Goal: Transaction & Acquisition: Purchase product/service

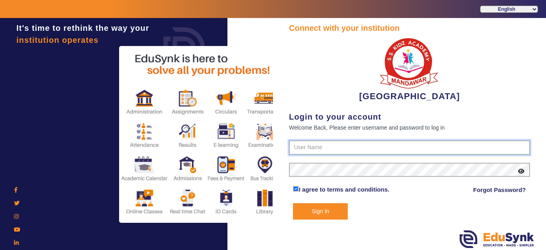
type input "9928895959"
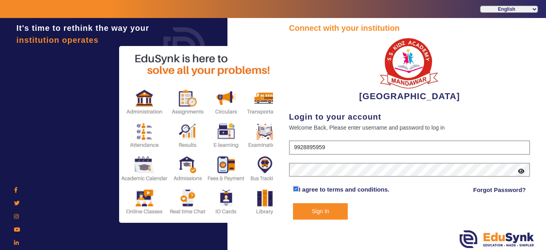
click at [317, 209] on button "Sign In" at bounding box center [320, 211] width 55 height 16
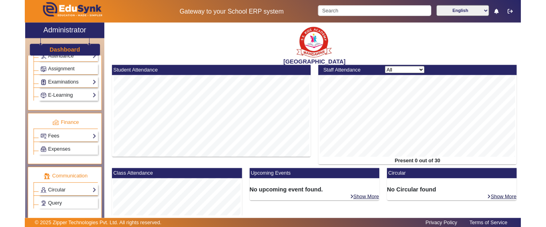
scroll to position [359, 0]
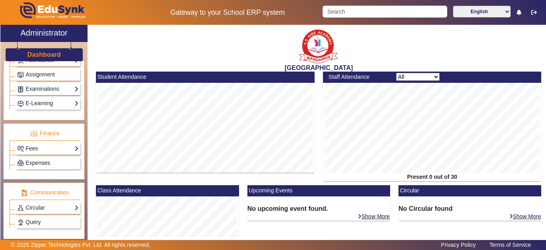
click at [34, 148] on link "Fees" at bounding box center [48, 148] width 62 height 9
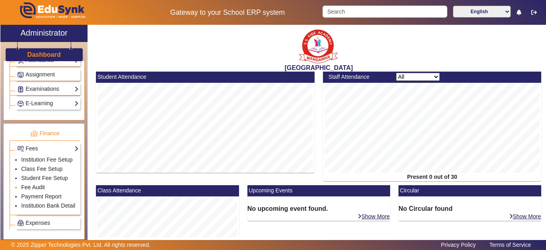
click at [35, 190] on link "Fee Audit" at bounding box center [33, 187] width 24 height 6
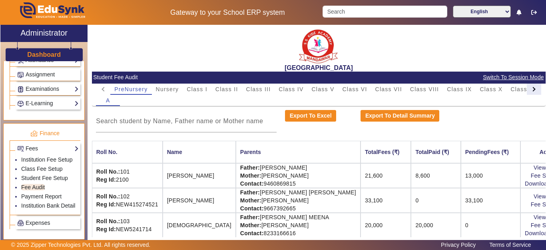
click at [527, 86] on div at bounding box center [533, 88] width 14 height 11
click at [527, 86] on mat-tab-header "PreNursery Nursery Class I Class II Class III Class IV Class V Class VI Class V…" at bounding box center [318, 88] width 445 height 11
drag, startPoint x: 527, startPoint y: 86, endPoint x: 524, endPoint y: 93, distance: 7.1
click at [527, 87] on mat-tab-header "PreNursery Nursery Class I Class II Class III Class IV Class V Class VI Class V…" at bounding box center [318, 88] width 445 height 11
click at [489, 88] on div "L.K.G." at bounding box center [478, 88] width 27 height 11
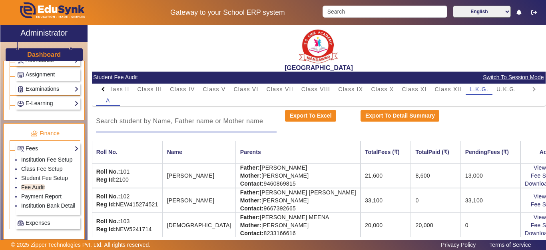
click at [216, 125] on input at bounding box center [186, 121] width 181 height 10
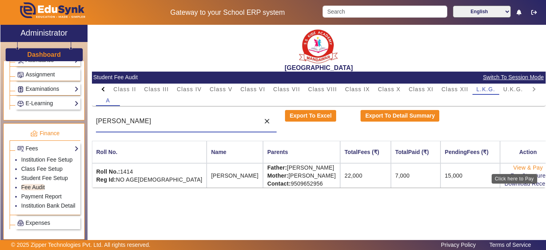
type input "kushal"
click at [513, 167] on link "View & Pay" at bounding box center [528, 167] width 30 height 6
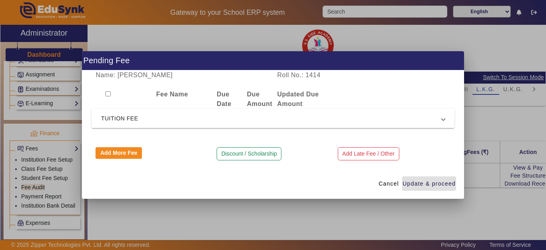
click at [136, 118] on span "TUITION FEE" at bounding box center [271, 118] width 340 height 10
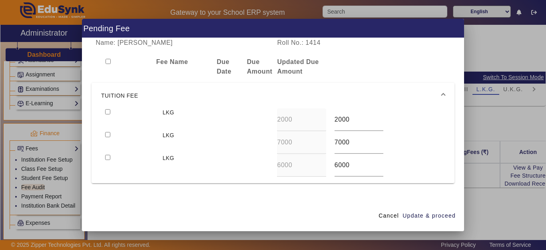
click at [105, 113] on input "checkbox" at bounding box center [107, 111] width 5 height 5
checkbox input "true"
drag, startPoint x: 107, startPoint y: 134, endPoint x: 357, endPoint y: 189, distance: 256.1
click at [107, 135] on input "checkbox" at bounding box center [107, 134] width 5 height 5
checkbox input "true"
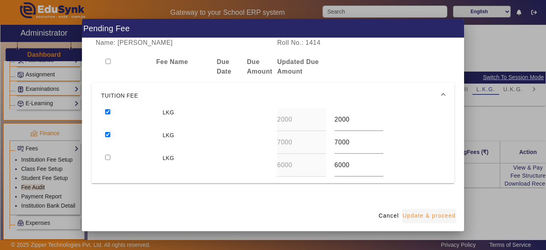
click at [430, 218] on span "Update & proceed" at bounding box center [428, 215] width 53 height 8
type input "7000"
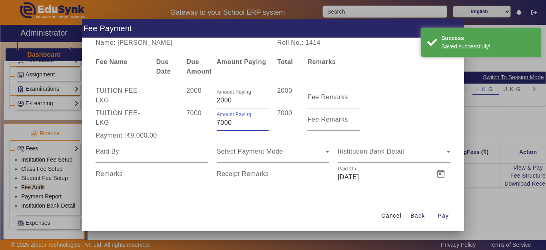
drag, startPoint x: 229, startPoint y: 120, endPoint x: 219, endPoint y: 123, distance: 10.5
click at [206, 123] on div "TUITION FEE - LKG 7000 Amount Paying 7000 7000 Fee Remarks" at bounding box center [272, 119] width 363 height 22
type input "3000"
drag, startPoint x: 164, startPoint y: 159, endPoint x: 154, endPoint y: 154, distance: 11.4
click at [161, 159] on div at bounding box center [151, 151] width 113 height 22
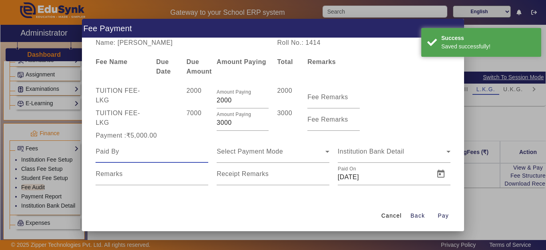
click at [148, 153] on input at bounding box center [151, 152] width 113 height 10
drag, startPoint x: 148, startPoint y: 153, endPoint x: 151, endPoint y: 157, distance: 4.9
click at [150, 155] on input at bounding box center [151, 152] width 113 height 10
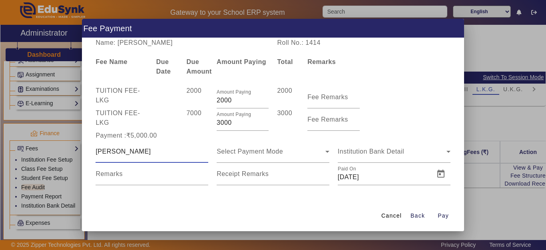
type input "kushal"
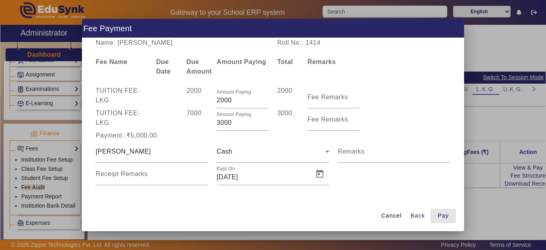
drag, startPoint x: 443, startPoint y: 208, endPoint x: 390, endPoint y: 229, distance: 57.3
click at [444, 208] on span "button" at bounding box center [443, 215] width 26 height 19
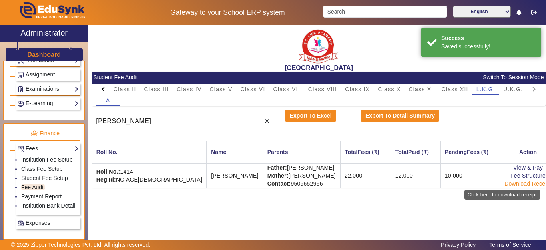
click at [515, 181] on link "Download Receipt" at bounding box center [527, 183] width 47 height 6
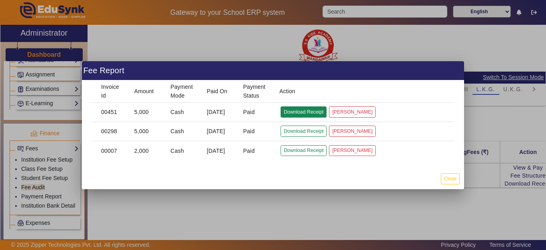
click at [300, 110] on button "Download Receipt" at bounding box center [303, 111] width 46 height 11
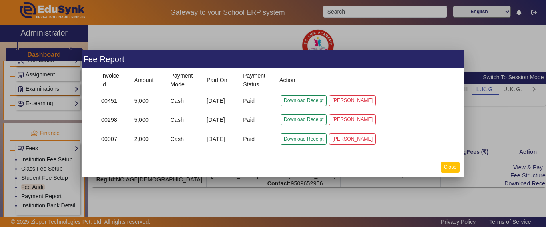
click at [451, 165] on button "Close" at bounding box center [450, 167] width 19 height 11
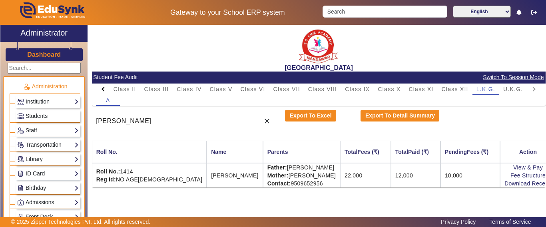
click at [38, 55] on h3 "Dashboard" at bounding box center [44, 55] width 34 height 8
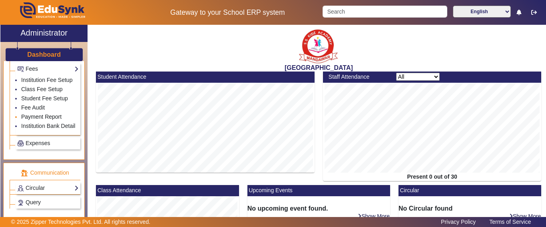
scroll to position [439, 0]
click at [36, 110] on link "Fee Audit" at bounding box center [33, 107] width 24 height 6
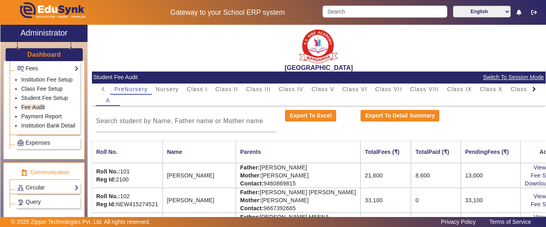
click at [526, 91] on div at bounding box center [533, 88] width 14 height 11
click at [524, 89] on mat-tab-header "PreNursery Nursery Class I Class II Class III Class IV Class V Class VI Class V…" at bounding box center [318, 88] width 445 height 11
drag, startPoint x: 524, startPoint y: 89, endPoint x: 506, endPoint y: 94, distance: 19.0
click at [524, 90] on mat-tab-header "PreNursery Nursery Class I Class II Class III Class IV Class V Class VI Class V…" at bounding box center [318, 88] width 445 height 11
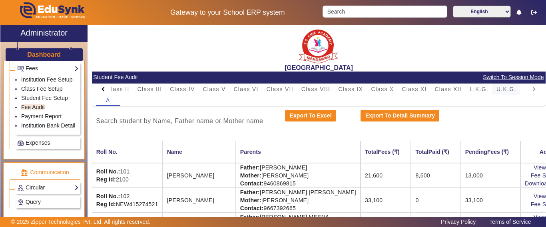
click at [501, 92] on span "U.K.G." at bounding box center [506, 88] width 20 height 11
click at [153, 123] on input at bounding box center [186, 121] width 181 height 10
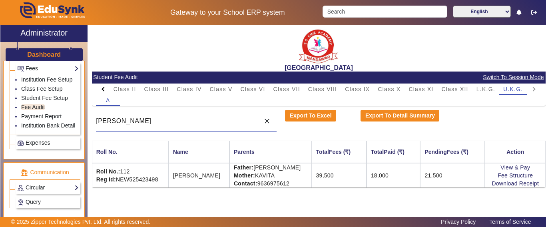
click at [108, 91] on div at bounding box center [103, 88] width 14 height 11
click at [106, 91] on mat-tab-header "PreNursery Nursery Class I Class II Class III Class IV Class V Class VI Class V…" at bounding box center [318, 88] width 445 height 11
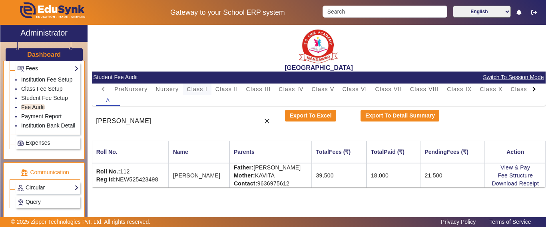
click at [200, 90] on span "Class I" at bounding box center [197, 89] width 21 height 6
click at [167, 121] on input "harshita" at bounding box center [176, 121] width 160 height 10
click at [19, 136] on div "X Administrator Dashboard Administration Institution Institution Details Sessio…" at bounding box center [272, 131] width 545 height 212
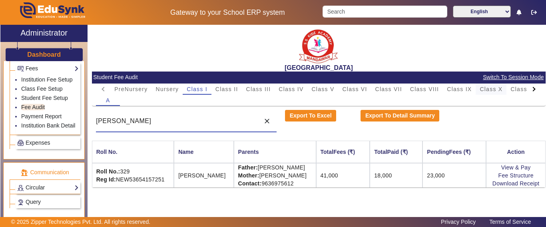
click at [500, 91] on span "Class X" at bounding box center [490, 89] width 23 height 6
drag, startPoint x: 145, startPoint y: 122, endPoint x: 103, endPoint y: 121, distance: 41.5
click at [103, 121] on input "shivraj" at bounding box center [176, 121] width 160 height 10
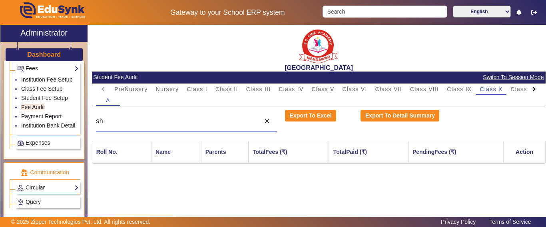
type input "s"
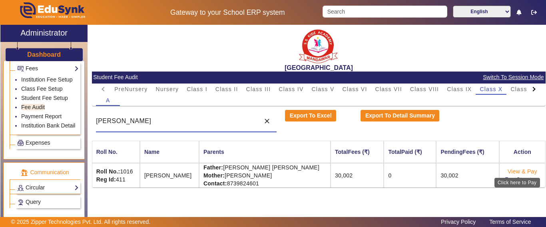
type input "[PERSON_NAME]"
click at [518, 171] on link "View & Pay" at bounding box center [522, 171] width 30 height 6
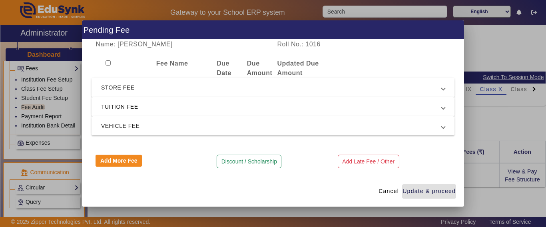
click at [112, 83] on span "STORE FEE" at bounding box center [271, 88] width 340 height 10
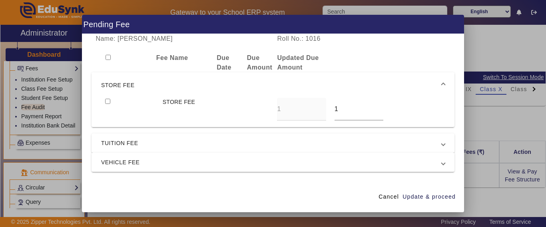
click at [111, 83] on span "STORE FEE" at bounding box center [271, 85] width 340 height 10
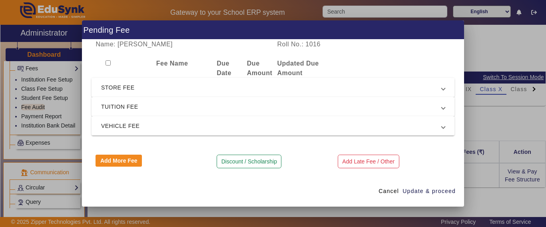
click at [109, 111] on span "TUITION FEE" at bounding box center [271, 107] width 340 height 10
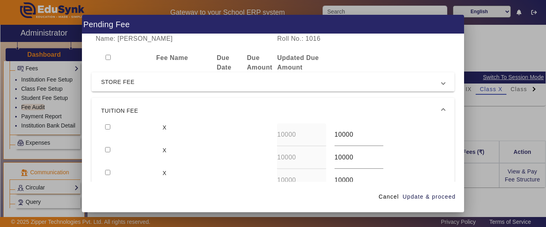
click at [107, 127] on input "checkbox" at bounding box center [107, 126] width 5 height 5
checkbox input "true"
click at [415, 194] on span "Update & proceed" at bounding box center [428, 197] width 53 height 8
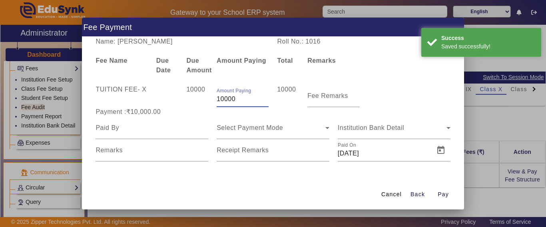
drag, startPoint x: 244, startPoint y: 102, endPoint x: 200, endPoint y: 101, distance: 44.3
click at [200, 101] on div "TUITION FEE - X 10000 Amount Paying 10000 10000 Fee Remarks" at bounding box center [272, 96] width 363 height 22
type input "8000"
drag, startPoint x: 155, startPoint y: 123, endPoint x: 151, endPoint y: 127, distance: 5.8
click at [154, 123] on div at bounding box center [151, 128] width 113 height 22
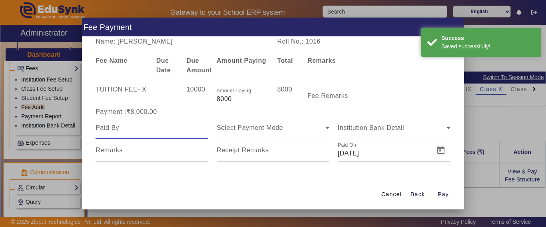
click at [149, 131] on input at bounding box center [151, 128] width 113 height 10
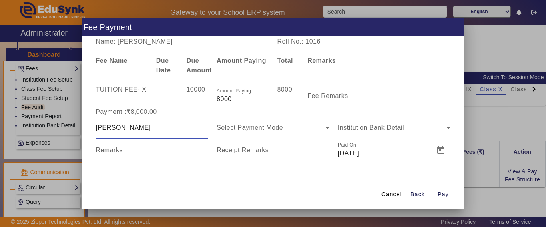
type input "[PERSON_NAME]"
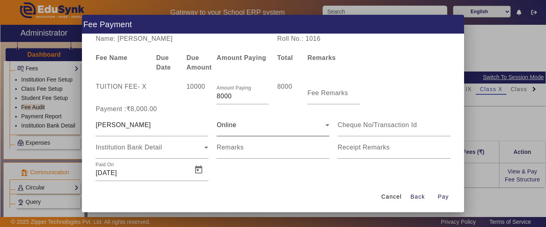
click at [261, 132] on div "Online" at bounding box center [272, 125] width 113 height 22
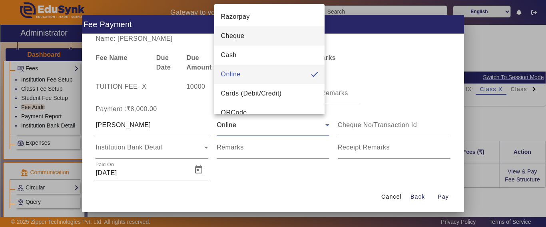
click at [267, 165] on div at bounding box center [273, 113] width 546 height 227
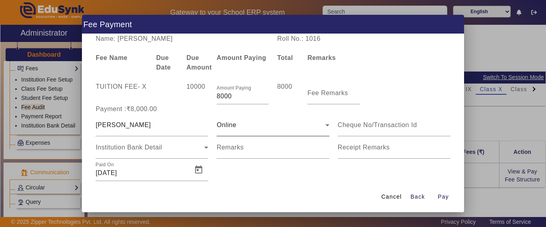
click at [266, 121] on div "Online" at bounding box center [270, 125] width 109 height 10
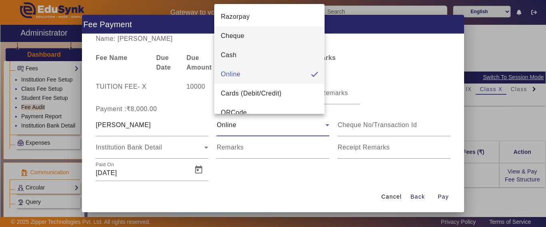
click at [241, 57] on mat-option "Cash" at bounding box center [269, 55] width 110 height 19
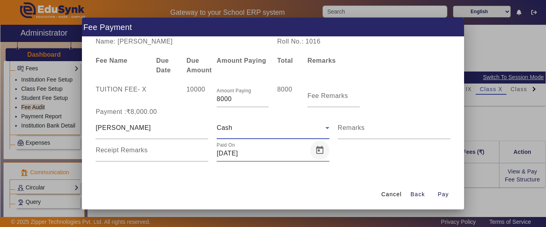
click at [316, 153] on span "Open calendar" at bounding box center [319, 150] width 19 height 19
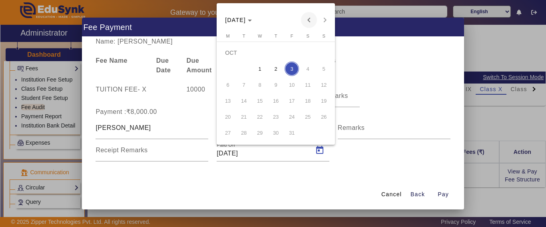
click at [307, 23] on span "Previous month" at bounding box center [309, 20] width 16 height 16
click at [228, 135] on span "29" at bounding box center [227, 132] width 14 height 14
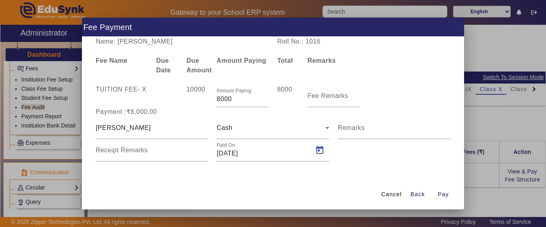
type input "[DATE]"
click at [448, 195] on span "Pay" at bounding box center [442, 194] width 11 height 8
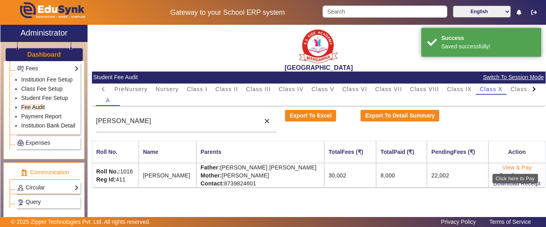
click at [512, 169] on link "View & Pay" at bounding box center [517, 167] width 30 height 6
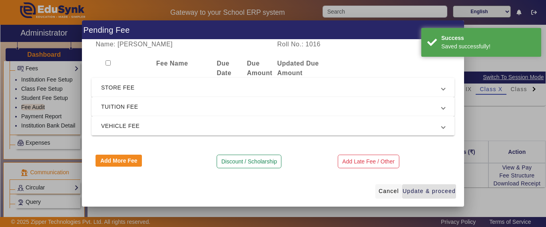
click at [382, 189] on span "Cancel" at bounding box center [388, 191] width 20 height 8
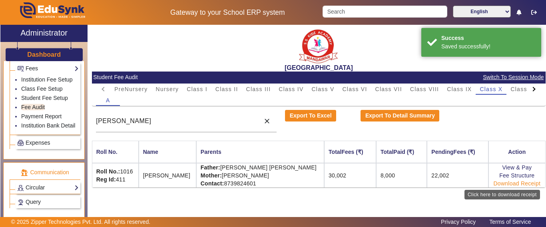
click at [516, 185] on link "Download Receipt" at bounding box center [516, 183] width 47 height 6
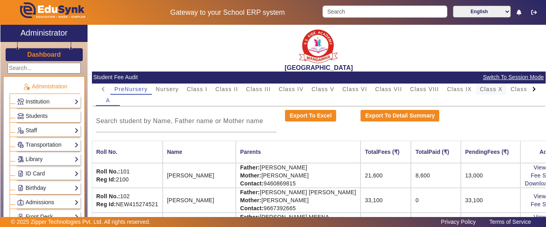
click at [498, 91] on span "Class X" at bounding box center [490, 89] width 23 height 6
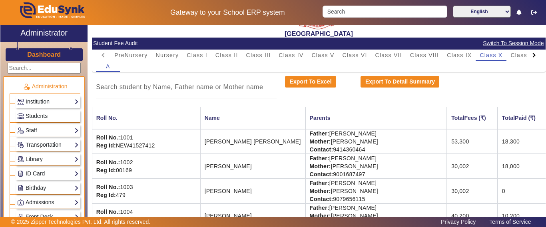
scroll to position [80, 0]
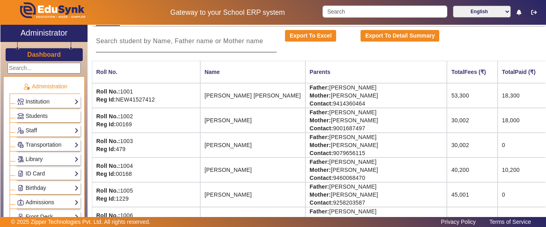
click at [192, 39] on input at bounding box center [186, 41] width 181 height 10
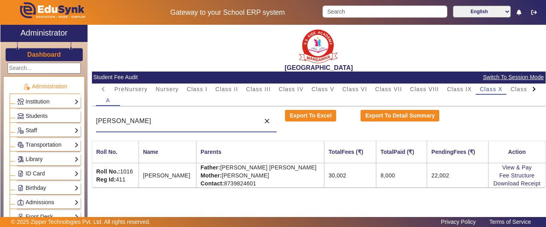
scroll to position [0, 0]
click at [506, 183] on link "Download Receipt" at bounding box center [516, 183] width 47 height 6
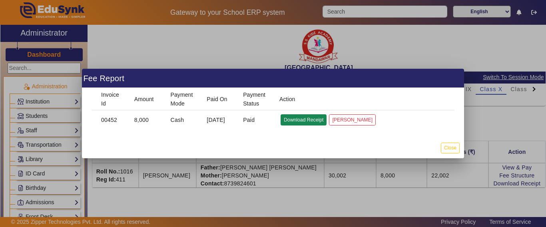
click at [290, 119] on button "Download Receipt" at bounding box center [303, 119] width 46 height 11
click at [453, 147] on button "Close" at bounding box center [450, 148] width 19 height 11
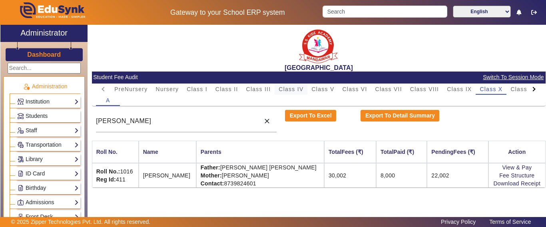
click at [295, 86] on span "Class IV" at bounding box center [290, 89] width 25 height 6
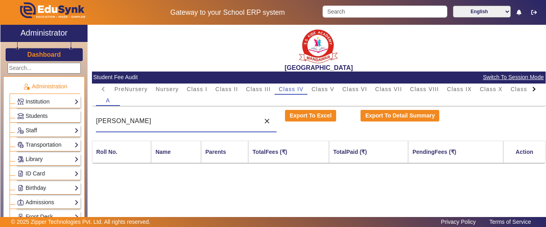
drag, startPoint x: 148, startPoint y: 122, endPoint x: 8, endPoint y: 114, distance: 140.4
click at [8, 114] on div "X Administrator Dashboard Administration Institution Institution Details Sessio…" at bounding box center [272, 131] width 545 height 212
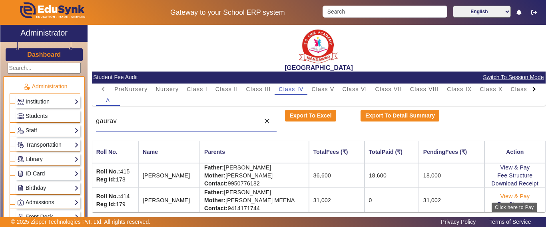
type input "gaurav"
click at [508, 195] on link "View & Pay" at bounding box center [515, 196] width 30 height 6
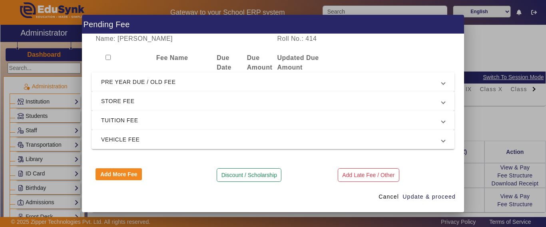
click at [136, 77] on span "PRE YEAR DUE / OLD FEE" at bounding box center [271, 82] width 340 height 10
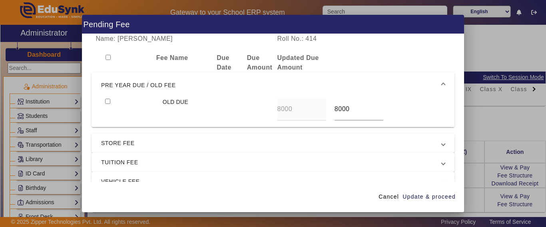
click at [134, 83] on span "PRE YEAR DUE / OLD FEE" at bounding box center [271, 85] width 340 height 10
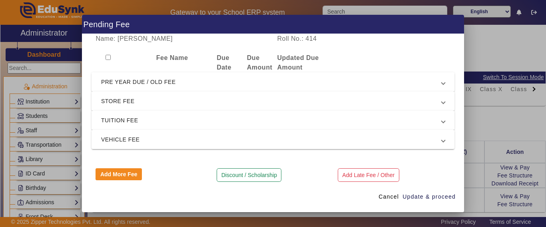
click at [133, 84] on span "PRE YEAR DUE / OLD FEE" at bounding box center [271, 82] width 340 height 10
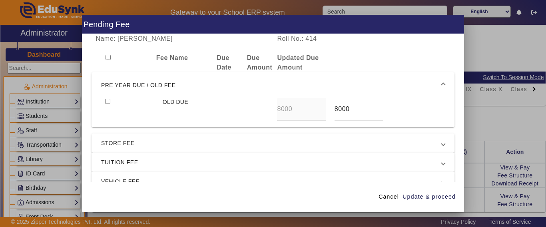
click at [107, 100] on input "checkbox" at bounding box center [107, 101] width 5 height 5
checkbox input "true"
click at [136, 143] on span "STORE FEE" at bounding box center [271, 143] width 340 height 10
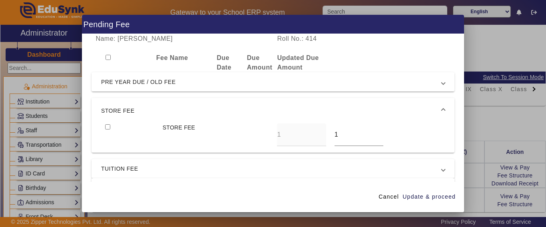
click at [123, 113] on span "STORE FEE" at bounding box center [271, 111] width 340 height 10
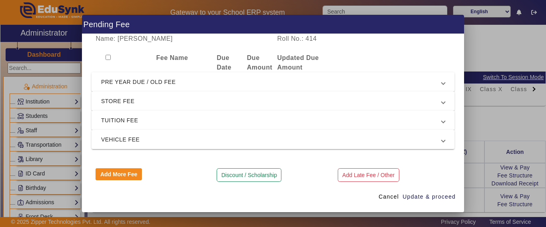
click at [118, 117] on span "TUITION FEE" at bounding box center [271, 120] width 340 height 10
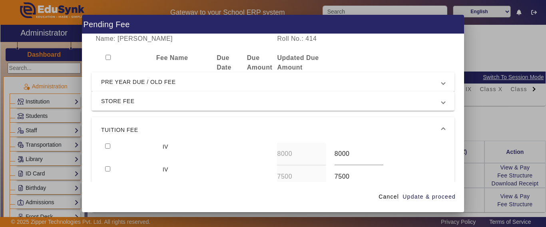
click at [106, 144] on input "checkbox" at bounding box center [107, 145] width 5 height 5
checkbox input "true"
click at [447, 192] on span "button" at bounding box center [429, 196] width 54 height 19
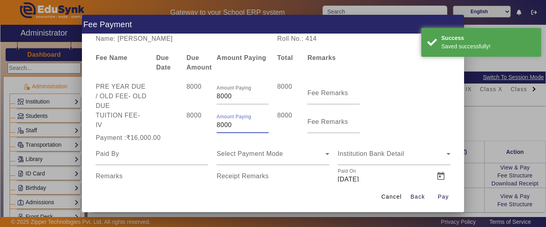
drag, startPoint x: 244, startPoint y: 122, endPoint x: 205, endPoint y: 121, distance: 38.3
click at [206, 121] on div "TUITION FEE - IV 8000 Amount Paying 8000 8000 Fee Remarks" at bounding box center [272, 122] width 363 height 22
type input "2000"
click at [191, 149] on input at bounding box center [151, 154] width 113 height 10
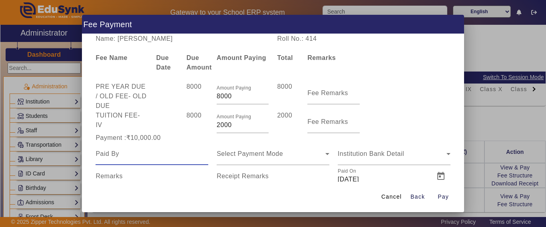
click at [128, 154] on input at bounding box center [151, 154] width 113 height 10
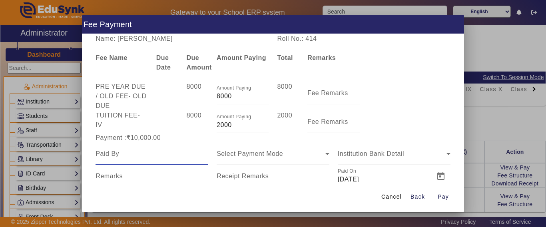
click at [128, 154] on input at bounding box center [151, 154] width 113 height 10
click at [119, 155] on input at bounding box center [151, 154] width 113 height 10
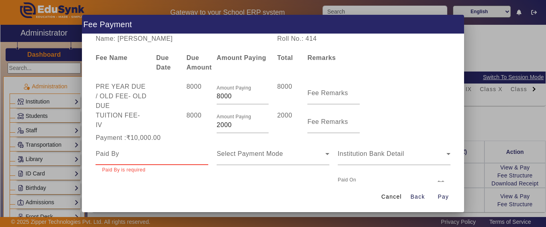
click at [133, 149] on input at bounding box center [151, 154] width 113 height 10
click at [127, 155] on input at bounding box center [151, 154] width 113 height 10
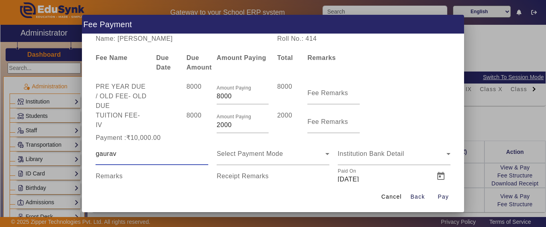
type input "gaurav"
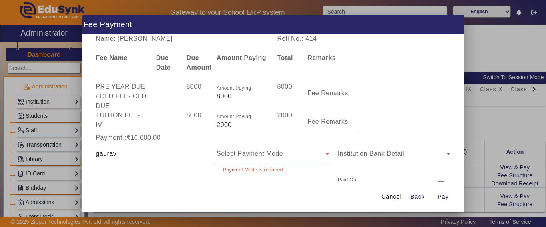
click at [284, 163] on div "Select Payment Mode" at bounding box center [272, 154] width 113 height 22
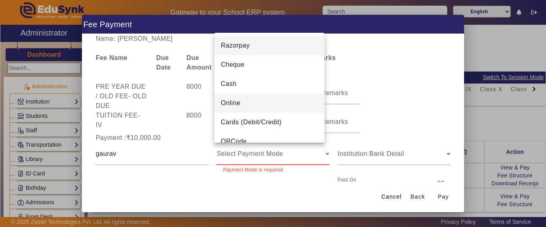
click at [240, 106] on mat-option "Online" at bounding box center [269, 102] width 110 height 19
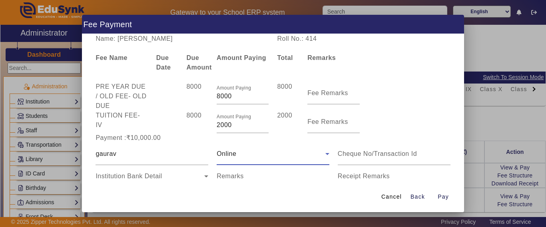
scroll to position [40, 0]
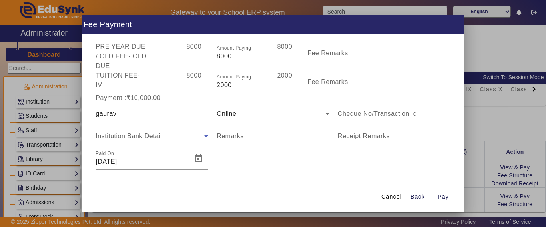
click at [169, 137] on div "Institution Bank Detail" at bounding box center [149, 136] width 109 height 10
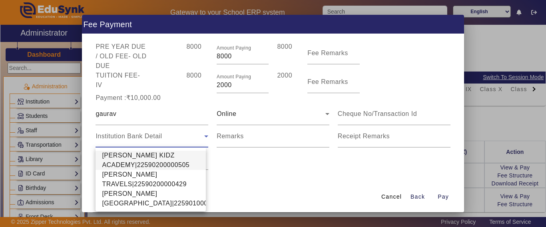
drag, startPoint x: 131, startPoint y: 157, endPoint x: 132, endPoint y: 163, distance: 6.1
click at [131, 158] on span "[PERSON_NAME] KIDZ ACADEMY|22590200000505" at bounding box center [150, 160] width 97 height 19
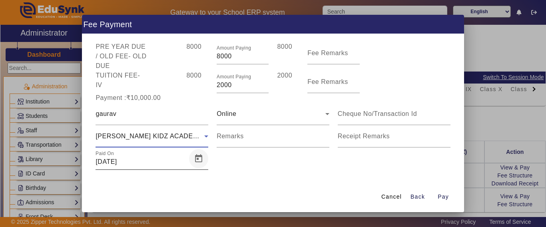
click at [191, 158] on span "Open calendar" at bounding box center [198, 158] width 19 height 19
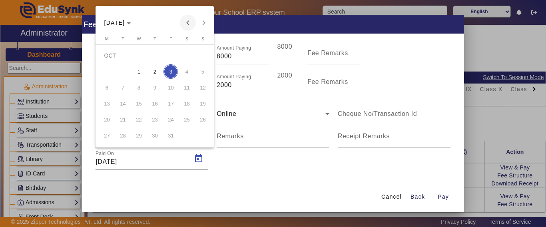
click at [188, 23] on span "Previous month" at bounding box center [188, 23] width 16 height 16
click at [103, 139] on span "29" at bounding box center [106, 135] width 14 height 14
type input "[DATE]"
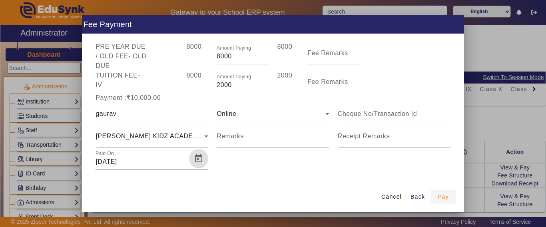
click at [441, 195] on span "Pay" at bounding box center [442, 197] width 11 height 8
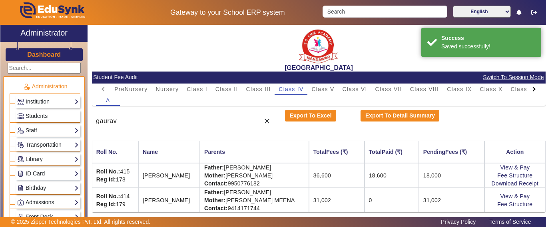
scroll to position [8, 0]
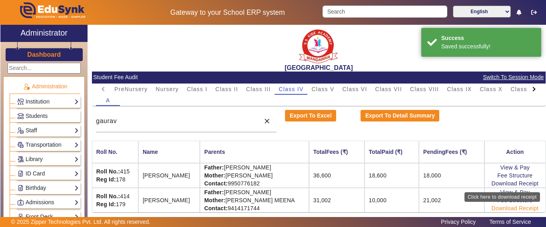
click at [507, 209] on link "Download Receipt" at bounding box center [514, 208] width 47 height 6
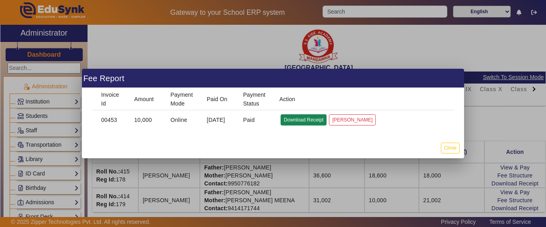
click at [312, 118] on button "Download Receipt" at bounding box center [303, 119] width 46 height 11
click at [445, 147] on button "Close" at bounding box center [450, 148] width 19 height 11
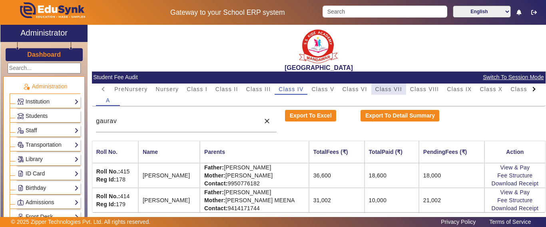
click at [389, 86] on span "Class VII" at bounding box center [388, 89] width 27 height 6
drag, startPoint x: 157, startPoint y: 121, endPoint x: 73, endPoint y: 119, distance: 83.5
click at [73, 119] on div "X Administrator Dashboard Administration Institution Institution Details Sessio…" at bounding box center [272, 131] width 545 height 212
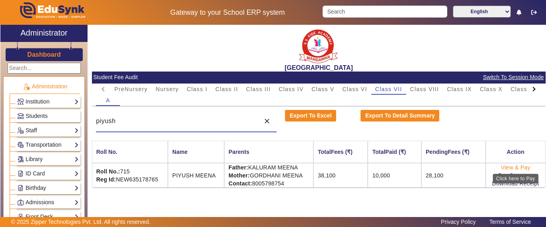
type input "piyush"
click at [515, 165] on link "View & Pay" at bounding box center [515, 167] width 30 height 6
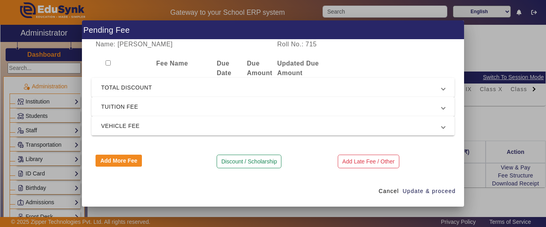
click at [141, 92] on span "TOTAL DISCOUNT" at bounding box center [271, 88] width 340 height 10
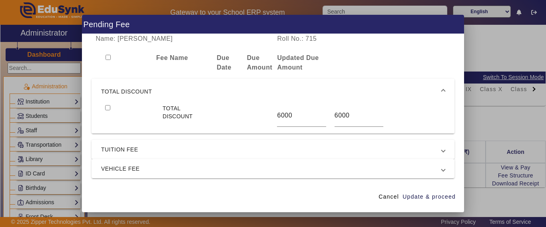
click at [142, 91] on span "TOTAL DISCOUNT" at bounding box center [271, 92] width 340 height 10
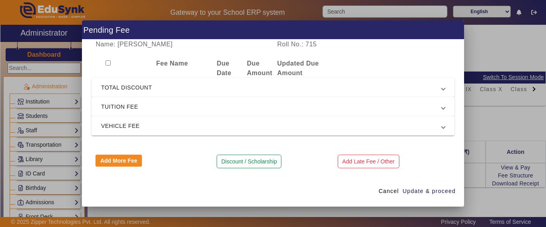
click at [134, 99] on mat-expansion-panel-header "TUITION FEE" at bounding box center [272, 106] width 363 height 19
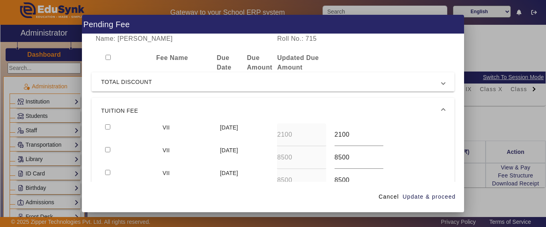
click at [109, 127] on input "checkbox" at bounding box center [107, 126] width 5 height 5
checkbox input "true"
click at [394, 196] on span "Cancel" at bounding box center [388, 197] width 20 height 8
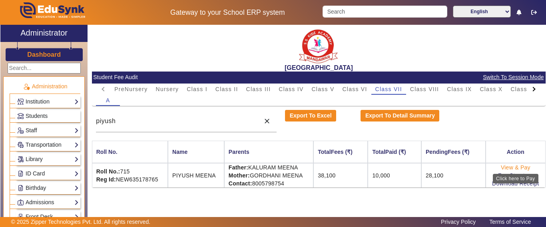
click at [502, 167] on link "View & Pay" at bounding box center [515, 167] width 30 height 6
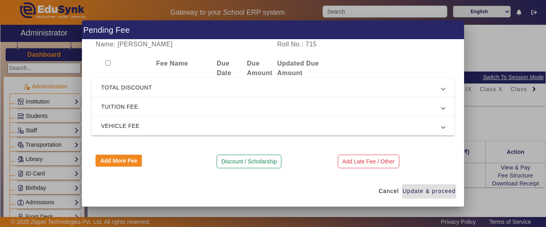
click at [122, 105] on span "TUITION FEE" at bounding box center [271, 107] width 340 height 10
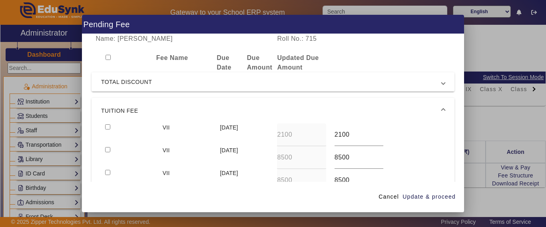
click at [105, 125] on input "checkbox" at bounding box center [107, 126] width 5 height 5
checkbox input "true"
click at [108, 149] on input "checkbox" at bounding box center [107, 149] width 5 height 5
checkbox input "true"
click at [426, 193] on span "Update & proceed" at bounding box center [428, 197] width 53 height 8
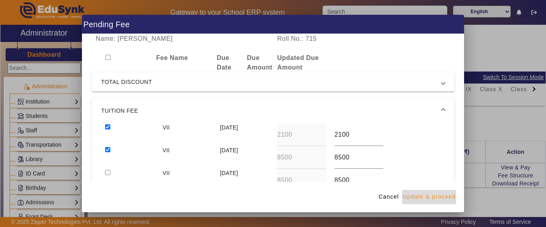
type input "9000"
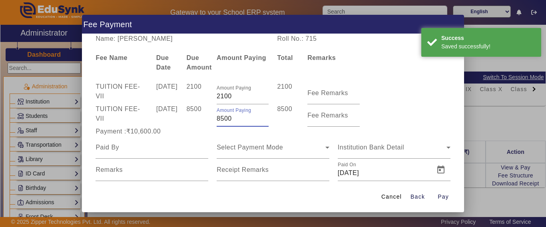
drag, startPoint x: 240, startPoint y: 120, endPoint x: 198, endPoint y: 115, distance: 42.2
click at [198, 115] on div "TUITION FEE - VII [DATE] 8500 Amount Paying 8500 8500 Fee Remarks" at bounding box center [272, 115] width 363 height 22
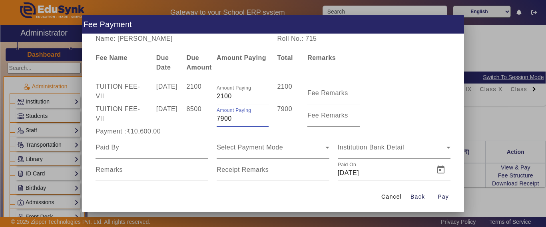
type input "7900"
click at [173, 151] on input at bounding box center [151, 148] width 113 height 10
click at [169, 152] on div at bounding box center [151, 147] width 113 height 22
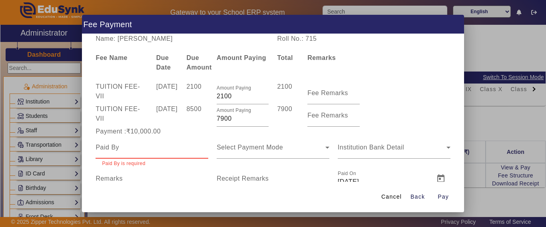
click at [169, 149] on input at bounding box center [151, 148] width 113 height 10
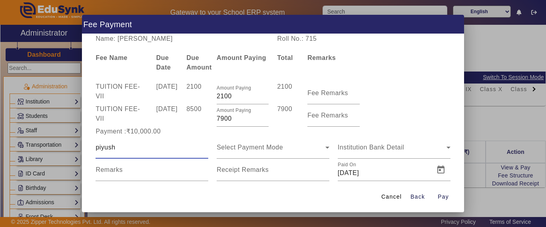
type input "piyush"
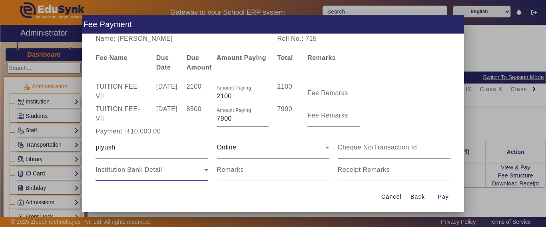
click at [157, 171] on span "Institution Bank Detail" at bounding box center [128, 169] width 66 height 7
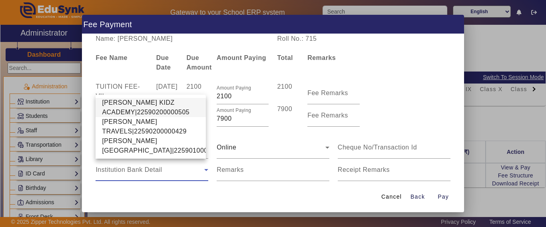
click at [133, 99] on span "[PERSON_NAME] KIDZ ACADEMY|22590200000505" at bounding box center [150, 107] width 97 height 19
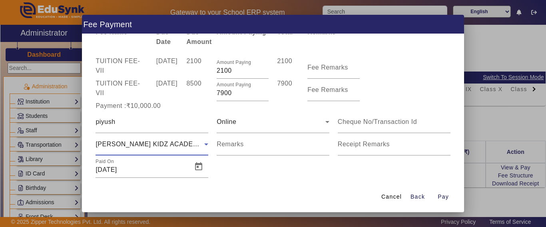
scroll to position [39, 0]
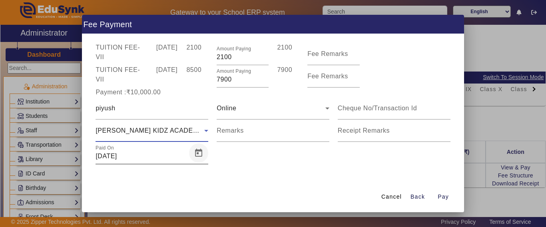
click at [203, 154] on span "Open calendar" at bounding box center [198, 152] width 19 height 19
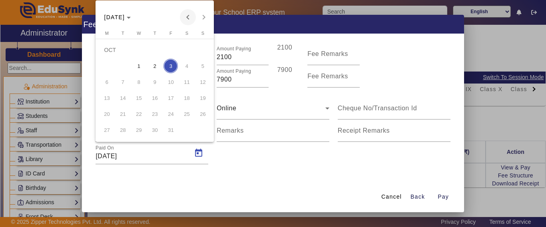
click at [187, 18] on span "Previous month" at bounding box center [188, 17] width 16 height 16
click at [125, 130] on span "30" at bounding box center [122, 130] width 14 height 14
type input "[DATE]"
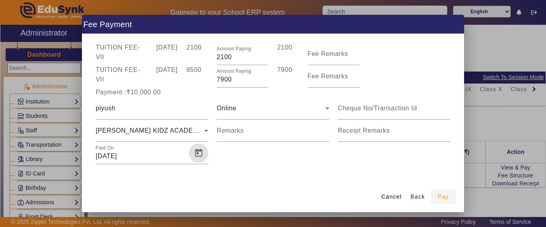
click at [440, 197] on span "Pay" at bounding box center [442, 197] width 11 height 8
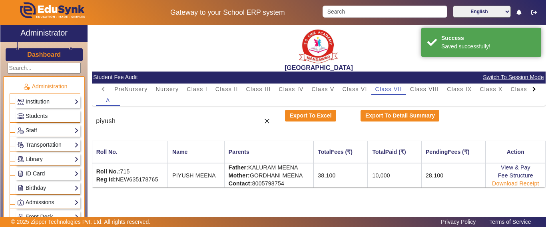
scroll to position [0, 0]
click at [501, 182] on link "Download Receipt" at bounding box center [515, 183] width 47 height 6
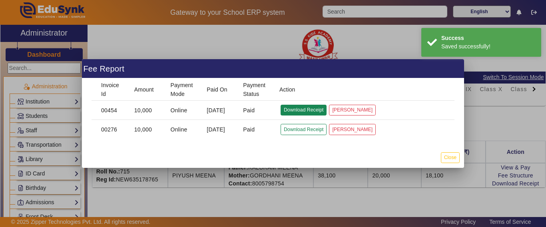
click at [297, 110] on button "Download Receipt" at bounding box center [303, 110] width 46 height 11
drag, startPoint x: 450, startPoint y: 159, endPoint x: 358, endPoint y: 165, distance: 92.1
click at [450, 159] on button "Close" at bounding box center [450, 157] width 19 height 11
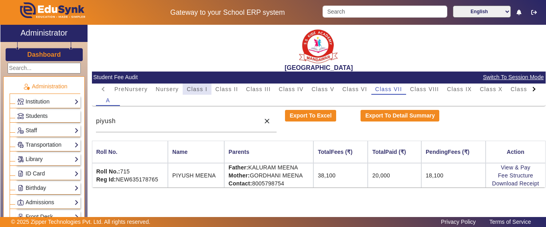
click at [208, 91] on div "Class I" at bounding box center [197, 88] width 29 height 11
drag, startPoint x: 168, startPoint y: 114, endPoint x: 165, endPoint y: 117, distance: 4.8
click at [167, 115] on div "piyush" at bounding box center [176, 121] width 160 height 22
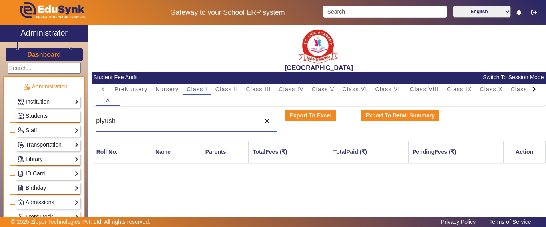
drag, startPoint x: 163, startPoint y: 119, endPoint x: 23, endPoint y: 118, distance: 139.8
click at [23, 118] on div "X Administrator Dashboard Administration Institution Institution Details Sessio…" at bounding box center [272, 131] width 545 height 212
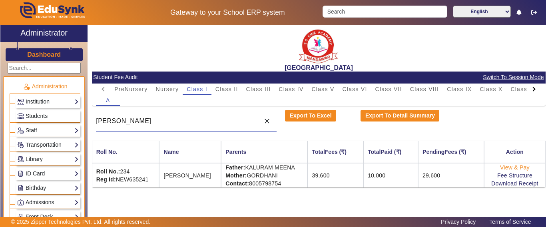
type input "[PERSON_NAME]"
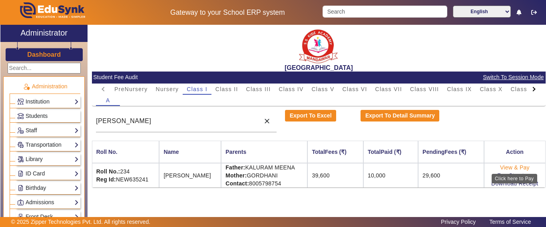
click at [507, 168] on link "View & Pay" at bounding box center [515, 167] width 30 height 6
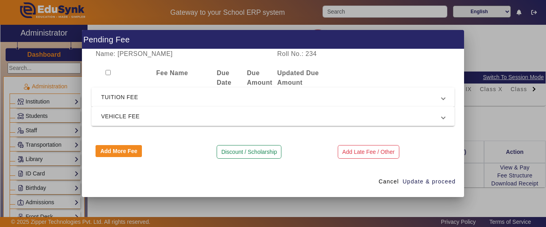
click at [152, 97] on span "TUITION FEE" at bounding box center [271, 97] width 340 height 10
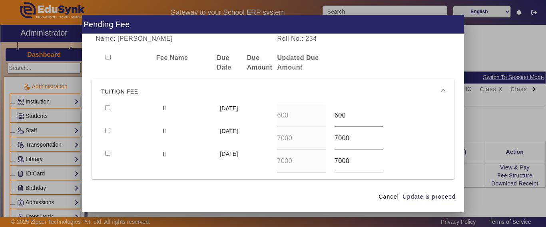
click at [106, 103] on mat-expansion-panel-header "TUITION FEE" at bounding box center [272, 92] width 363 height 26
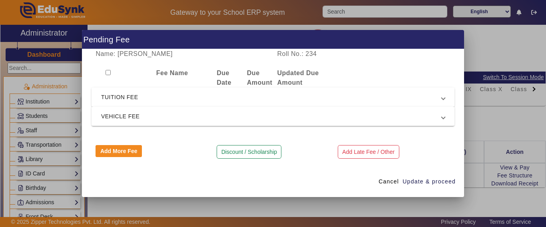
click at [123, 93] on span "TUITION FEE" at bounding box center [271, 97] width 340 height 10
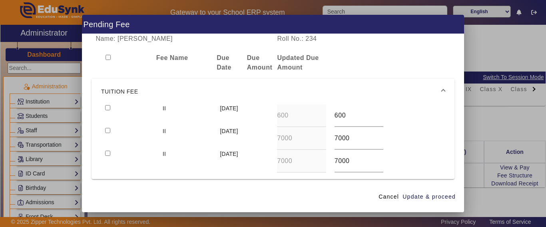
click at [108, 104] on mat-expansion-panel-header "TUITION FEE" at bounding box center [272, 92] width 363 height 26
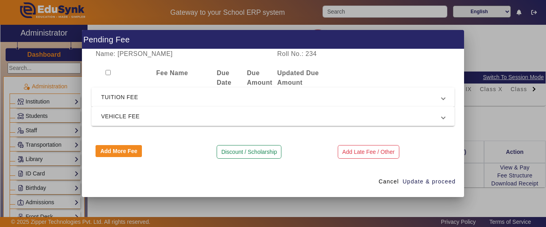
click at [109, 96] on span "TUITION FEE" at bounding box center [271, 97] width 340 height 10
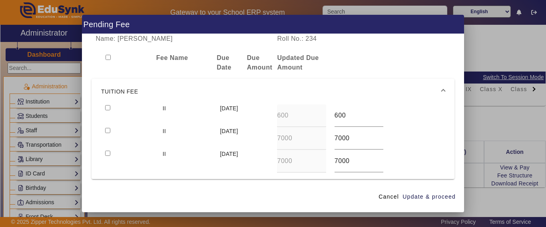
click at [107, 107] on input "checkbox" at bounding box center [107, 107] width 5 height 5
checkbox input "true"
click at [106, 131] on input "checkbox" at bounding box center [107, 130] width 5 height 5
checkbox input "true"
click at [108, 152] on input "checkbox" at bounding box center [107, 153] width 5 height 5
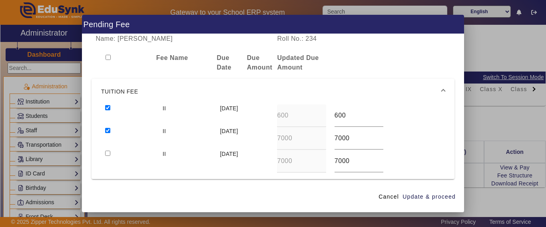
checkbox input "true"
click at [453, 195] on span "Update & proceed" at bounding box center [428, 197] width 53 height 8
type input "7500"
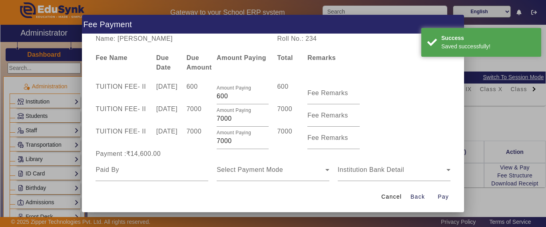
drag, startPoint x: 228, startPoint y: 159, endPoint x: 236, endPoint y: 150, distance: 11.0
click at [229, 159] on div "Payment :₹14,600.00" at bounding box center [272, 154] width 363 height 10
drag, startPoint x: 237, startPoint y: 144, endPoint x: 204, endPoint y: 144, distance: 33.6
click at [204, 144] on div "TUITION FEE - II [DATE] 7000 Amount Paying 7000 7000 Fee Remarks" at bounding box center [272, 138] width 363 height 22
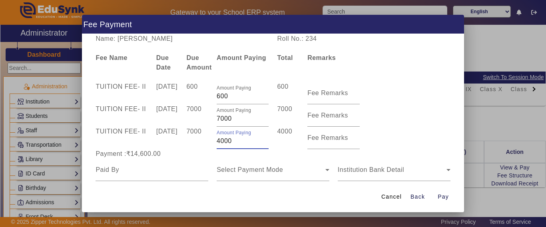
click at [204, 144] on div "7000" at bounding box center [197, 138] width 30 height 22
drag, startPoint x: 248, startPoint y: 143, endPoint x: 121, endPoint y: 135, distance: 127.3
click at [115, 135] on div "TUITION FEE - II [DATE] 7000 Amount Paying 4000 4000 Fee Remarks" at bounding box center [272, 138] width 363 height 22
click at [187, 149] on div "7000" at bounding box center [197, 138] width 30 height 22
drag, startPoint x: 231, startPoint y: 140, endPoint x: 212, endPoint y: 145, distance: 19.8
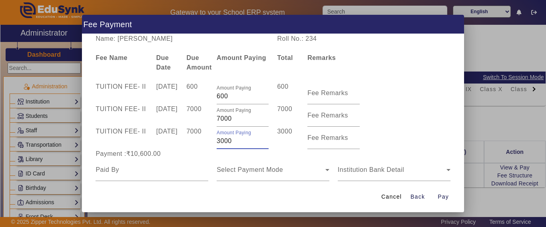
click at [212, 145] on div "Amount Paying 3000" at bounding box center [242, 138] width 60 height 22
type input "2400"
click at [185, 149] on div "7000" at bounding box center [197, 138] width 30 height 22
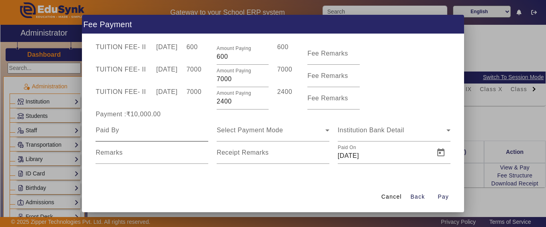
click at [126, 133] on input at bounding box center [151, 130] width 113 height 10
type input "[PERSON_NAME]"
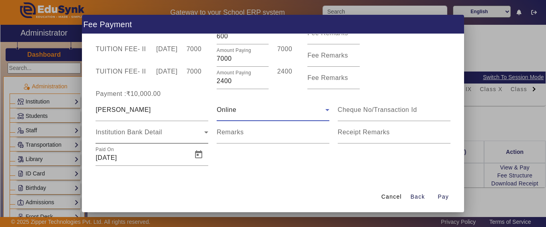
scroll to position [68, 0]
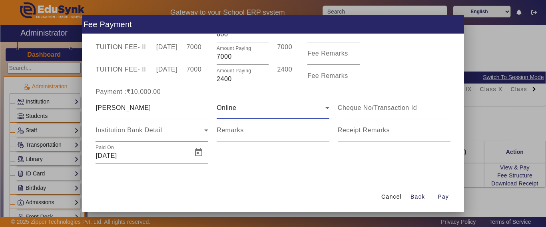
click at [132, 130] on span "Institution Bank Detail" at bounding box center [128, 130] width 66 height 7
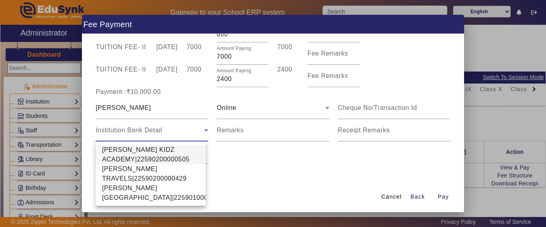
click at [127, 148] on span "[PERSON_NAME] KIDZ ACADEMY|22590200000505" at bounding box center [150, 154] width 97 height 19
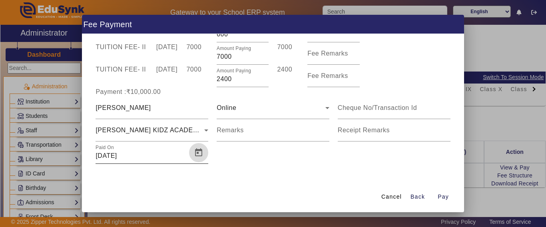
click at [195, 157] on span "Open calendar" at bounding box center [198, 152] width 19 height 19
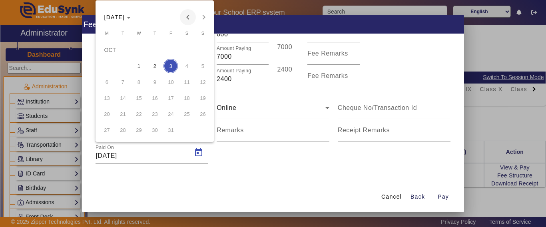
click at [190, 20] on span "Previous month" at bounding box center [188, 17] width 16 height 16
click at [121, 130] on span "30" at bounding box center [122, 130] width 14 height 14
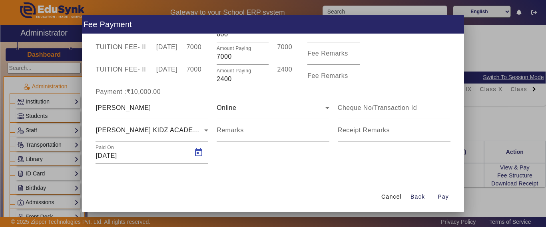
type input "[DATE]"
click at [437, 195] on span "button" at bounding box center [443, 196] width 26 height 19
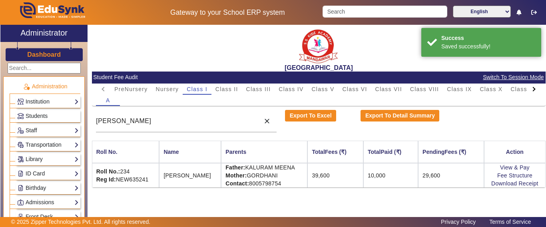
scroll to position [0, 0]
click at [501, 180] on link "Download Receipt" at bounding box center [514, 183] width 47 height 6
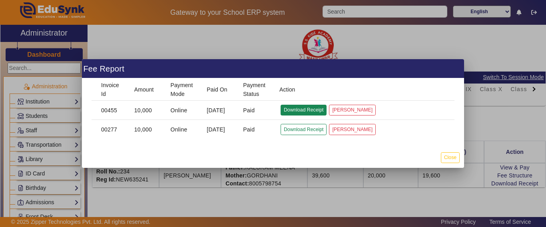
click at [303, 110] on button "Download Receipt" at bounding box center [303, 110] width 46 height 11
click at [449, 157] on button "Close" at bounding box center [450, 157] width 19 height 11
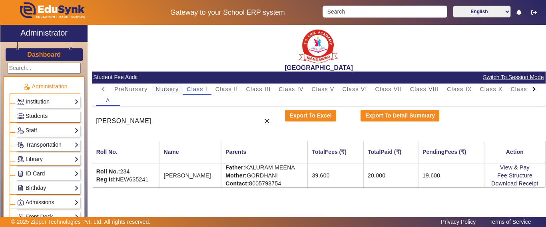
click at [157, 91] on span "Nursery" at bounding box center [167, 89] width 23 height 6
drag, startPoint x: 138, startPoint y: 121, endPoint x: 82, endPoint y: 124, distance: 56.0
click at [83, 125] on div "X Administrator Dashboard Administration Institution Institution Details Sessio…" at bounding box center [272, 131] width 545 height 212
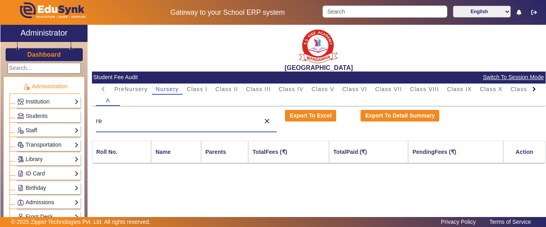
type input "r"
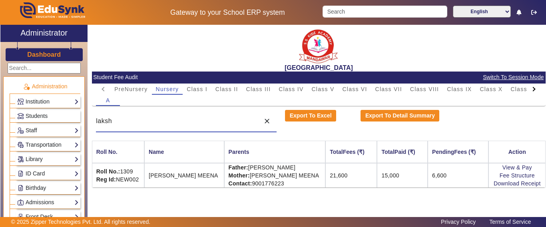
drag, startPoint x: 159, startPoint y: 125, endPoint x: 68, endPoint y: 122, distance: 90.7
click at [68, 122] on div "X Administrator Dashboard Administration Institution Institution Details Sessio…" at bounding box center [272, 131] width 545 height 212
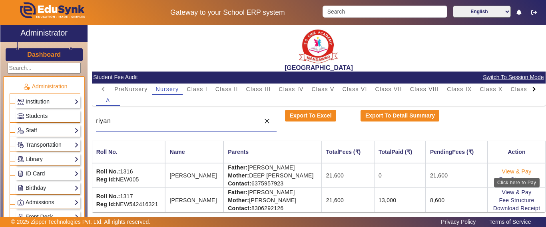
type input "riyan"
click at [508, 171] on link "View & Pay" at bounding box center [517, 171] width 30 height 6
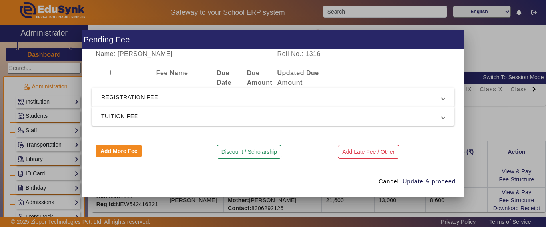
click at [137, 97] on span "REGISTRATION FEE" at bounding box center [271, 97] width 340 height 10
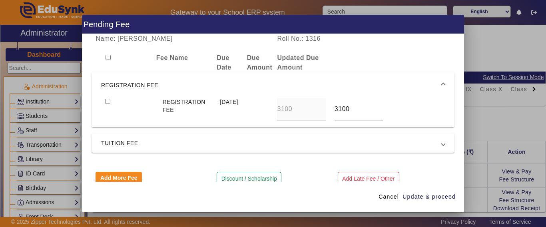
click at [105, 99] on input "checkbox" at bounding box center [107, 101] width 5 height 5
checkbox input "true"
click at [116, 143] on span "TUITION FEE" at bounding box center [271, 143] width 340 height 10
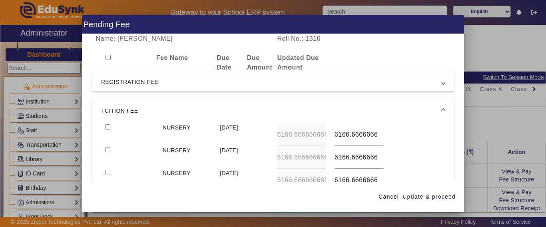
scroll to position [40, 0]
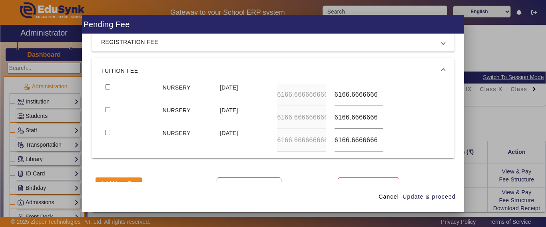
click at [108, 84] on input "checkbox" at bounding box center [107, 86] width 5 height 5
checkbox input "true"
type input "6500"
click at [105, 107] on input "checkbox" at bounding box center [107, 109] width 5 height 5
checkbox input "true"
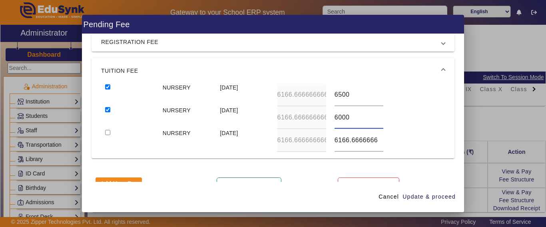
type input "6000"
click at [105, 130] on input "checkbox" at bounding box center [107, 132] width 5 height 5
checkbox input "true"
type input "6000"
click at [427, 196] on span "Update & proceed" at bounding box center [428, 197] width 53 height 8
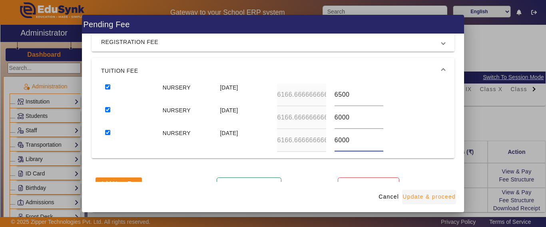
type input "6500"
type input "6000"
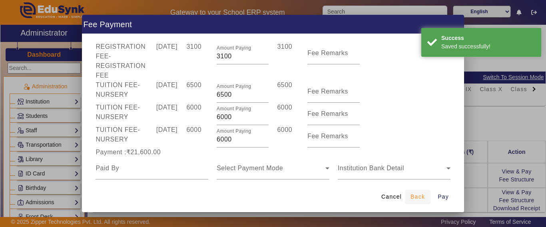
click at [418, 198] on span "Back" at bounding box center [417, 197] width 14 height 8
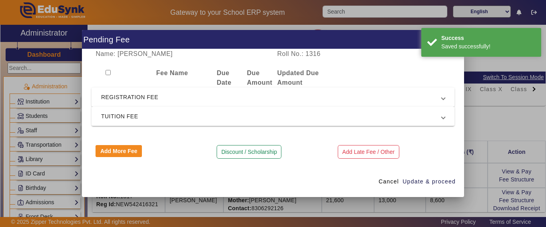
scroll to position [0, 0]
click at [171, 94] on span "REGISTRATION FEE" at bounding box center [271, 97] width 340 height 10
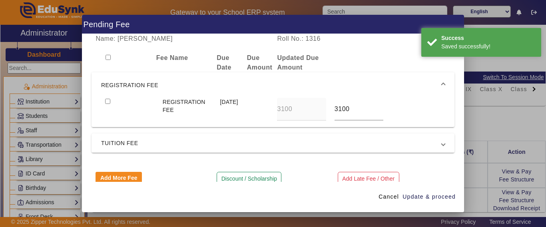
click at [106, 102] on input "checkbox" at bounding box center [107, 101] width 5 height 5
checkbox input "true"
click at [118, 143] on span "TUITION FEE" at bounding box center [271, 143] width 340 height 10
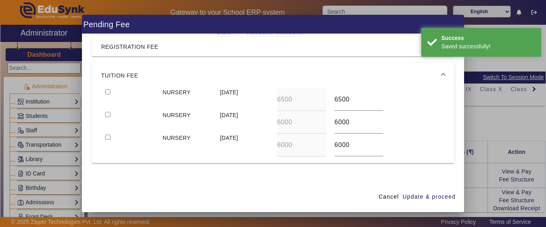
scroll to position [40, 0]
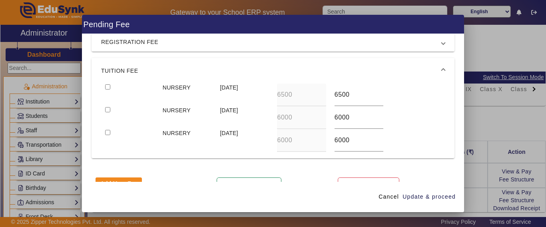
click at [108, 85] on input "checkbox" at bounding box center [107, 86] width 5 height 5
checkbox input "true"
click at [107, 109] on input "checkbox" at bounding box center [107, 109] width 5 height 5
checkbox input "true"
click at [432, 195] on span "Update & proceed" at bounding box center [428, 197] width 53 height 8
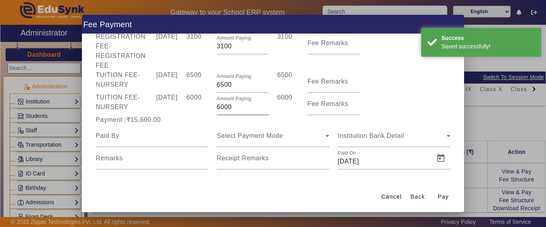
scroll to position [55, 0]
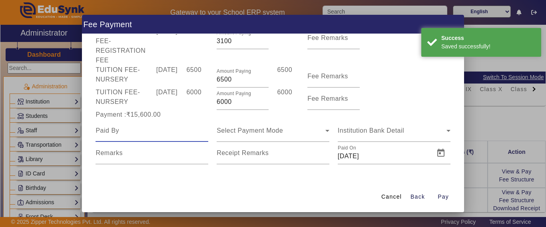
click at [154, 127] on input at bounding box center [151, 131] width 113 height 10
click at [141, 132] on input at bounding box center [151, 131] width 113 height 10
type input "[PERSON_NAME]"
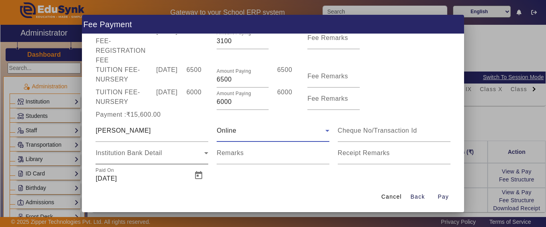
click at [140, 156] on span "Institution Bank Detail" at bounding box center [128, 152] width 66 height 7
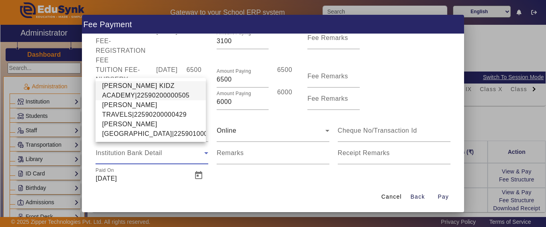
click at [129, 81] on span "[PERSON_NAME] KIDZ ACADEMY|22590200000505" at bounding box center [150, 90] width 97 height 19
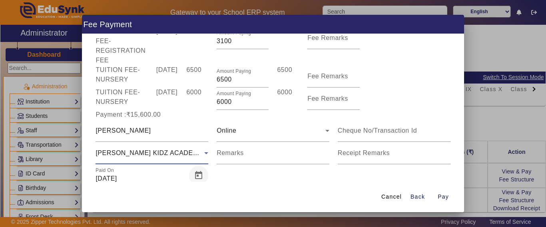
click at [198, 173] on span "Open calendar" at bounding box center [198, 175] width 19 height 19
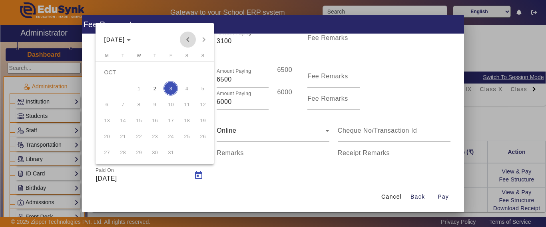
click at [185, 39] on span "Previous month" at bounding box center [188, 40] width 16 height 16
click at [120, 153] on span "30" at bounding box center [122, 152] width 14 height 14
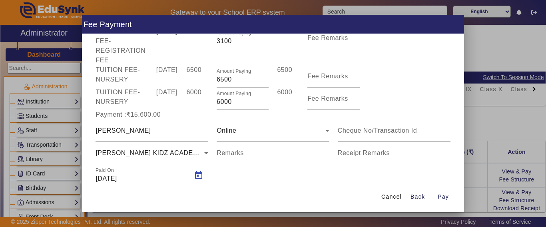
type input "[DATE]"
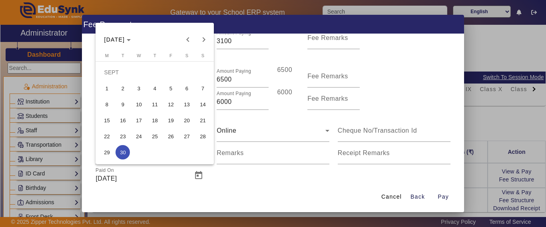
scroll to position [59, 0]
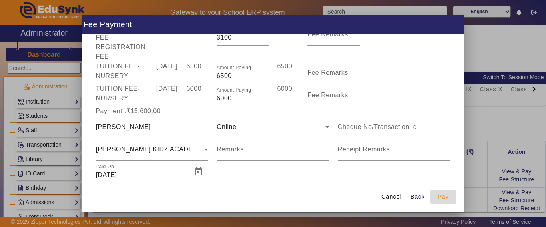
click at [441, 193] on span "Pay" at bounding box center [442, 197] width 11 height 8
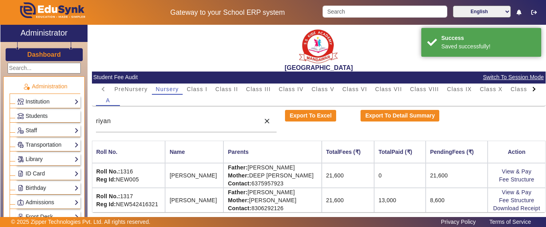
scroll to position [0, 0]
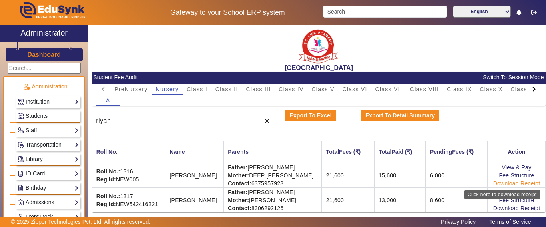
click at [511, 182] on link "Download Receipt" at bounding box center [516, 183] width 47 height 6
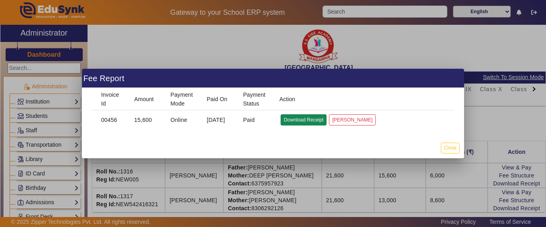
click at [305, 118] on button "Download Receipt" at bounding box center [303, 119] width 46 height 11
click at [448, 147] on button "Close" at bounding box center [450, 148] width 19 height 11
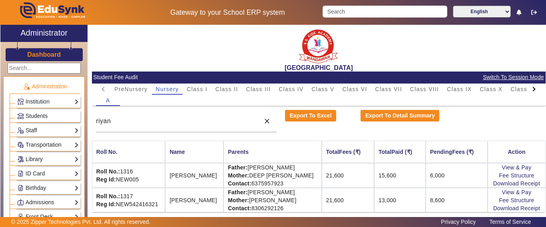
click at [534, 92] on div at bounding box center [533, 88] width 14 height 11
click at [534, 91] on mat-tab-header "PreNursery Nursery Class I Class II Class III Class IV Class V Class VI Class V…" at bounding box center [318, 88] width 445 height 11
click at [488, 86] on span "L.K.G." at bounding box center [485, 89] width 19 height 6
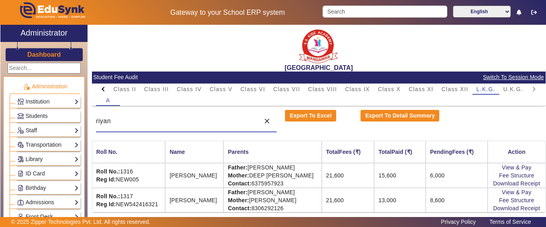
drag, startPoint x: 178, startPoint y: 125, endPoint x: 121, endPoint y: 125, distance: 56.7
click at [122, 125] on input "riyan" at bounding box center [176, 121] width 160 height 10
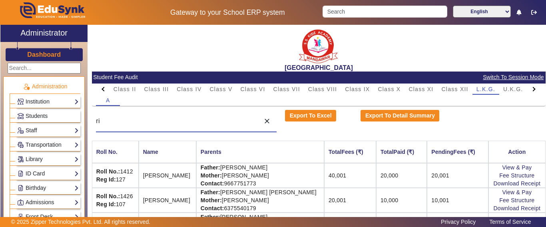
type input "r"
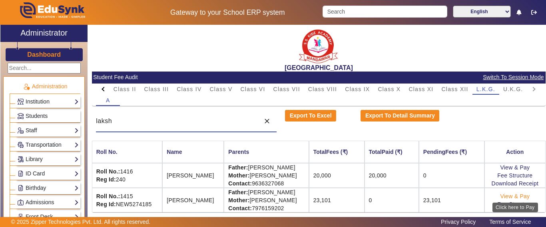
type input "laksh"
click at [510, 195] on link "View & Pay" at bounding box center [515, 196] width 30 height 6
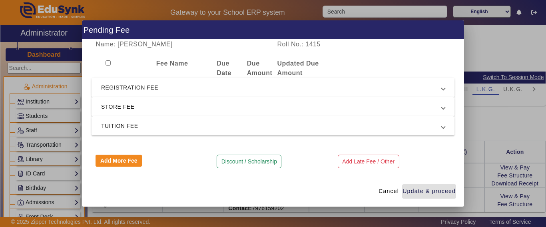
click at [124, 85] on span "REGISTRATION FEE" at bounding box center [271, 88] width 340 height 10
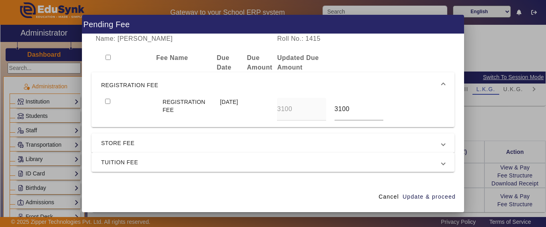
click at [106, 103] on input "checkbox" at bounding box center [107, 101] width 5 height 5
checkbox input "true"
click at [115, 139] on span "STORE FEE" at bounding box center [271, 143] width 340 height 10
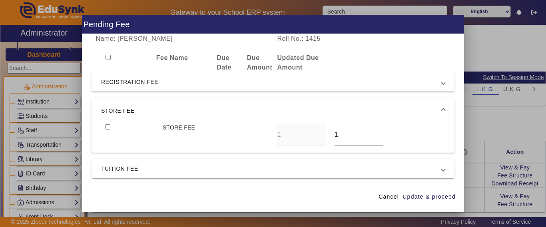
click at [107, 128] on input "checkbox" at bounding box center [107, 126] width 5 height 5
checkbox input "false"
click at [112, 167] on span "TUITION FEE" at bounding box center [271, 169] width 340 height 10
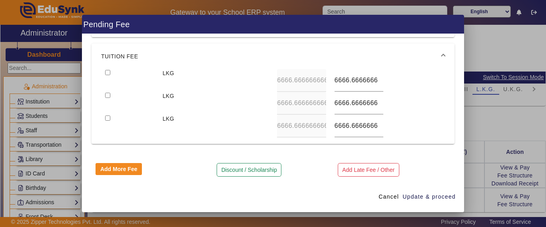
scroll to position [74, 0]
click at [107, 72] on input "checkbox" at bounding box center [107, 71] width 5 height 5
checkbox input "true"
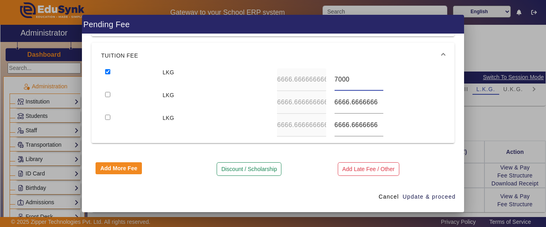
type input "7000"
click at [105, 92] on input "checkbox" at bounding box center [107, 94] width 5 height 5
checkbox input "true"
type input "7000"
click at [105, 115] on input "checkbox" at bounding box center [107, 117] width 5 height 5
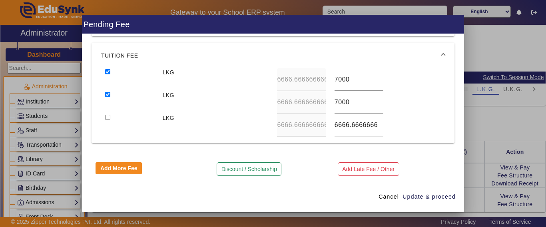
checkbox input "true"
type input "6000"
drag, startPoint x: 416, startPoint y: 196, endPoint x: 382, endPoint y: 181, distance: 37.2
click at [416, 197] on span "Update & proceed" at bounding box center [428, 197] width 53 height 8
type input "7000"
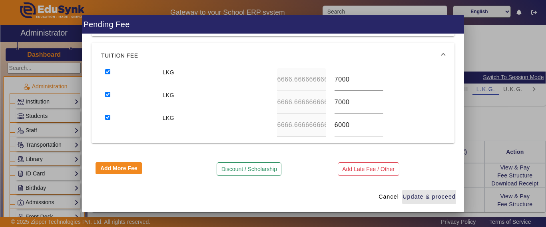
type input "7000"
type input "6000"
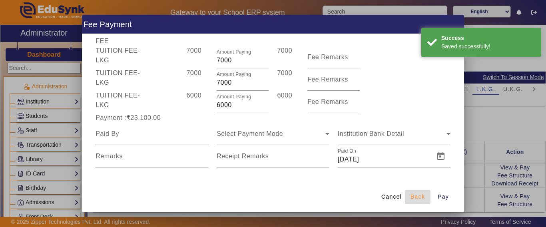
click at [417, 194] on span "Back" at bounding box center [417, 197] width 14 height 8
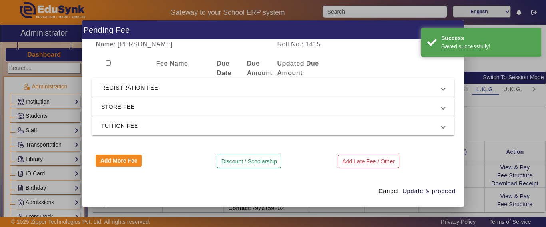
scroll to position [0, 0]
click at [129, 91] on span "REGISTRATION FEE" at bounding box center [271, 88] width 340 height 10
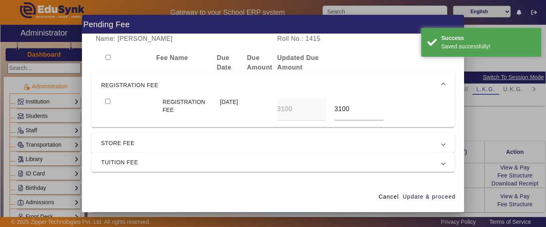
click at [107, 100] on input "checkbox" at bounding box center [107, 101] width 5 height 5
checkbox input "true"
click at [125, 156] on mat-expansion-panel-header "TUITION FEE" at bounding box center [272, 162] width 363 height 19
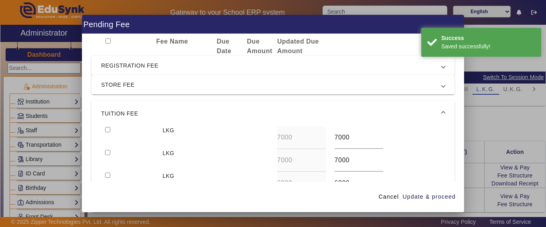
scroll to position [40, 0]
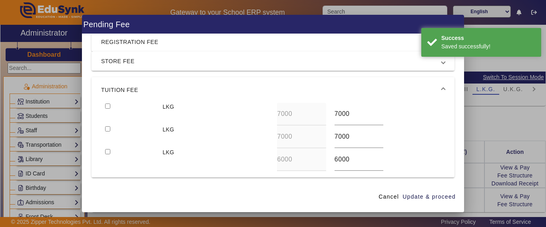
click at [106, 105] on input "checkbox" at bounding box center [107, 105] width 5 height 5
checkbox input "true"
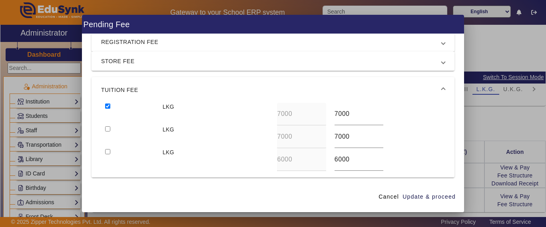
click at [104, 127] on div at bounding box center [129, 136] width 57 height 23
drag, startPoint x: 106, startPoint y: 129, endPoint x: 145, endPoint y: 144, distance: 42.0
click at [106, 130] on input "checkbox" at bounding box center [107, 128] width 5 height 5
checkbox input "true"
click at [425, 196] on span "Update & proceed" at bounding box center [428, 197] width 53 height 8
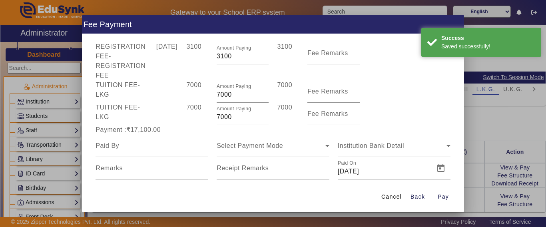
drag, startPoint x: 244, startPoint y: 115, endPoint x: 204, endPoint y: 114, distance: 40.0
click at [204, 114] on div "TUITION FEE - LKG 7000 Amount Paying 7000 7000 Fee Remarks" at bounding box center [272, 114] width 363 height 22
type input "3000"
drag, startPoint x: 148, startPoint y: 133, endPoint x: 167, endPoint y: 139, distance: 20.4
click at [149, 133] on div "Payment :₹17,100.00" at bounding box center [151, 130] width 121 height 10
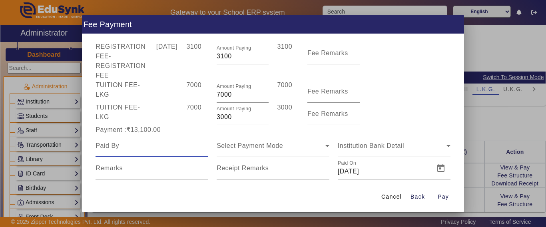
click at [131, 147] on input at bounding box center [151, 146] width 113 height 10
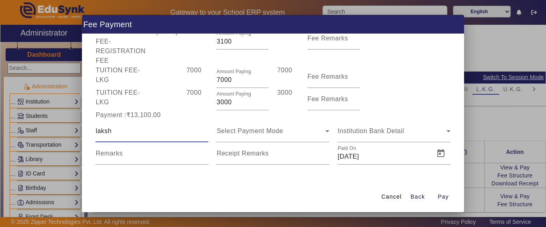
scroll to position [55, 0]
type input "lakshya"
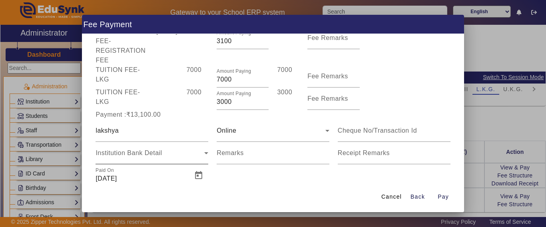
click at [159, 147] on div "Institution Bank Detail" at bounding box center [151, 153] width 113 height 22
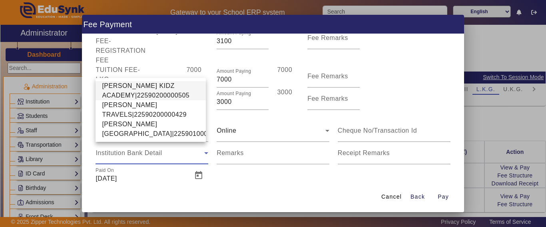
click at [122, 81] on span "[PERSON_NAME] KIDZ ACADEMY|22590200000505" at bounding box center [150, 90] width 97 height 19
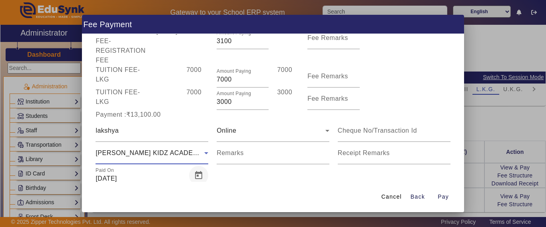
click at [193, 175] on span "Open calendar" at bounding box center [198, 175] width 19 height 19
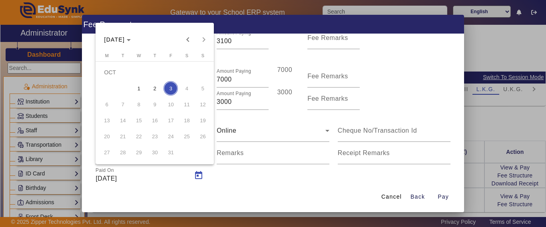
drag, startPoint x: 186, startPoint y: 40, endPoint x: 186, endPoint y: 48, distance: 8.4
click at [186, 39] on span "Previous month" at bounding box center [188, 40] width 16 height 16
click at [130, 156] on button "30" at bounding box center [123, 152] width 16 height 16
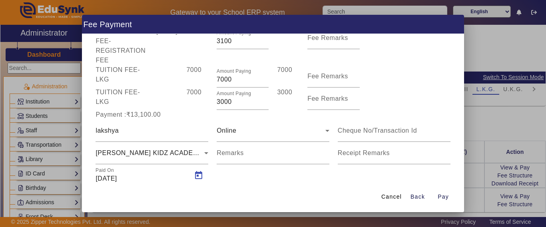
type input "[DATE]"
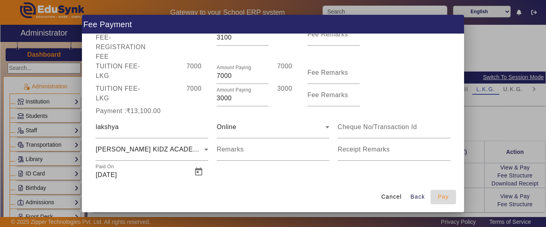
click at [441, 195] on span "Pay" at bounding box center [442, 197] width 11 height 8
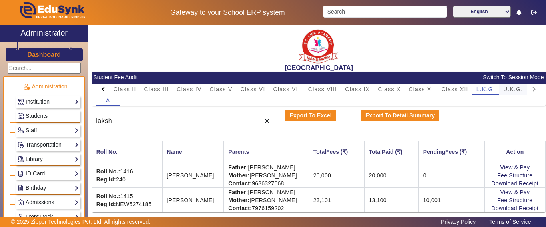
click at [513, 91] on span "U.K.G." at bounding box center [513, 89] width 20 height 6
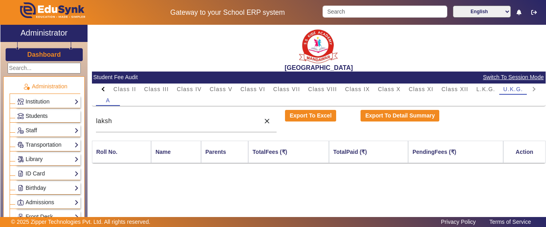
click at [69, 118] on div "X Administrator Dashboard Administration Institution Institution Details Sessio…" at bounding box center [272, 131] width 545 height 212
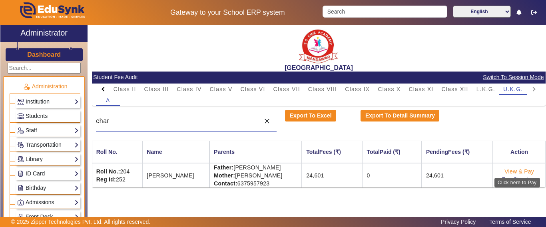
type input "char"
click at [513, 169] on link "View & Pay" at bounding box center [519, 171] width 30 height 6
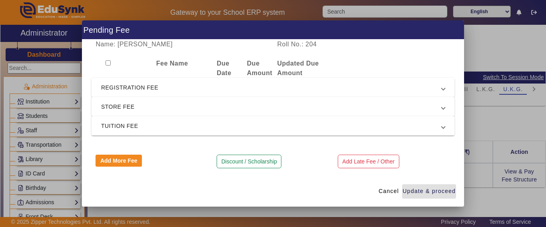
click at [121, 82] on mat-expansion-panel-header "REGISTRATION FEE" at bounding box center [272, 87] width 363 height 19
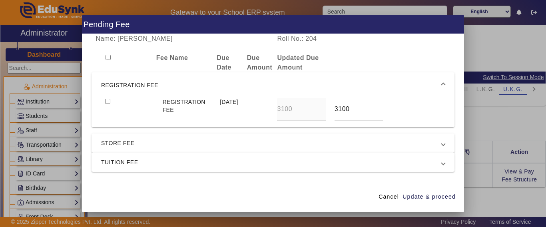
click at [105, 99] on div at bounding box center [129, 109] width 57 height 23
click at [109, 104] on div at bounding box center [129, 109] width 57 height 23
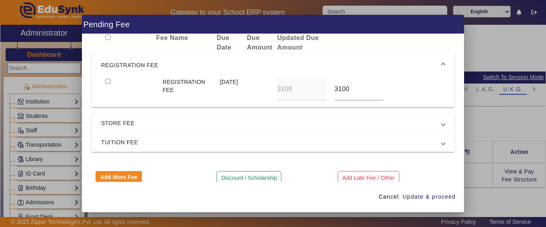
scroll to position [31, 0]
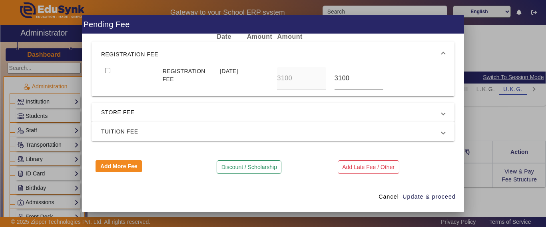
click at [106, 70] on input "checkbox" at bounding box center [107, 70] width 5 height 5
checkbox input "true"
click at [112, 126] on mat-expansion-panel-header "TUITION FEE" at bounding box center [272, 131] width 363 height 19
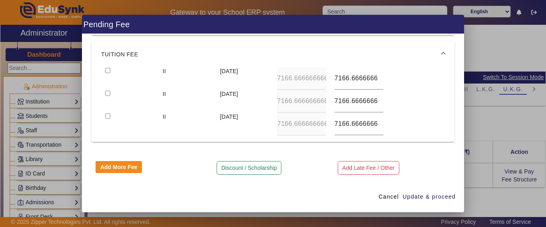
scroll to position [76, 0]
drag, startPoint x: 110, startPoint y: 70, endPoint x: 117, endPoint y: 71, distance: 7.3
click at [109, 69] on input "checkbox" at bounding box center [107, 69] width 5 height 5
checkbox input "true"
type input "7000"
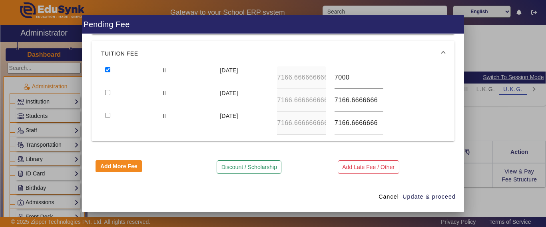
click at [105, 90] on input "checkbox" at bounding box center [107, 92] width 5 height 5
checkbox input "true"
type input "7000"
click at [105, 113] on input "checkbox" at bounding box center [107, 115] width 5 height 5
checkbox input "true"
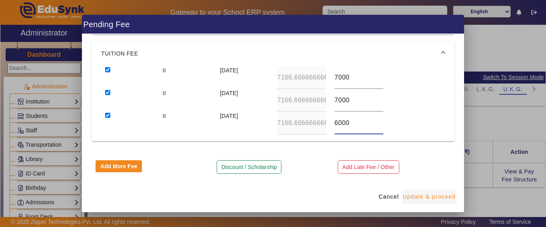
type input "6000"
click at [440, 195] on span "Update & proceed" at bounding box center [428, 197] width 53 height 8
type input "7000"
type input "6000"
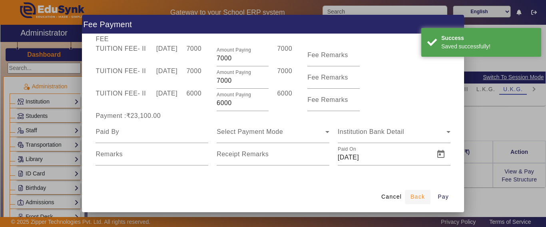
click at [415, 199] on span "Back" at bounding box center [417, 197] width 14 height 8
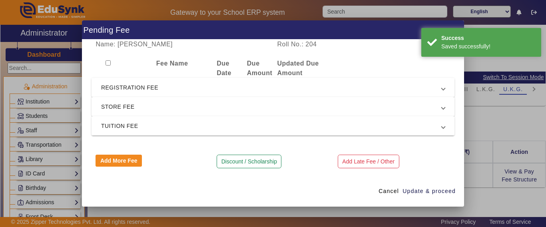
scroll to position [0, 0]
click at [140, 91] on span "REGISTRATION FEE" at bounding box center [271, 88] width 340 height 10
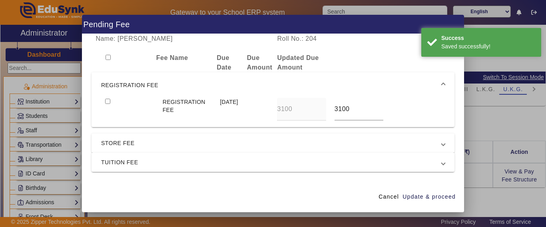
click at [109, 101] on input "checkbox" at bounding box center [107, 101] width 5 height 5
checkbox input "true"
click at [113, 161] on span "TUITION FEE" at bounding box center [271, 162] width 340 height 10
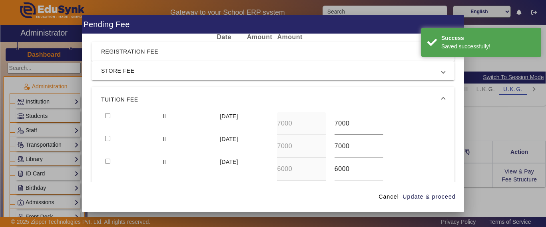
scroll to position [40, 0]
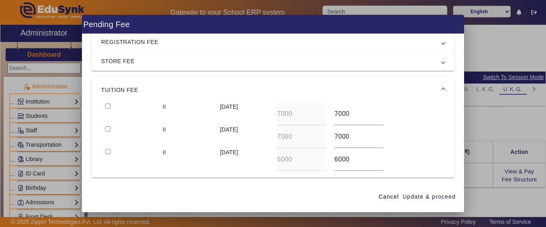
click at [108, 106] on input "checkbox" at bounding box center [107, 105] width 5 height 5
checkbox input "true"
click at [108, 129] on input "checkbox" at bounding box center [107, 128] width 5 height 5
checkbox input "true"
click at [421, 196] on span "Update & proceed" at bounding box center [428, 197] width 53 height 8
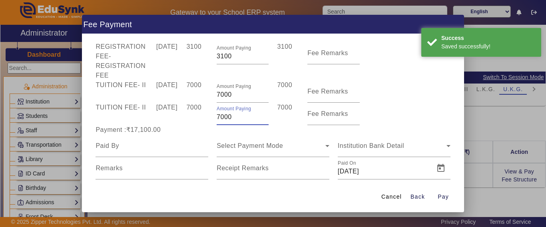
drag, startPoint x: 232, startPoint y: 115, endPoint x: 194, endPoint y: 117, distance: 38.0
click at [194, 117] on div "TUITION FEE - II [DATE] 7000 Amount Paying 7000 7000 Fee Remarks" at bounding box center [272, 114] width 363 height 22
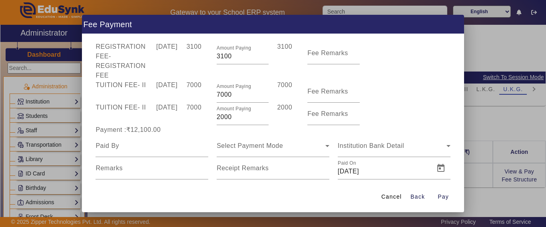
click at [194, 119] on div "7000" at bounding box center [197, 114] width 30 height 22
drag, startPoint x: 232, startPoint y: 116, endPoint x: 169, endPoint y: 121, distance: 63.4
click at [169, 121] on div "TUITION FEE - II [DATE] 7000 Amount Paying 2000 2000 Fee Remarks" at bounding box center [272, 114] width 363 height 22
type input "1200"
drag, startPoint x: 169, startPoint y: 121, endPoint x: 172, endPoint y: 132, distance: 11.0
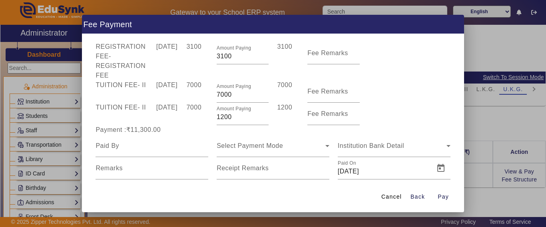
click at [172, 131] on span "REGISTRATION FEE - REGISTRATION FEE [DATE] 3100 Amount Paying 3100 3100 Fee Rem…" at bounding box center [272, 110] width 363 height 137
click at [188, 144] on input at bounding box center [151, 146] width 113 height 10
click at [139, 147] on input at bounding box center [151, 146] width 113 height 10
type input "[PERSON_NAME]"
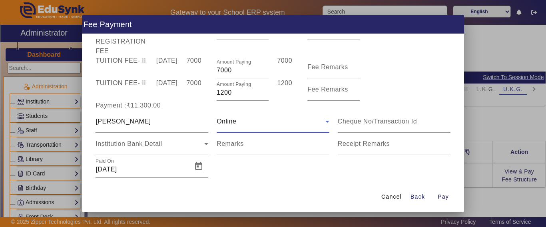
scroll to position [77, 0]
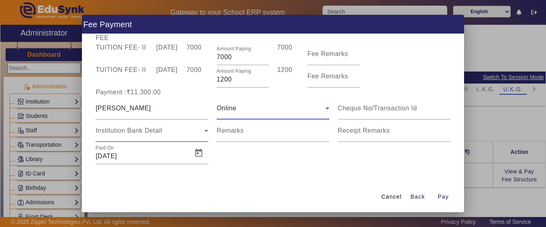
click at [127, 122] on div "Institution Bank Detail" at bounding box center [151, 130] width 113 height 22
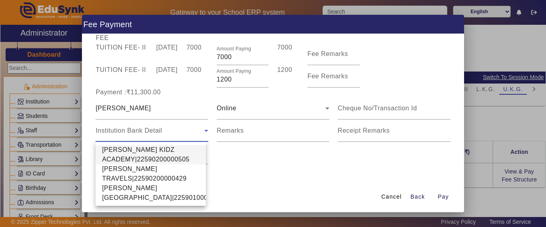
click at [123, 150] on span "[PERSON_NAME] KIDZ ACADEMY|22590200000505" at bounding box center [150, 154] width 97 height 19
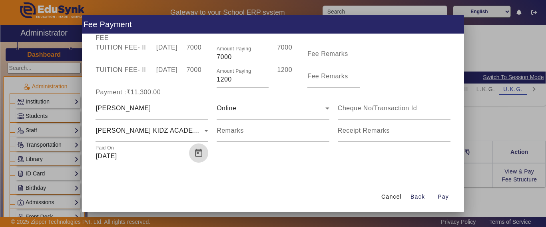
click at [196, 156] on span "Open calendar" at bounding box center [198, 152] width 19 height 19
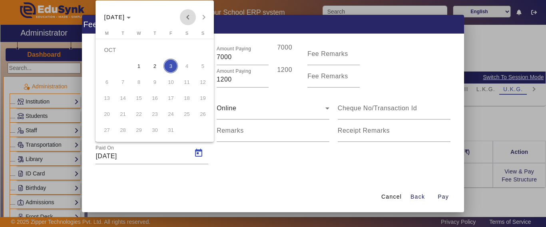
click at [188, 16] on span "Previous month" at bounding box center [188, 17] width 16 height 16
click at [124, 132] on span "30" at bounding box center [122, 130] width 14 height 14
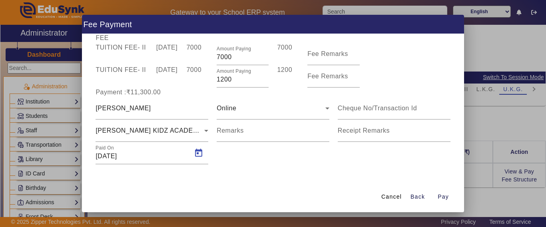
type input "[DATE]"
click at [447, 195] on span "Pay" at bounding box center [442, 197] width 11 height 8
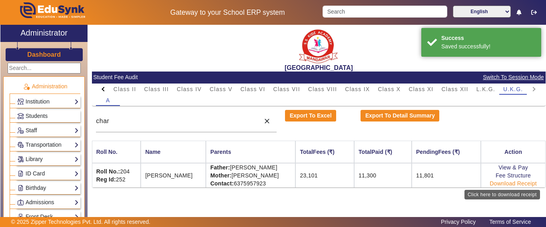
click at [506, 183] on link "Download Receipt" at bounding box center [512, 183] width 47 height 6
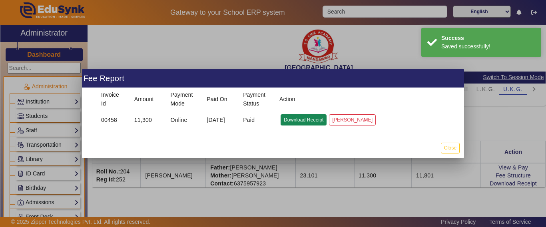
click at [306, 118] on button "Download Receipt" at bounding box center [303, 119] width 46 height 11
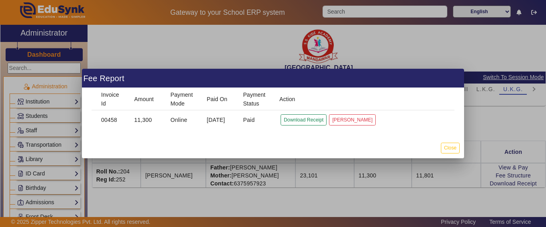
click at [460, 148] on mat-dialog-actions "Close" at bounding box center [273, 147] width 382 height 21
click at [453, 147] on button "Close" at bounding box center [450, 148] width 19 height 11
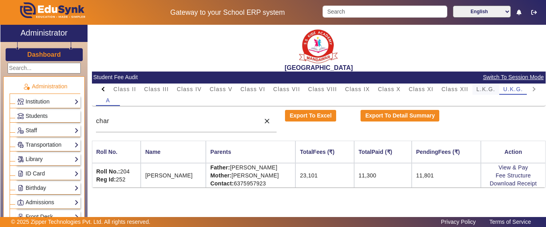
click at [481, 89] on span "L.K.G." at bounding box center [485, 89] width 19 height 6
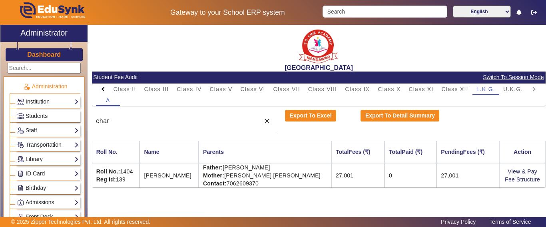
drag, startPoint x: 134, startPoint y: 125, endPoint x: 85, endPoint y: 118, distance: 49.7
click at [85, 118] on div "X Administrator Dashboard Administration Institution Institution Details Sessio…" at bounding box center [272, 131] width 545 height 212
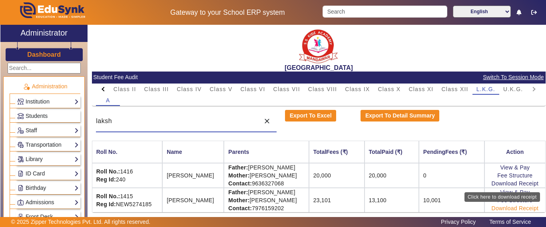
click at [504, 205] on link "Download Receipt" at bounding box center [514, 208] width 47 height 6
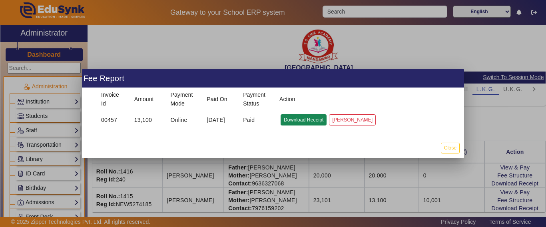
click at [303, 119] on button "Download Receipt" at bounding box center [303, 119] width 46 height 11
click at [444, 148] on button "Close" at bounding box center [450, 148] width 19 height 11
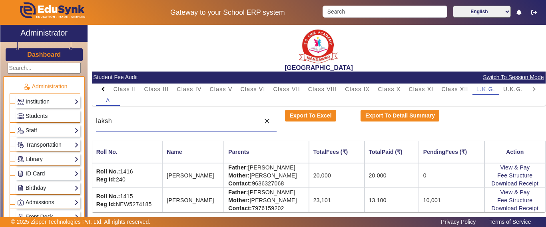
drag, startPoint x: 157, startPoint y: 121, endPoint x: 76, endPoint y: 122, distance: 80.7
click at [76, 122] on div "X Administrator Dashboard Administration Institution Institution Details Sessio…" at bounding box center [272, 131] width 545 height 212
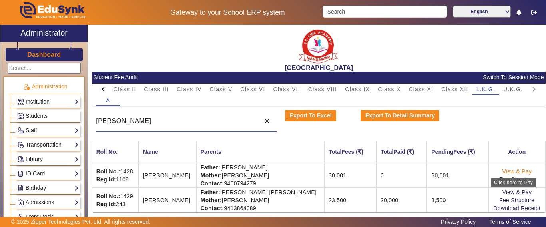
type input "[PERSON_NAME]"
click at [504, 171] on link "View & Pay" at bounding box center [517, 171] width 30 height 6
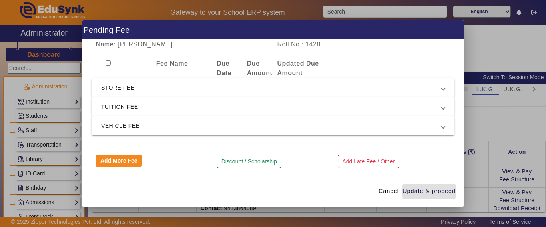
click at [119, 85] on span "STORE FEE" at bounding box center [271, 88] width 340 height 10
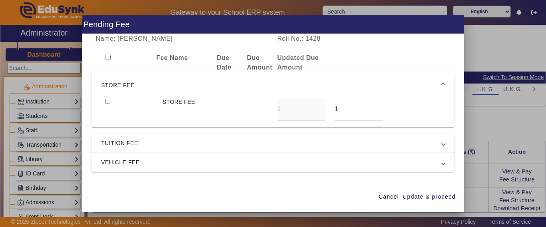
click at [124, 88] on span "STORE FEE" at bounding box center [271, 85] width 340 height 10
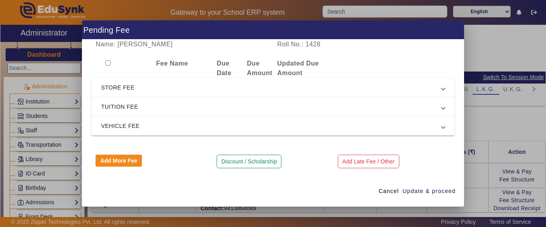
click at [117, 107] on span "TUITION FEE" at bounding box center [271, 107] width 340 height 10
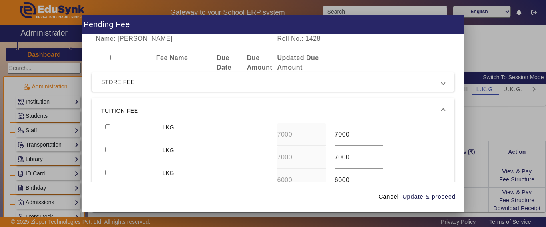
click at [107, 126] on input "checkbox" at bounding box center [107, 126] width 5 height 5
checkbox input "true"
click at [107, 151] on input "checkbox" at bounding box center [107, 149] width 5 height 5
checkbox input "true"
click at [104, 171] on div at bounding box center [129, 180] width 57 height 23
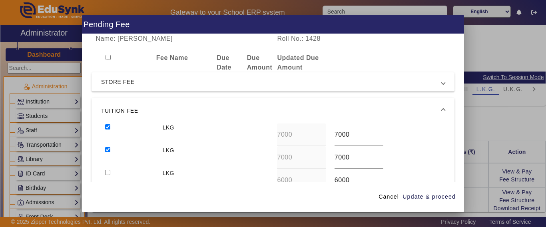
click at [107, 173] on input "checkbox" at bounding box center [107, 172] width 5 height 5
checkbox input "true"
click at [425, 198] on span "Update & proceed" at bounding box center [428, 197] width 53 height 8
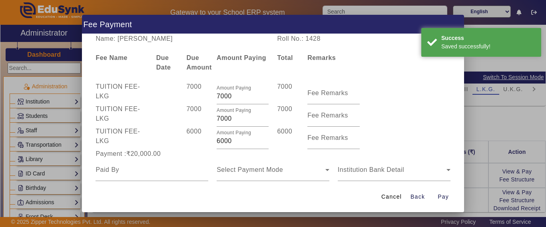
drag, startPoint x: 238, startPoint y: 141, endPoint x: 200, endPoint y: 144, distance: 37.7
click at [201, 144] on div "TUITION FEE - LKG 6000 Amount Paying 6000 6000 Fee Remarks" at bounding box center [272, 138] width 363 height 22
type input "1000"
click at [199, 141] on div "6000" at bounding box center [197, 138] width 30 height 22
click at [133, 168] on input at bounding box center [151, 170] width 113 height 10
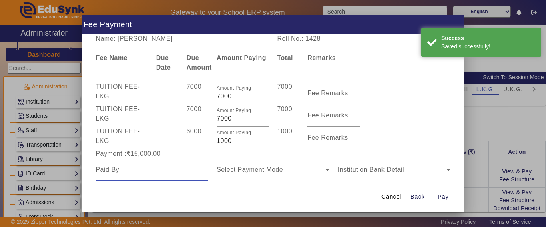
click at [133, 169] on input at bounding box center [151, 170] width 113 height 10
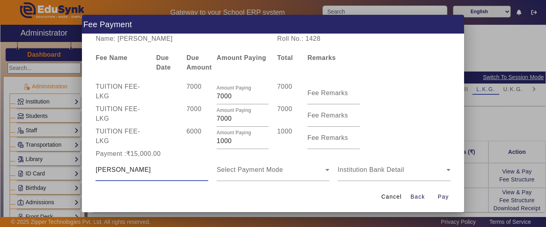
type input "[PERSON_NAME]"
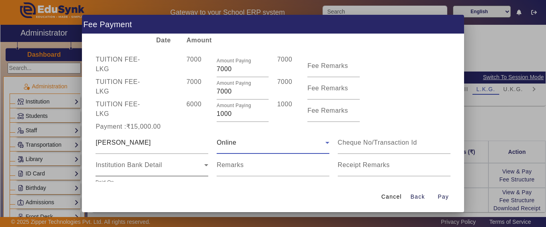
scroll to position [62, 0]
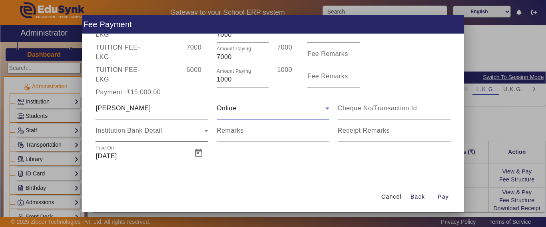
click at [140, 131] on span "Institution Bank Detail" at bounding box center [128, 130] width 66 height 7
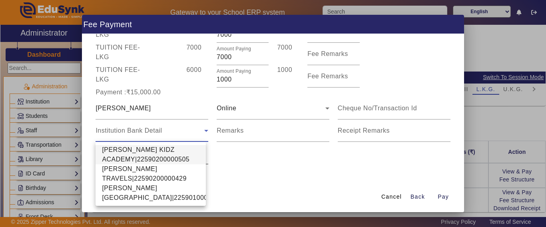
drag, startPoint x: 148, startPoint y: 147, endPoint x: 180, endPoint y: 158, distance: 34.2
click at [148, 148] on span "[PERSON_NAME] KIDZ ACADEMY|22590200000505" at bounding box center [150, 154] width 97 height 19
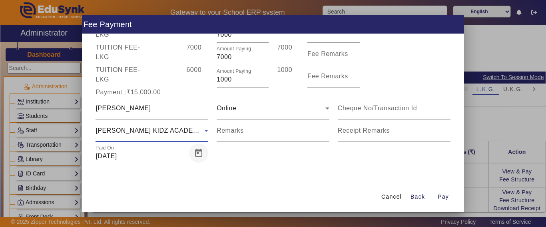
click at [196, 152] on span "Open calendar" at bounding box center [198, 152] width 19 height 19
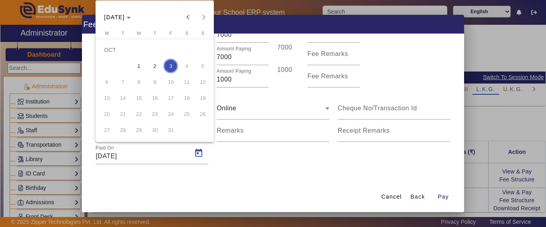
click at [139, 66] on span "1" at bounding box center [138, 66] width 14 height 14
type input "[DATE]"
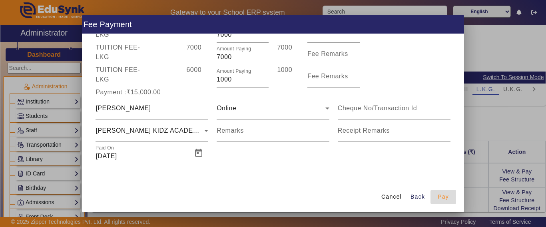
click at [446, 196] on span "Pay" at bounding box center [442, 197] width 11 height 8
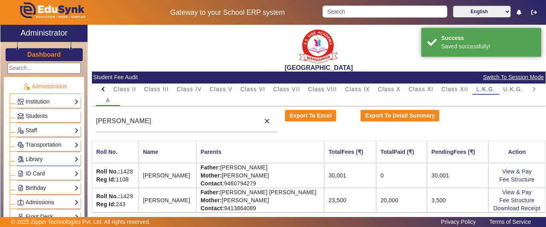
scroll to position [0, 0]
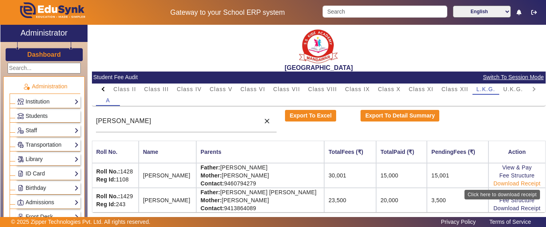
click at [504, 182] on link "Download Receipt" at bounding box center [516, 183] width 47 height 6
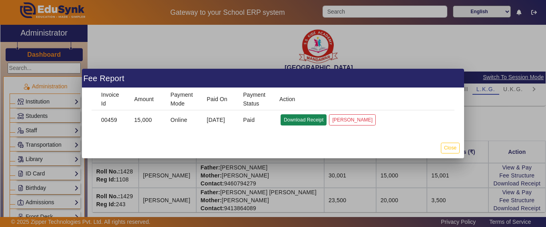
click at [299, 120] on button "Download Receipt" at bounding box center [303, 119] width 46 height 11
click at [453, 148] on button "Close" at bounding box center [450, 148] width 19 height 11
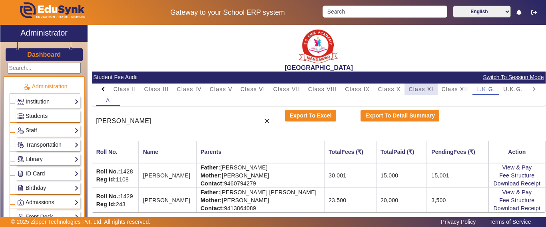
click at [424, 90] on span "Class XI" at bounding box center [420, 89] width 25 height 6
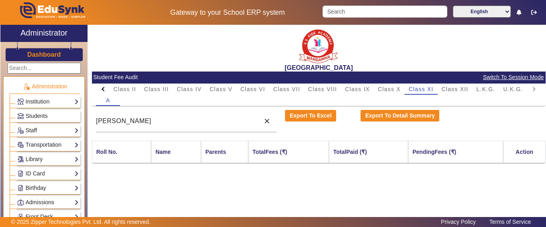
drag, startPoint x: 131, startPoint y: 126, endPoint x: 90, endPoint y: 126, distance: 40.7
click at [90, 126] on div "[GEOGRAPHIC_DATA] Student Fee Audit Switch To Session Mode PreNursery Nursery C…" at bounding box center [316, 127] width 458 height 204
click at [123, 119] on input "[PERSON_NAME]" at bounding box center [176, 121] width 160 height 10
type input "r"
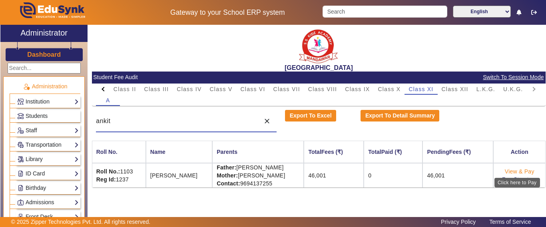
type input "ankit"
click at [517, 171] on link "View & Pay" at bounding box center [519, 171] width 30 height 6
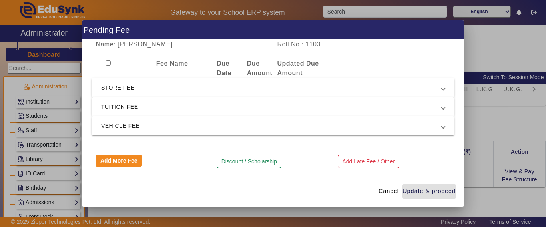
click at [131, 130] on span "VEHICLE FEE" at bounding box center [271, 126] width 340 height 10
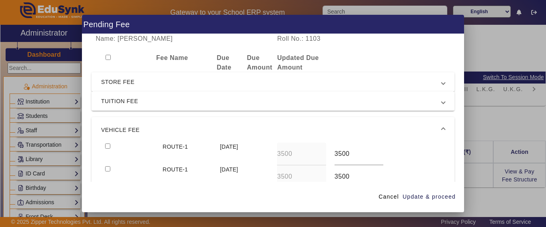
click at [129, 123] on mat-expansion-panel-header "VEHICLE FEE" at bounding box center [272, 130] width 363 height 26
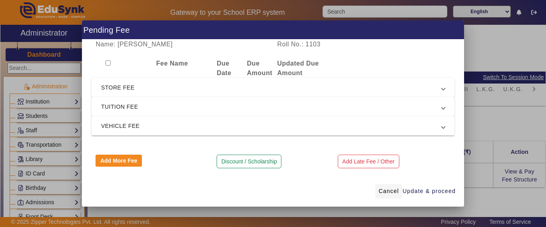
click at [386, 191] on span "Cancel" at bounding box center [388, 191] width 20 height 8
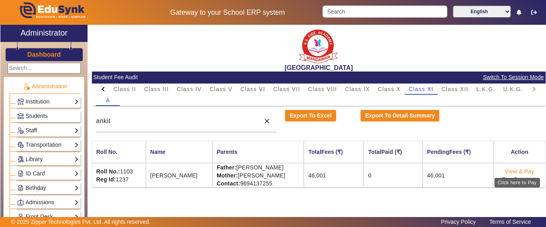
click at [515, 172] on link "View & Pay" at bounding box center [519, 171] width 30 height 6
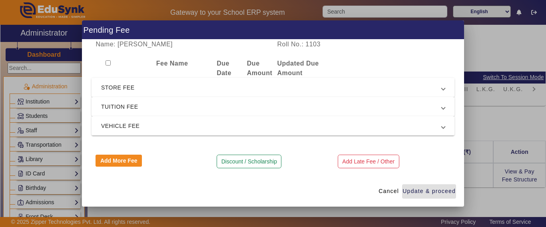
click at [249, 164] on button "Discount / Scholarship" at bounding box center [248, 162] width 65 height 14
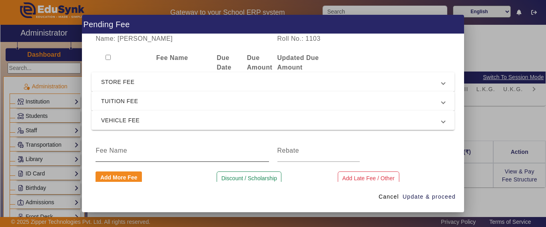
click at [156, 156] on div at bounding box center [181, 150] width 173 height 22
type input "discount"
type input "1000"
click at [433, 197] on span "Update & proceed" at bounding box center [428, 197] width 53 height 8
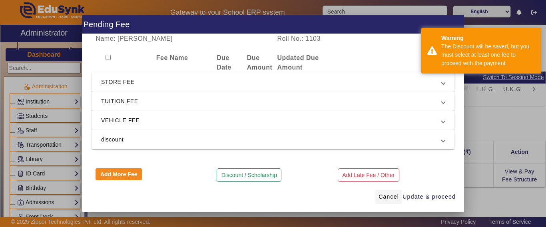
click at [392, 197] on span "Cancel" at bounding box center [388, 197] width 20 height 8
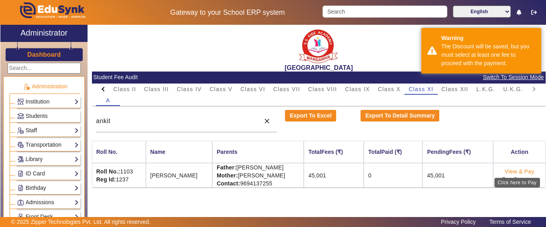
click at [517, 172] on link "View & Pay" at bounding box center [519, 171] width 30 height 6
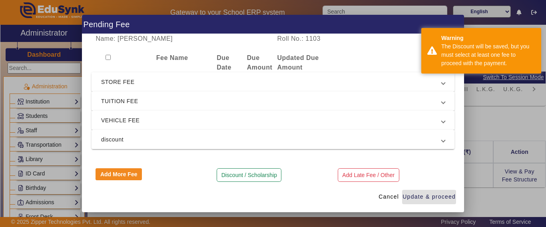
click at [155, 87] on mat-expansion-panel-header "STORE FEE" at bounding box center [272, 81] width 363 height 19
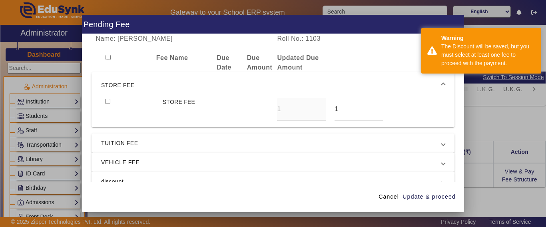
click at [123, 87] on span "STORE FEE" at bounding box center [271, 85] width 340 height 10
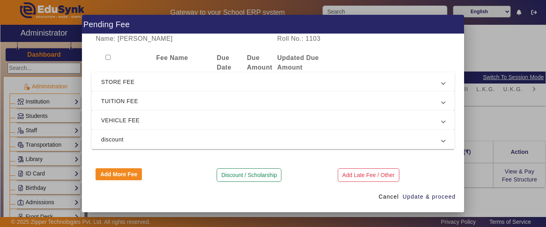
click at [116, 82] on span "STORE FEE" at bounding box center [271, 82] width 340 height 10
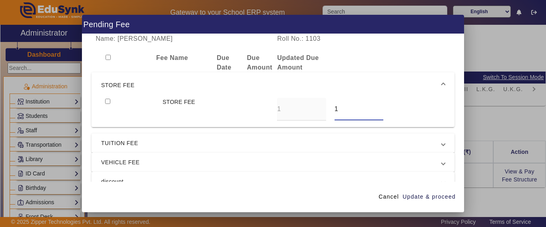
drag, startPoint x: 339, startPoint y: 109, endPoint x: 309, endPoint y: 107, distance: 29.6
click at [310, 107] on div "STORE FEE 1 1" at bounding box center [272, 109] width 343 height 23
type input "0"
click at [104, 101] on div at bounding box center [129, 109] width 57 height 23
click at [107, 103] on input "checkbox" at bounding box center [107, 101] width 5 height 5
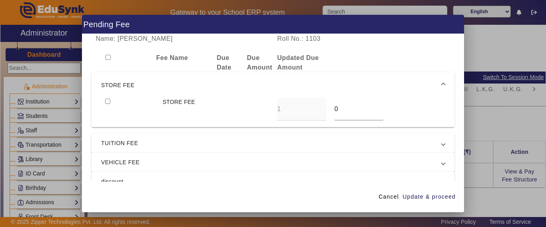
checkbox input "true"
click at [133, 137] on mat-expansion-panel-header "TUITION FEE" at bounding box center [272, 142] width 363 height 19
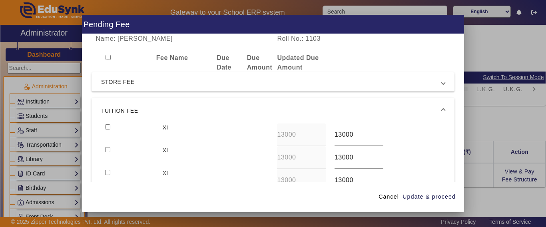
drag, startPoint x: 108, startPoint y: 126, endPoint x: 112, endPoint y: 138, distance: 12.6
click at [108, 128] on input "checkbox" at bounding box center [107, 126] width 5 height 5
checkbox input "true"
click at [106, 151] on input "checkbox" at bounding box center [107, 149] width 5 height 5
checkbox input "true"
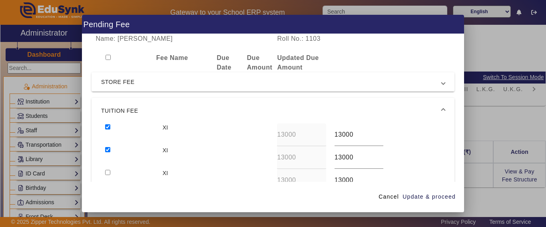
click at [105, 170] on div at bounding box center [129, 180] width 57 height 23
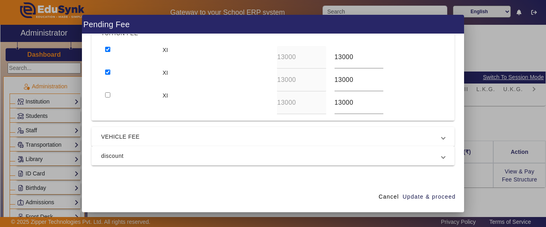
scroll to position [80, 0]
click at [107, 95] on input "checkbox" at bounding box center [107, 92] width 5 height 5
checkbox input "true"
click at [117, 138] on span "VEHICLE FEE" at bounding box center [271, 134] width 340 height 10
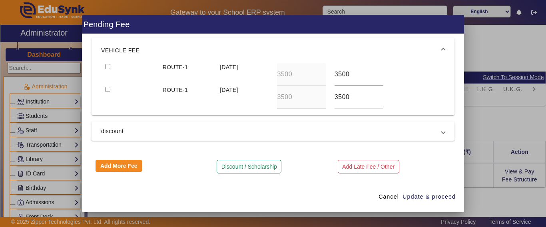
scroll to position [79, 0]
drag, startPoint x: 108, startPoint y: 67, endPoint x: 108, endPoint y: 81, distance: 14.8
click at [108, 66] on input "checkbox" at bounding box center [107, 66] width 5 height 5
checkbox input "true"
click at [107, 87] on input "checkbox" at bounding box center [107, 89] width 5 height 5
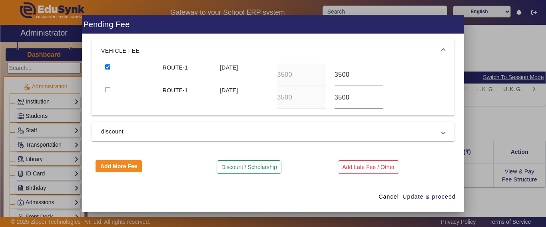
checkbox input "true"
click at [113, 117] on div "Name: [PERSON_NAME] Roll No.: 1103 Fee Name Due Date Due Amount Updated Due Amo…" at bounding box center [273, 107] width 382 height 147
click at [113, 134] on span "discount" at bounding box center [271, 132] width 340 height 10
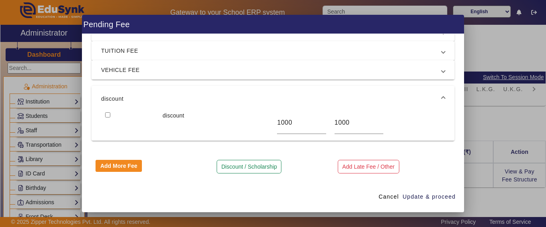
scroll to position [50, 0]
click at [109, 115] on input "checkbox" at bounding box center [107, 114] width 5 height 5
checkbox input "true"
click at [437, 197] on span "Update & proceed" at bounding box center [428, 197] width 53 height 8
type input "0"
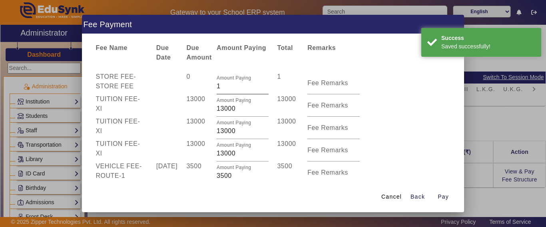
scroll to position [0, 0]
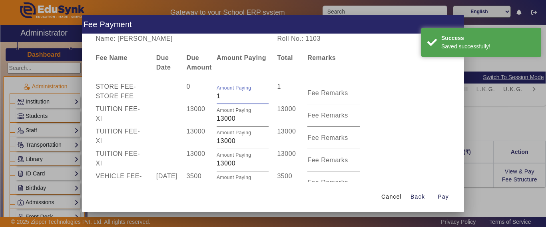
drag, startPoint x: 225, startPoint y: 95, endPoint x: 190, endPoint y: 94, distance: 35.6
click at [190, 94] on div "STORE FEE - STORE FEE 0 Amount Paying 1 1 Fee Remarks" at bounding box center [272, 93] width 363 height 22
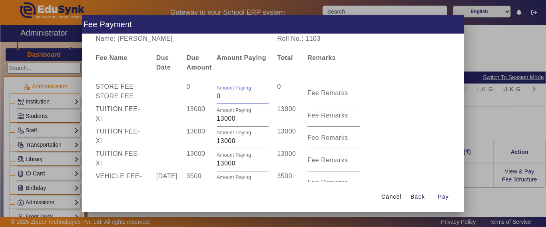
type input "0"
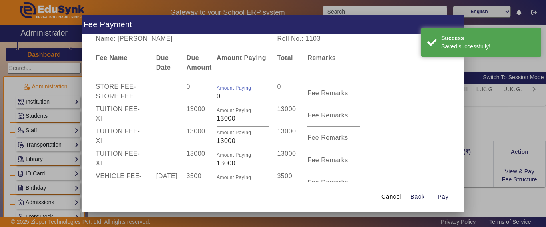
click at [188, 95] on div "0" at bounding box center [197, 93] width 30 height 22
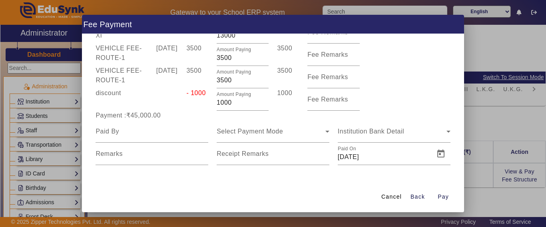
scroll to position [129, 0]
click at [178, 113] on div "Payment :₹45,000.00" at bounding box center [151, 115] width 121 height 10
click at [142, 136] on div at bounding box center [151, 130] width 113 height 22
click at [141, 135] on input at bounding box center [151, 131] width 113 height 10
type input "[PERSON_NAME]"
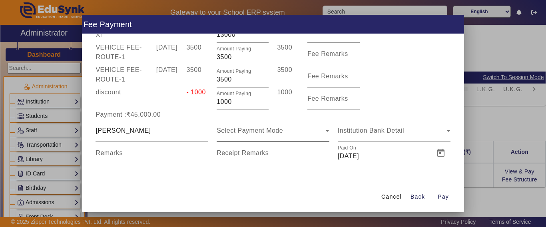
click at [239, 137] on div "Select Payment Mode" at bounding box center [272, 130] width 113 height 22
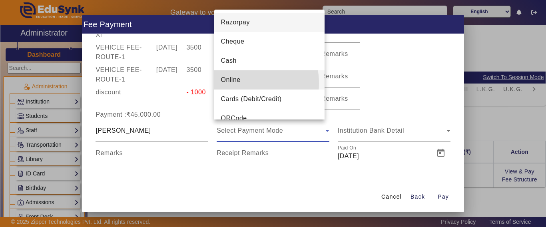
click at [240, 83] on span "Online" at bounding box center [230, 80] width 20 height 10
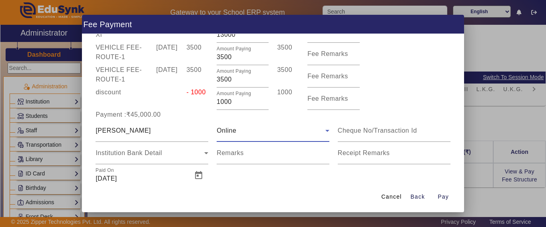
click at [250, 125] on div "Online" at bounding box center [272, 130] width 113 height 22
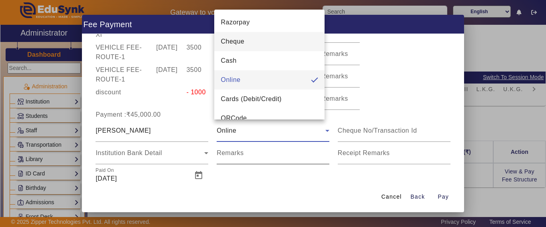
drag, startPoint x: 254, startPoint y: 174, endPoint x: 256, endPoint y: 148, distance: 26.0
click at [255, 171] on div at bounding box center [273, 113] width 546 height 227
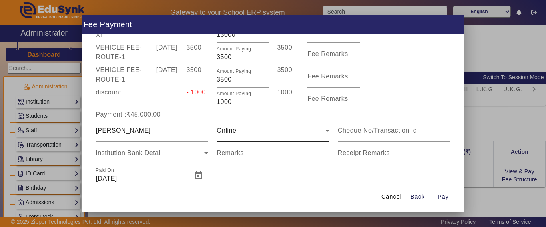
click at [238, 129] on div "Online" at bounding box center [270, 131] width 109 height 10
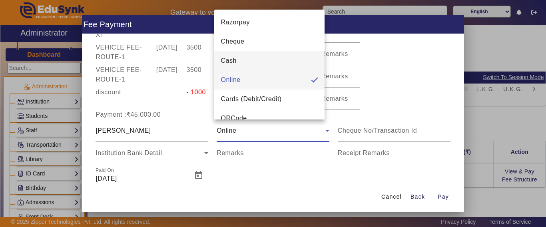
click at [239, 55] on mat-option "Cash" at bounding box center [269, 60] width 110 height 19
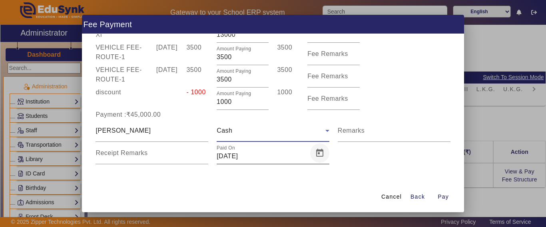
click at [310, 151] on span "Open calendar" at bounding box center [319, 152] width 19 height 19
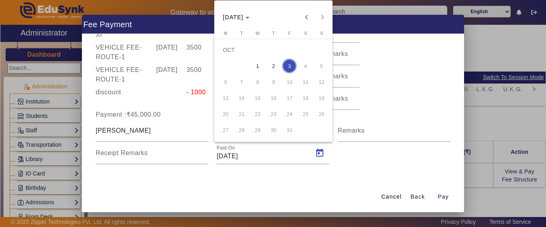
click at [260, 66] on span "1" at bounding box center [257, 66] width 14 height 14
type input "[DATE]"
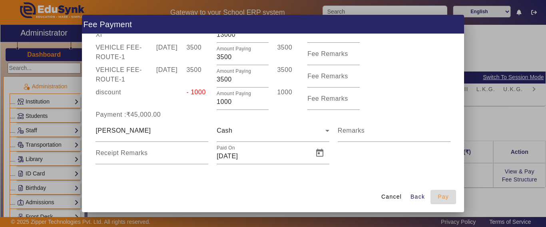
click at [443, 196] on span "Pay" at bounding box center [442, 197] width 11 height 8
type input "0"
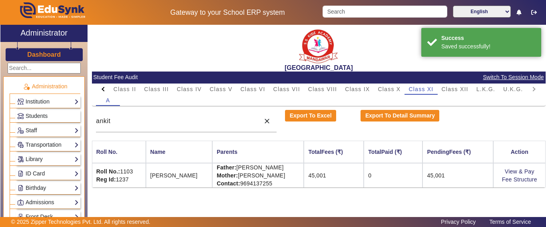
scroll to position [8, 0]
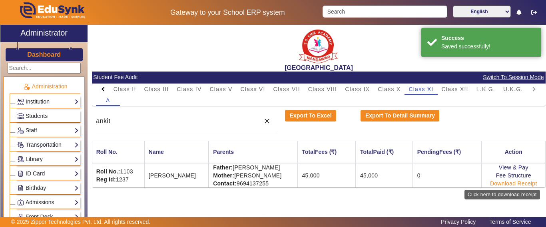
click at [507, 184] on link "Download Receipt" at bounding box center [513, 183] width 47 height 6
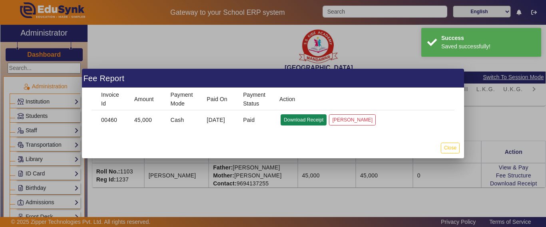
click at [306, 119] on button "Download Receipt" at bounding box center [303, 119] width 46 height 11
click at [446, 150] on button "Close" at bounding box center [450, 148] width 19 height 11
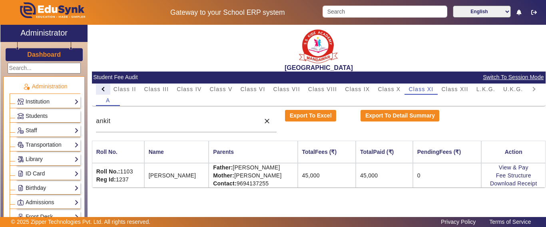
click at [101, 89] on div at bounding box center [103, 88] width 14 height 11
click at [101, 89] on mat-tab-header "PreNursery Nursery Class I Class II Class III Class IV Class V Class VI Class V…" at bounding box center [318, 88] width 445 height 11
click at [141, 87] on span "PreNursery" at bounding box center [130, 89] width 33 height 6
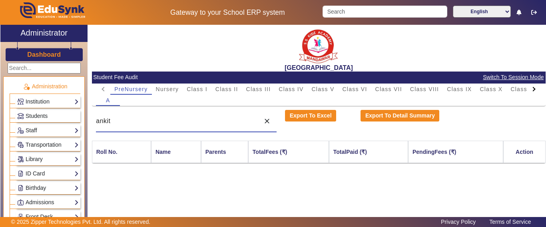
drag, startPoint x: 153, startPoint y: 121, endPoint x: 91, endPoint y: 119, distance: 61.6
click at [92, 119] on div "ankit close" at bounding box center [186, 121] width 189 height 22
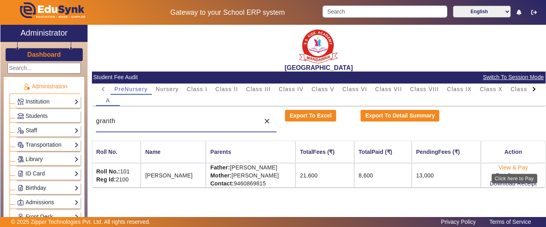
type input "granth"
click at [510, 167] on link "View & Pay" at bounding box center [513, 167] width 30 height 6
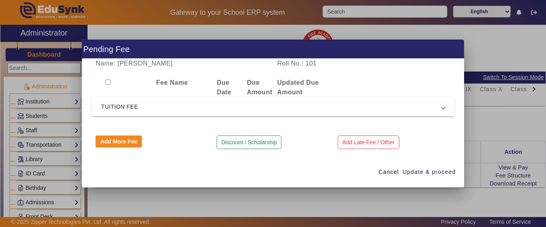
click at [157, 105] on span "TUITION FEE" at bounding box center [271, 107] width 340 height 10
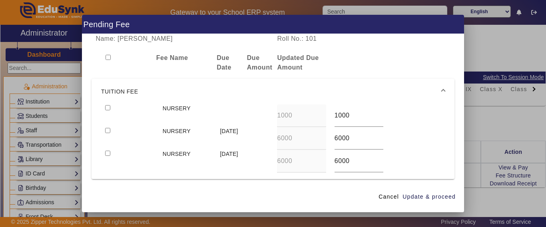
click at [107, 109] on input "checkbox" at bounding box center [107, 107] width 5 height 5
checkbox input "true"
click at [107, 131] on input "checkbox" at bounding box center [107, 130] width 5 height 5
checkbox input "true"
click at [441, 195] on span "Update & proceed" at bounding box center [428, 197] width 53 height 8
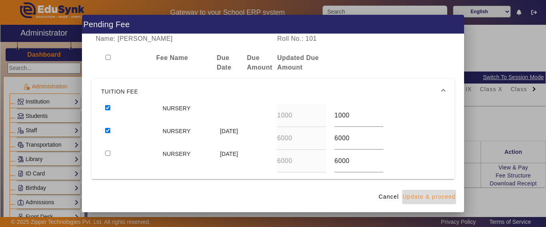
type input "6500"
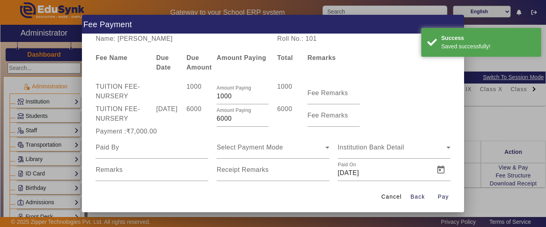
drag, startPoint x: 238, startPoint y: 121, endPoint x: 210, endPoint y: 119, distance: 28.8
click at [212, 119] on div "Amount Paying 6000" at bounding box center [242, 115] width 60 height 22
type input "4000"
click at [185, 143] on input at bounding box center [151, 148] width 113 height 10
click at [144, 156] on div at bounding box center [151, 147] width 113 height 22
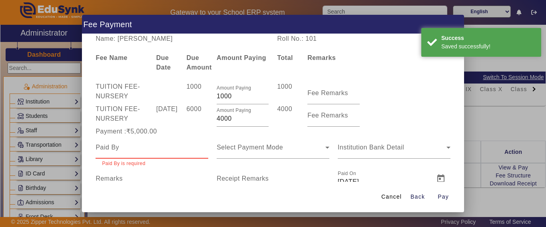
click at [137, 151] on input at bounding box center [151, 148] width 113 height 10
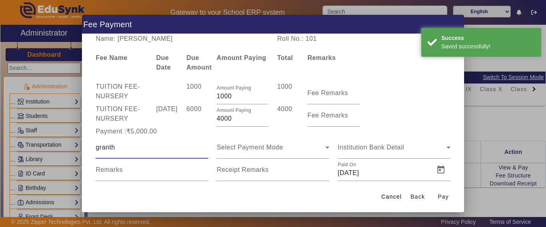
type input "granth"
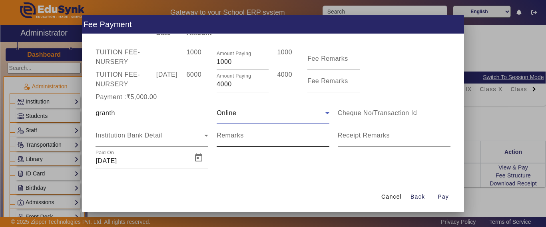
scroll to position [39, 0]
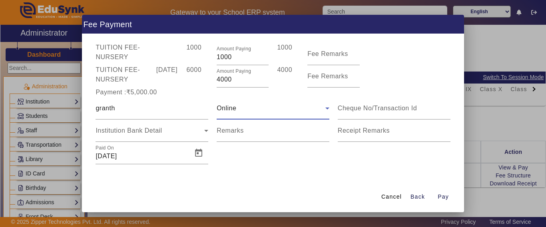
click at [238, 108] on div "Online" at bounding box center [270, 108] width 109 height 10
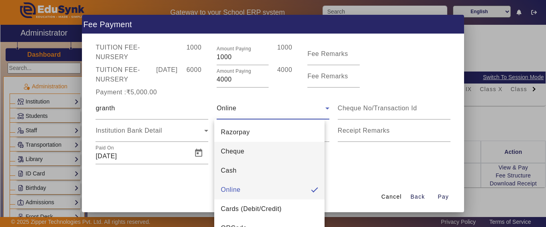
click at [234, 171] on span "Cash" at bounding box center [228, 171] width 16 height 10
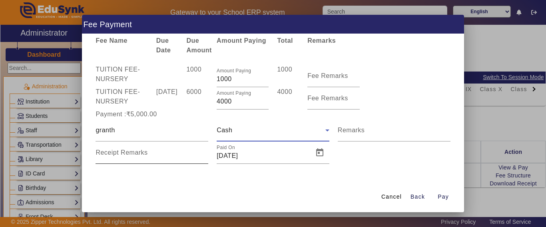
scroll to position [17, 0]
click at [197, 127] on input "granth" at bounding box center [151, 130] width 113 height 10
click at [316, 155] on span "Open calendar" at bounding box center [319, 152] width 19 height 19
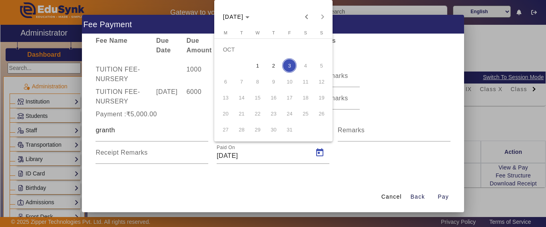
click at [252, 65] on span "1" at bounding box center [257, 65] width 14 height 14
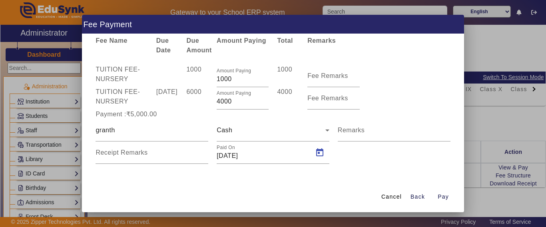
type input "[DATE]"
click at [443, 195] on span "Pay" at bounding box center [442, 197] width 11 height 8
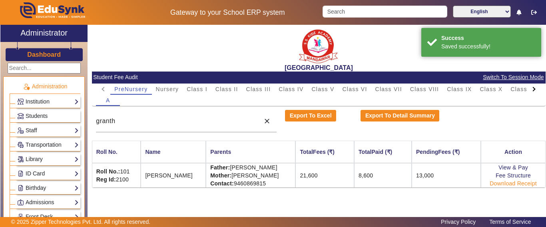
scroll to position [0, 0]
click at [500, 183] on link "Download Receipt" at bounding box center [512, 183] width 47 height 6
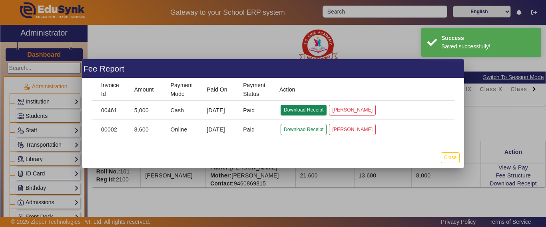
click at [299, 110] on button "Download Receipt" at bounding box center [303, 110] width 46 height 11
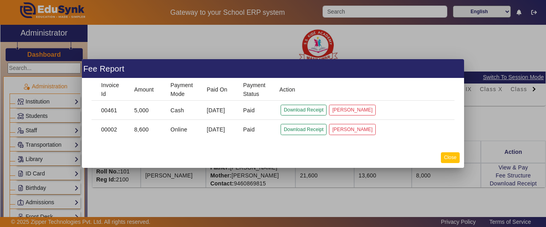
click at [451, 159] on button "Close" at bounding box center [450, 157] width 19 height 11
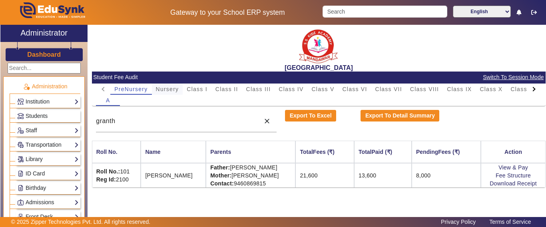
click at [167, 92] on span "Nursery" at bounding box center [167, 88] width 23 height 11
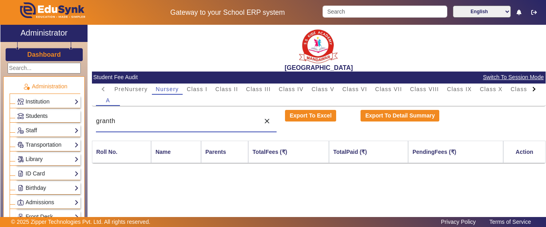
drag, startPoint x: 149, startPoint y: 118, endPoint x: 20, endPoint y: 113, distance: 129.9
click at [20, 112] on div "X Administrator Dashboard Administration Institution Institution Details Sessio…" at bounding box center [272, 131] width 545 height 212
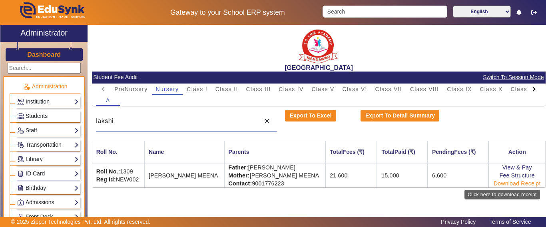
click at [508, 185] on link "Download Receipt" at bounding box center [516, 183] width 47 height 6
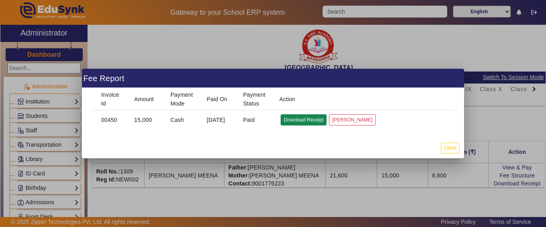
click at [311, 119] on button "Download Receipt" at bounding box center [303, 119] width 46 height 11
click at [455, 147] on button "Close" at bounding box center [450, 148] width 19 height 11
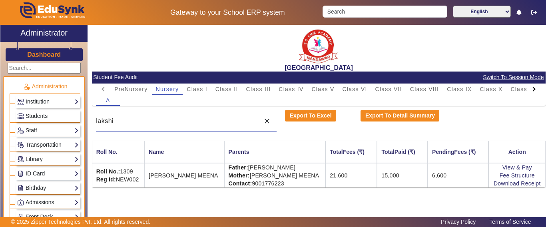
drag, startPoint x: 140, startPoint y: 123, endPoint x: 94, endPoint y: 119, distance: 46.1
click at [94, 119] on div "lakshi close" at bounding box center [186, 121] width 189 height 22
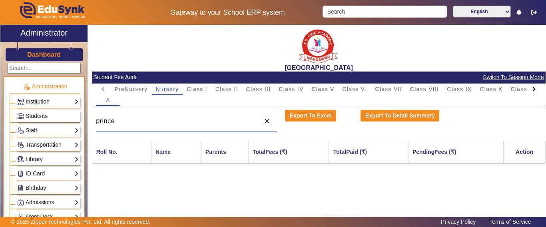
click at [533, 90] on div at bounding box center [533, 89] width 4 height 4
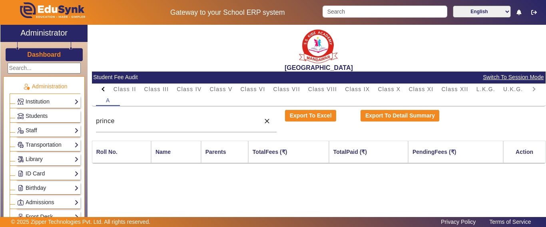
click at [533, 90] on mat-tab-header "PreNursery Nursery Class I Class II Class III Class IV Class V Class VI Class V…" at bounding box center [318, 88] width 445 height 11
click at [489, 89] on span "L.K.G." at bounding box center [485, 89] width 19 height 6
drag, startPoint x: 143, startPoint y: 127, endPoint x: 93, endPoint y: 126, distance: 49.9
click at [93, 126] on div "prince close" at bounding box center [186, 121] width 189 height 22
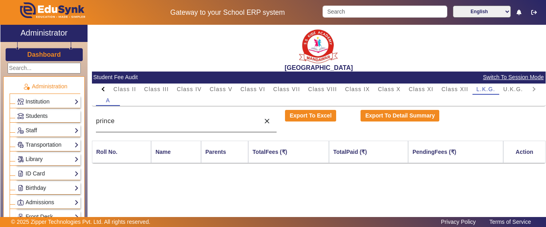
click at [128, 125] on input "prince" at bounding box center [176, 121] width 160 height 10
type input "p"
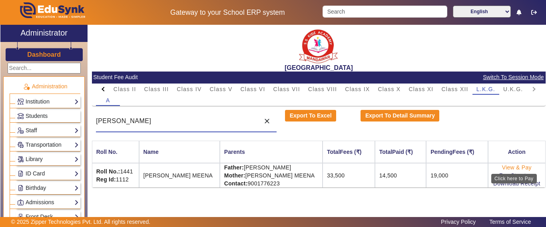
click at [509, 168] on link "View & Pay" at bounding box center [517, 167] width 30 height 6
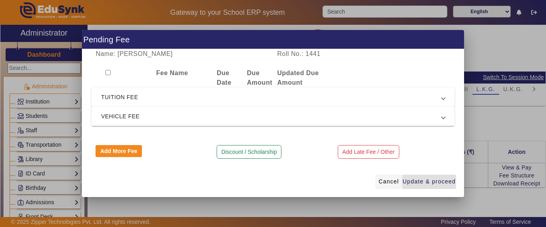
click at [394, 182] on span "Cancel" at bounding box center [388, 181] width 20 height 8
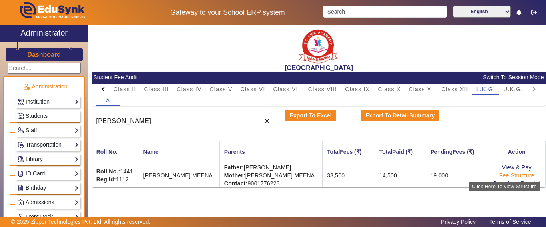
click at [506, 176] on link "Fee Structure" at bounding box center [516, 175] width 35 height 6
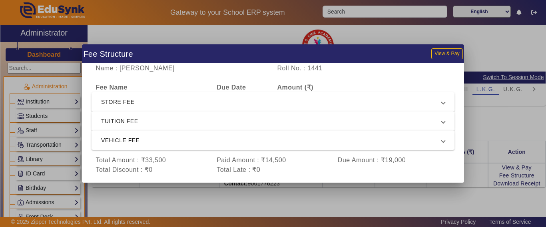
click at [142, 114] on mat-expansion-panel-header "TUITION FEE" at bounding box center [272, 120] width 363 height 19
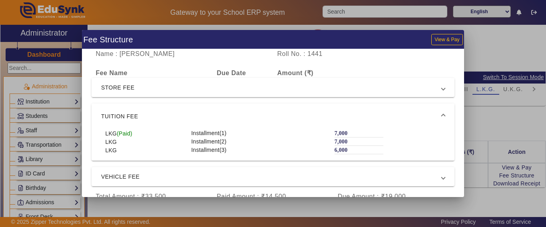
click at [141, 114] on span "TUITION FEE" at bounding box center [271, 116] width 340 height 10
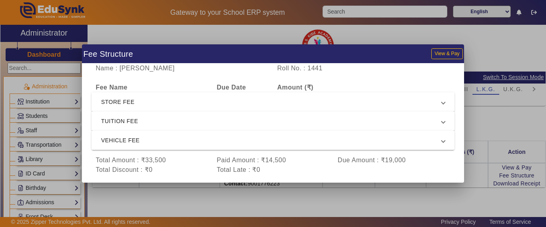
click at [133, 131] on mat-expansion-panel-header "VEHICLE FEE" at bounding box center [272, 140] width 363 height 19
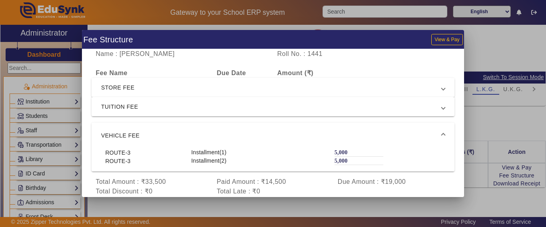
click at [132, 135] on span "VEHICLE FEE" at bounding box center [271, 136] width 340 height 10
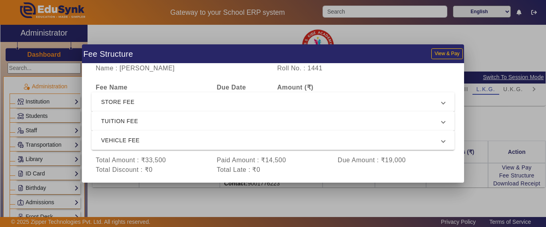
click at [407, 201] on div at bounding box center [273, 113] width 546 height 227
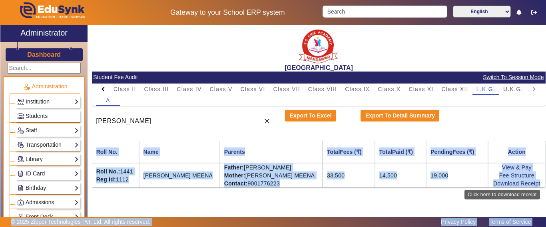
drag, startPoint x: 96, startPoint y: 150, endPoint x: 539, endPoint y: 187, distance: 444.5
click at [539, 187] on body "Gateway to your School ERP system English हिंदी (Hindi) ಕನ್ನಡ (Kannada) தமிழ் (…" at bounding box center [273, 113] width 546 height 227
click at [419, 200] on div "[GEOGRAPHIC_DATA] Student Fee Audit Switch To Session Mode PreNursery Nursery C…" at bounding box center [316, 127] width 458 height 204
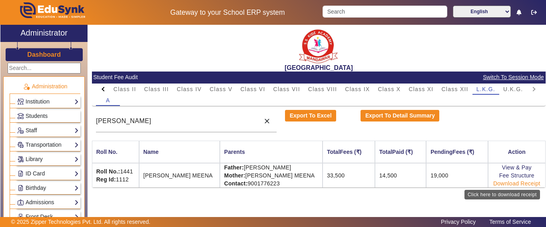
click at [501, 183] on link "Download Receipt" at bounding box center [516, 183] width 47 height 6
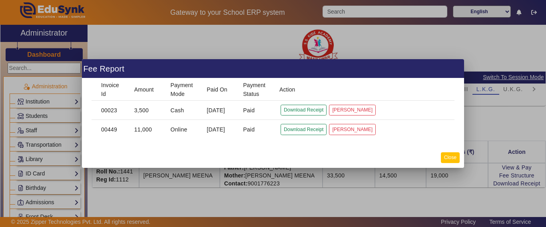
click at [445, 158] on button "Close" at bounding box center [450, 157] width 19 height 11
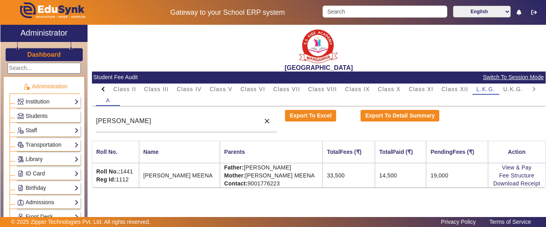
click at [103, 88] on div at bounding box center [104, 89] width 4 height 4
click at [103, 88] on mat-tab-header "PreNursery Nursery Class I Class II Class III Class IV Class V Class VI Class V…" at bounding box center [318, 88] width 445 height 11
click at [188, 86] on span "Class I" at bounding box center [197, 89] width 21 height 6
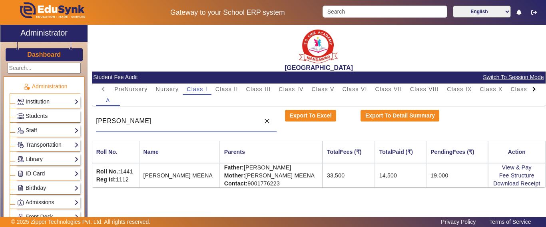
drag, startPoint x: 151, startPoint y: 121, endPoint x: 67, endPoint y: 125, distance: 84.0
click at [67, 125] on div "X Administrator Dashboard Administration Institution Institution Details Sessio…" at bounding box center [272, 131] width 545 height 212
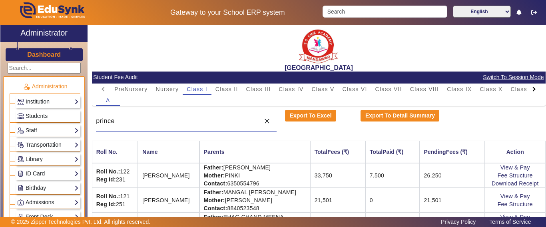
scroll to position [23, 0]
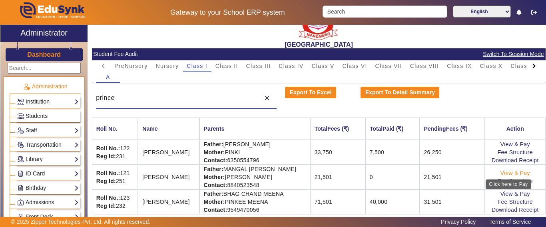
type input "prince"
click at [501, 174] on link "View & Pay" at bounding box center [515, 173] width 30 height 6
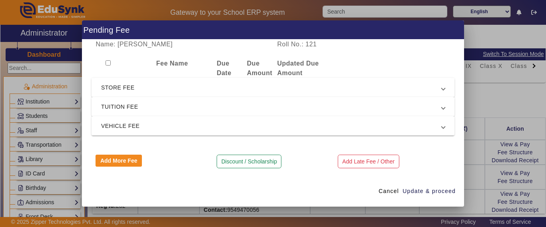
click at [114, 111] on span "TUITION FEE" at bounding box center [271, 107] width 340 height 10
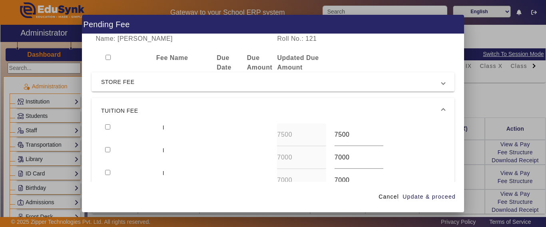
click at [107, 126] on input "checkbox" at bounding box center [107, 126] width 5 height 5
checkbox input "true"
click at [106, 151] on input "checkbox" at bounding box center [107, 149] width 5 height 5
checkbox input "true"
click at [432, 198] on span "Update & proceed" at bounding box center [428, 197] width 53 height 8
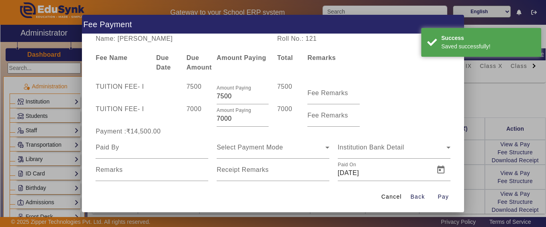
drag, startPoint x: 227, startPoint y: 121, endPoint x: 208, endPoint y: 123, distance: 19.2
click at [208, 123] on div "TUITION FEE - I 7000 Amount Paying 7000 7000 Fee Remarks" at bounding box center [272, 115] width 363 height 22
type input "5000"
click at [190, 135] on div "Payment :₹14,500.00" at bounding box center [151, 132] width 121 height 10
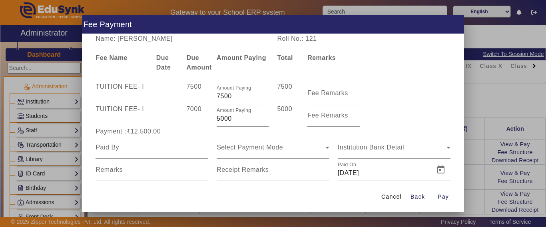
click at [189, 129] on div "Payment :₹12,500.00" at bounding box center [151, 132] width 121 height 10
click at [135, 152] on input at bounding box center [151, 148] width 113 height 10
type input "prince"
click at [226, 151] on div "Select Payment Mode" at bounding box center [270, 148] width 109 height 10
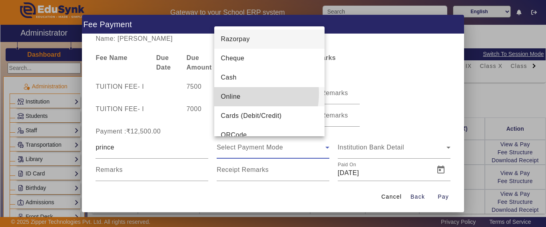
drag, startPoint x: 232, startPoint y: 93, endPoint x: 197, endPoint y: 161, distance: 76.3
click at [233, 93] on span "Online" at bounding box center [230, 97] width 20 height 10
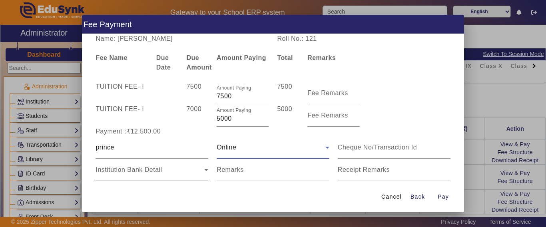
click at [173, 170] on div "Institution Bank Detail" at bounding box center [149, 170] width 109 height 10
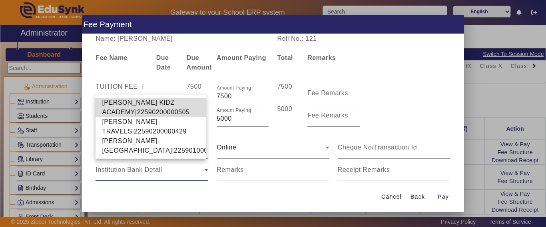
drag, startPoint x: 129, startPoint y: 95, endPoint x: 270, endPoint y: 165, distance: 157.0
click at [129, 98] on span "[PERSON_NAME] KIDZ ACADEMY|22590200000505" at bounding box center [150, 107] width 97 height 19
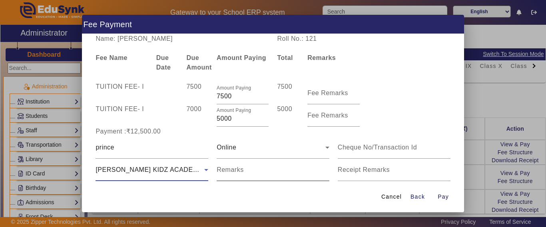
click at [293, 173] on input "Remarks" at bounding box center [272, 173] width 113 height 10
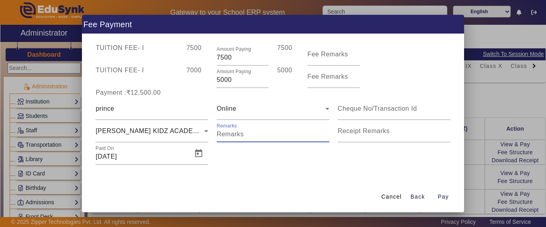
scroll to position [39, 0]
click at [196, 155] on span "Open calendar" at bounding box center [198, 152] width 19 height 19
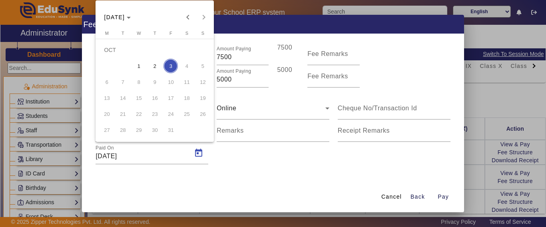
click at [141, 66] on span "1" at bounding box center [138, 66] width 14 height 14
type input "[DATE]"
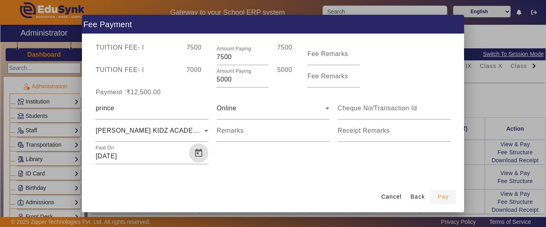
click at [443, 196] on span "Pay" at bounding box center [442, 197] width 11 height 8
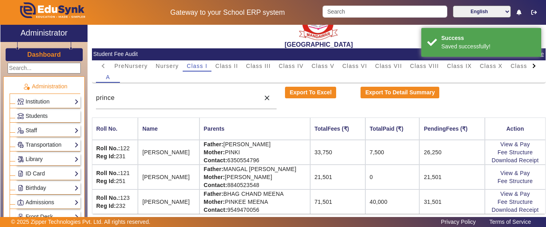
scroll to position [0, 0]
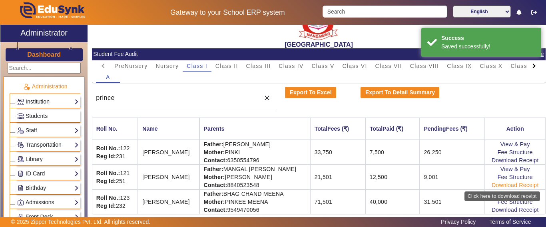
click at [504, 185] on link "Download Receipt" at bounding box center [514, 185] width 47 height 6
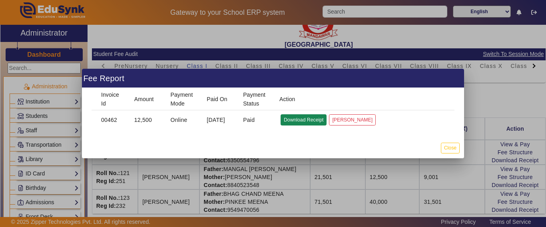
click at [298, 119] on button "Download Receipt" at bounding box center [303, 119] width 46 height 11
click at [454, 148] on button "Close" at bounding box center [450, 148] width 19 height 11
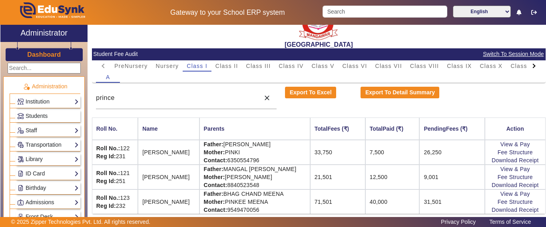
click at [531, 68] on div at bounding box center [533, 65] width 14 height 11
click at [528, 65] on mat-tab-header "PreNursery Nursery Class I Class II Class III Class IV Class V Class VI Class V…" at bounding box center [318, 65] width 445 height 11
click at [482, 67] on span "L.K.G." at bounding box center [478, 66] width 19 height 6
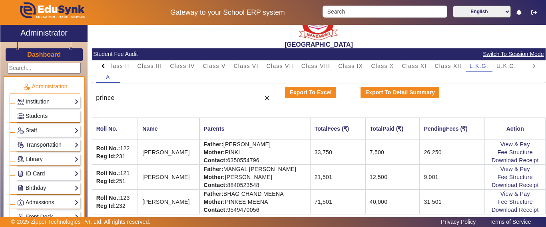
drag, startPoint x: 148, startPoint y: 90, endPoint x: 91, endPoint y: 95, distance: 56.6
click at [89, 93] on div "[GEOGRAPHIC_DATA] Student Fee Audit Switch To Session Mode PreNursery Nursery C…" at bounding box center [316, 127] width 458 height 204
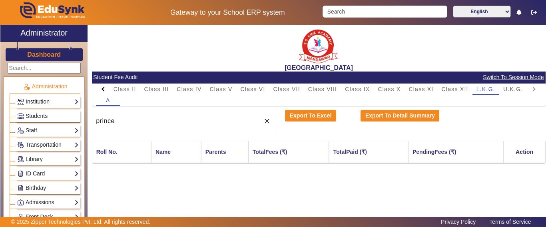
click at [133, 97] on div "A" at bounding box center [318, 100] width 445 height 11
drag, startPoint x: 139, startPoint y: 123, endPoint x: 81, endPoint y: 123, distance: 57.9
click at [81, 123] on div "X Administrator Dashboard Administration Institution Institution Details Sessio…" at bounding box center [272, 131] width 545 height 212
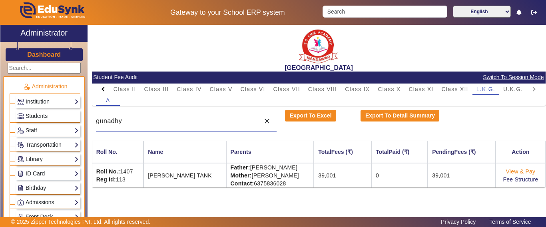
type input "gunadhy"
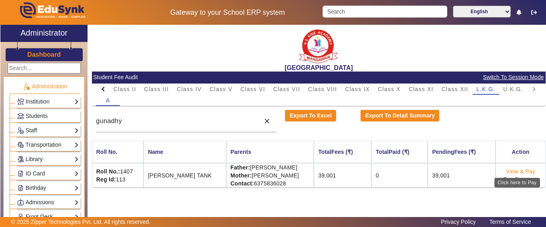
click at [512, 170] on link "View & Pay" at bounding box center [521, 171] width 30 height 6
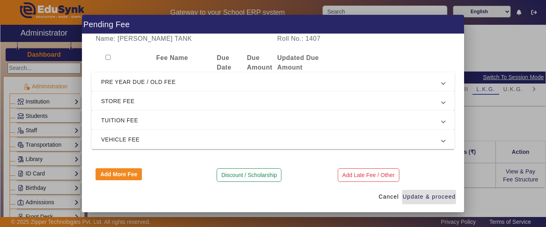
click at [131, 84] on span "PRE YEAR DUE / OLD FEE" at bounding box center [271, 82] width 340 height 10
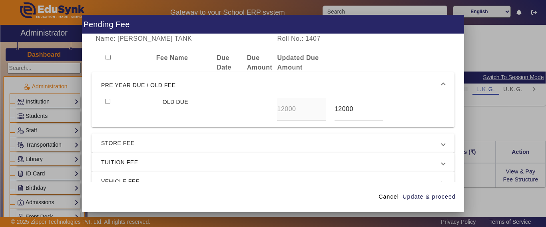
click at [106, 100] on input "checkbox" at bounding box center [107, 101] width 5 height 5
checkbox input "true"
click at [121, 160] on span "TUITION FEE" at bounding box center [271, 162] width 340 height 10
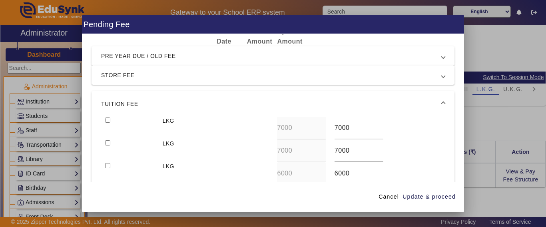
scroll to position [40, 0]
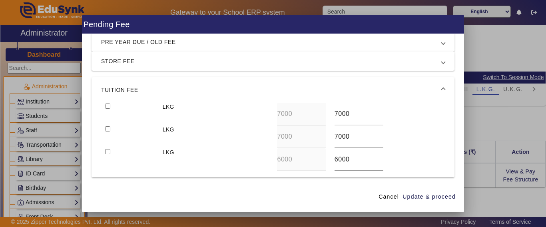
click at [108, 105] on input "checkbox" at bounding box center [107, 105] width 5 height 5
checkbox input "true"
click at [430, 196] on span "Update & proceed" at bounding box center [428, 197] width 53 height 8
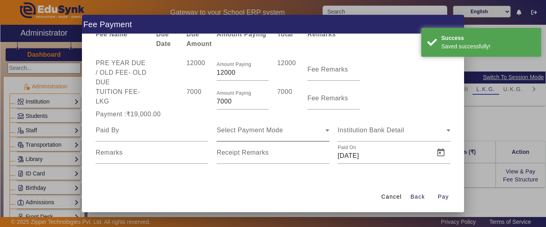
scroll to position [24, 0]
drag, startPoint x: 217, startPoint y: 103, endPoint x: 196, endPoint y: 103, distance: 21.2
click at [196, 103] on div "TUITION FEE - LKG 7000 Amount Paying 7000 7000 Fee Remarks" at bounding box center [272, 98] width 363 height 22
type input "3000"
click at [193, 104] on div "7000" at bounding box center [197, 98] width 30 height 22
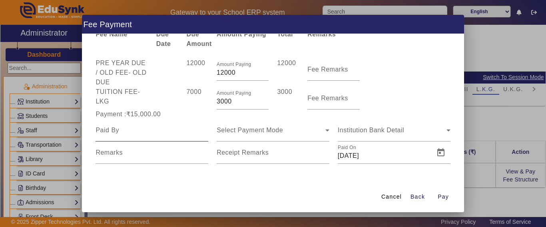
click at [138, 132] on input at bounding box center [151, 130] width 113 height 10
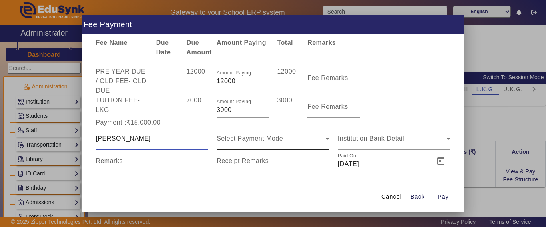
scroll to position [23, 0]
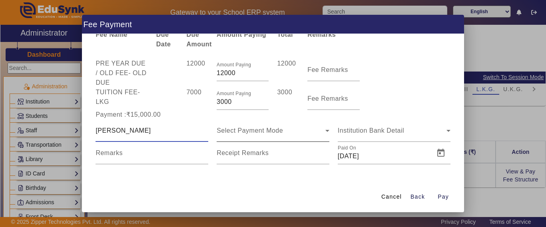
type input "[PERSON_NAME]"
click at [260, 121] on div "Select Payment Mode" at bounding box center [272, 130] width 113 height 22
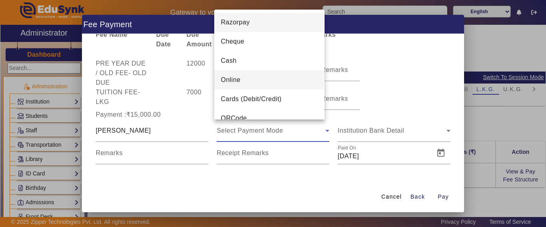
click at [240, 81] on mat-option "Online" at bounding box center [269, 79] width 110 height 19
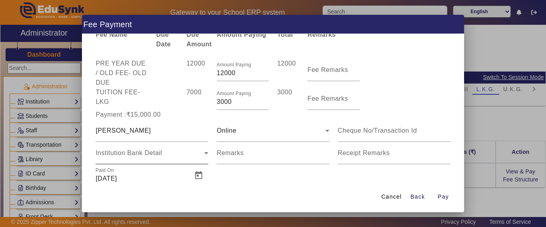
click at [132, 142] on div "Institution Bank Detail" at bounding box center [151, 153] width 113 height 22
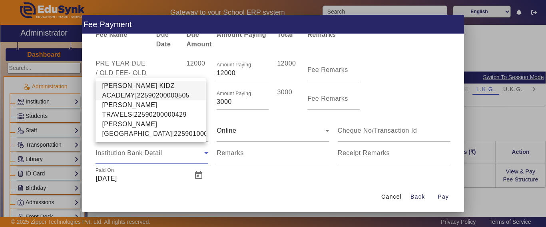
click at [123, 81] on span "[PERSON_NAME] KIDZ ACADEMY|22590200000505" at bounding box center [150, 90] width 97 height 19
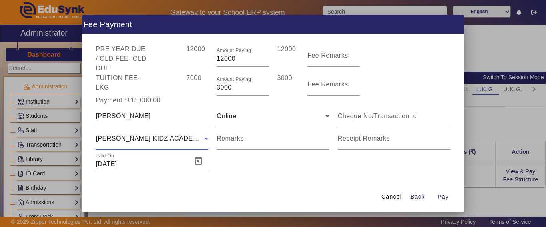
scroll to position [46, 0]
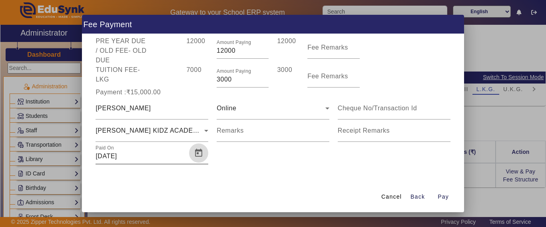
click at [196, 150] on span "Open calendar" at bounding box center [198, 152] width 19 height 19
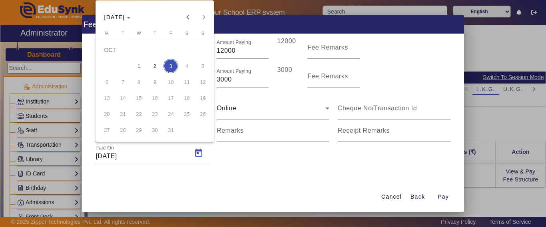
click at [155, 68] on span "2" at bounding box center [154, 66] width 14 height 14
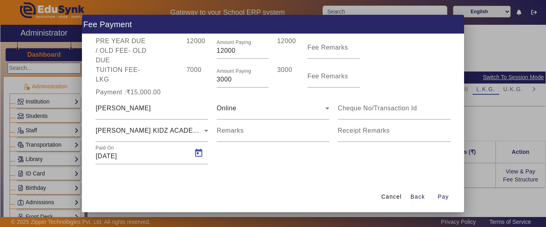
type input "[DATE]"
click at [445, 198] on span "Pay" at bounding box center [442, 197] width 11 height 8
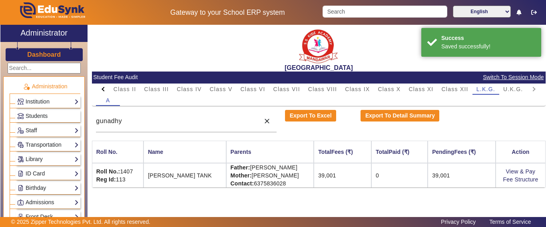
scroll to position [8, 0]
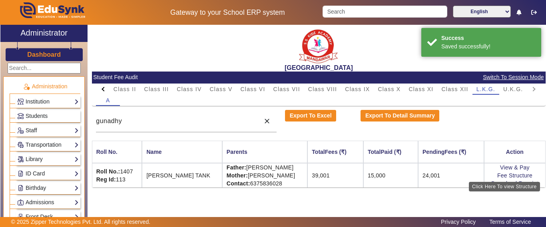
click at [514, 177] on link "Fee Structure" at bounding box center [514, 175] width 35 height 6
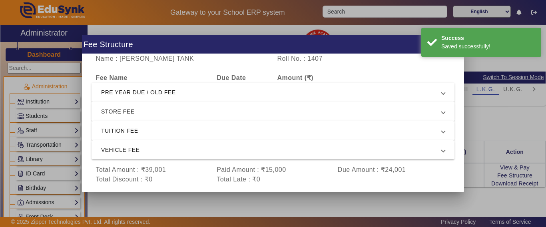
click at [517, 207] on div at bounding box center [273, 113] width 546 height 227
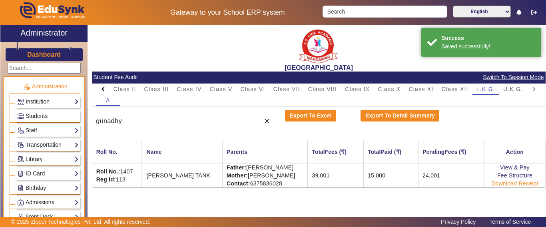
click at [505, 183] on link "Download Receipt" at bounding box center [514, 183] width 47 height 6
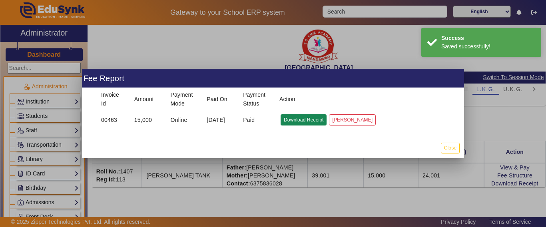
click at [301, 121] on button "Download Receipt" at bounding box center [303, 119] width 46 height 11
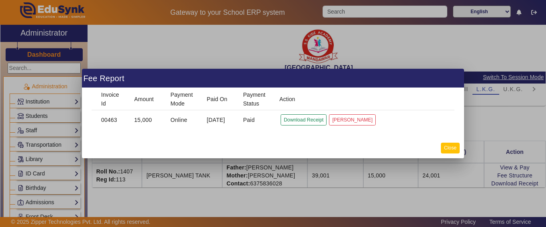
click at [449, 151] on button "Close" at bounding box center [450, 148] width 19 height 11
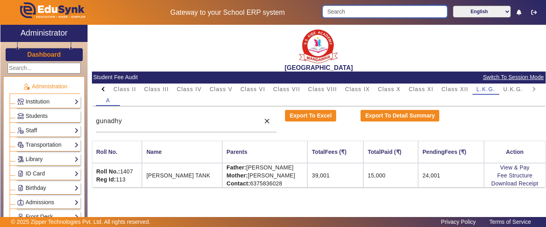
drag, startPoint x: 358, startPoint y: 8, endPoint x: 350, endPoint y: 10, distance: 8.7
click at [351, 9] on input "Search" at bounding box center [384, 12] width 124 height 12
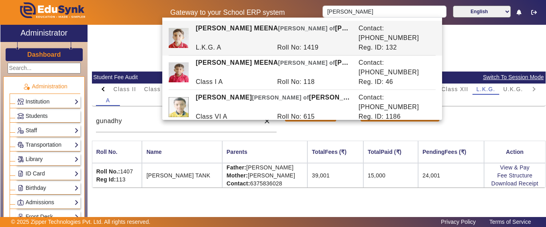
click at [300, 43] on div "Roll No: 1419" at bounding box center [313, 48] width 81 height 10
type input "[PERSON_NAME] MEENA"
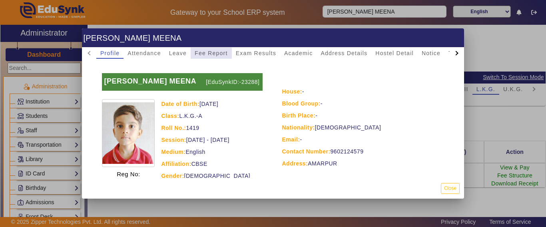
click at [209, 54] on span "Fee Report" at bounding box center [211, 53] width 33 height 6
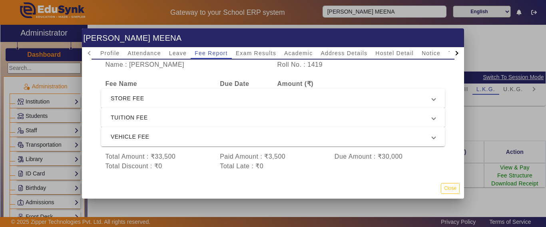
scroll to position [40, 0]
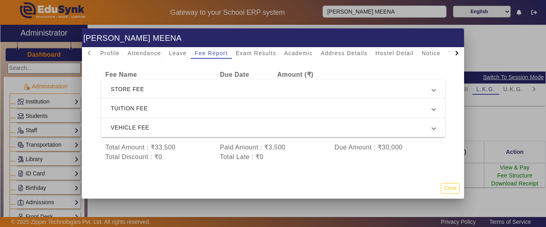
drag, startPoint x: 288, startPoint y: 144, endPoint x: 227, endPoint y: 141, distance: 60.8
click at [227, 143] on div "Paid Amount : ₹3,500" at bounding box center [273, 148] width 115 height 10
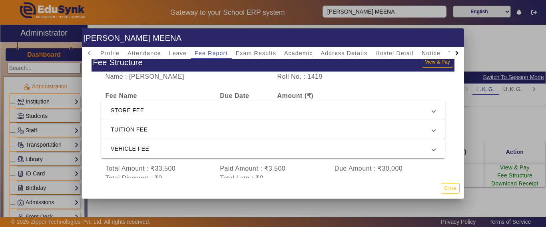
scroll to position [0, 0]
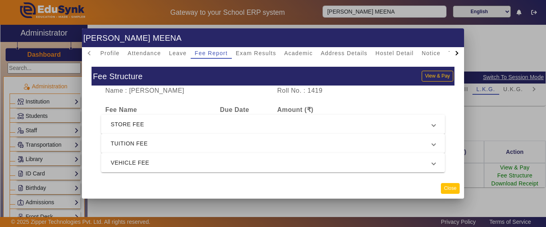
click at [451, 192] on button "Close" at bounding box center [450, 188] width 19 height 11
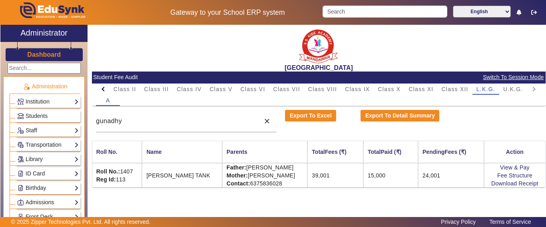
click at [103, 91] on div at bounding box center [104, 89] width 4 height 4
click at [103, 91] on mat-tab-header "PreNursery Nursery Class I Class II Class III Class IV Class V Class VI Class V…" at bounding box center [318, 88] width 445 height 11
click at [194, 92] on span "Class I" at bounding box center [197, 88] width 21 height 11
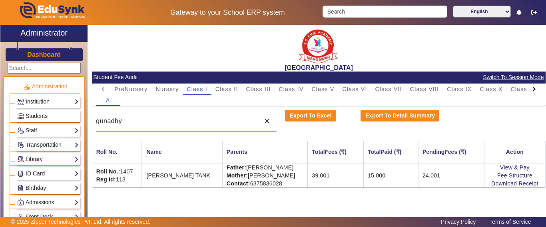
drag, startPoint x: 163, startPoint y: 121, endPoint x: 78, endPoint y: 123, distance: 84.3
click at [78, 123] on div "X Administrator Dashboard Administration Institution Institution Details Sessio…" at bounding box center [272, 131] width 545 height 212
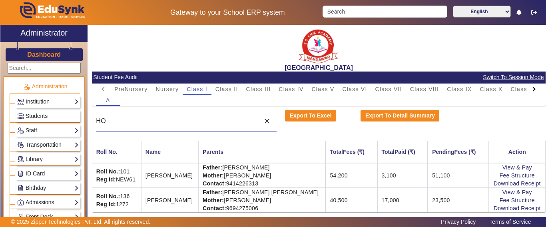
type input "H"
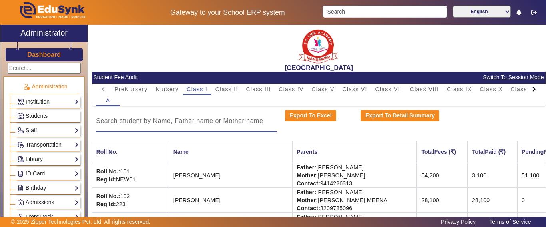
click at [143, 119] on input at bounding box center [186, 121] width 181 height 10
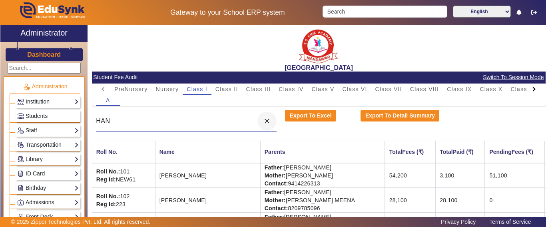
type input "HAN"
click at [264, 122] on mat-icon "close" at bounding box center [267, 121] width 8 height 8
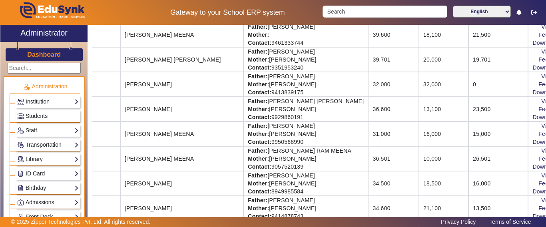
scroll to position [240, 54]
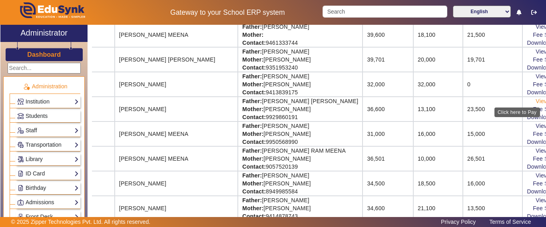
click at [537, 99] on link "View & Pay" at bounding box center [550, 101] width 30 height 6
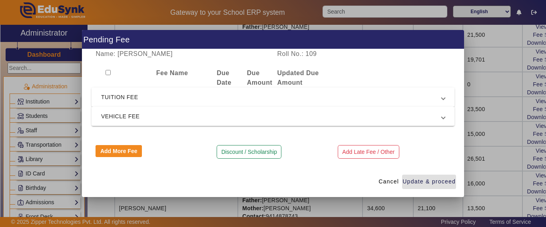
click at [123, 96] on span "TUITION FEE" at bounding box center [271, 97] width 340 height 10
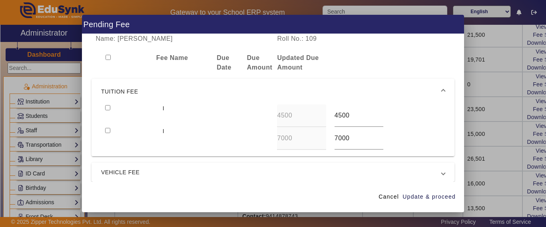
click at [109, 107] on input "checkbox" at bounding box center [107, 107] width 5 height 5
checkbox input "true"
click at [108, 130] on input "checkbox" at bounding box center [107, 130] width 5 height 5
checkbox input "true"
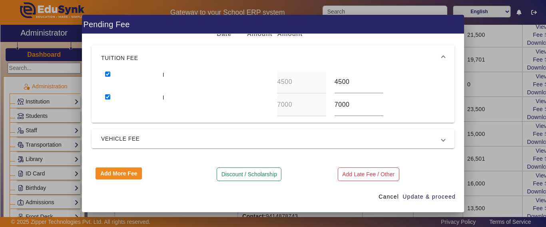
scroll to position [41, 0]
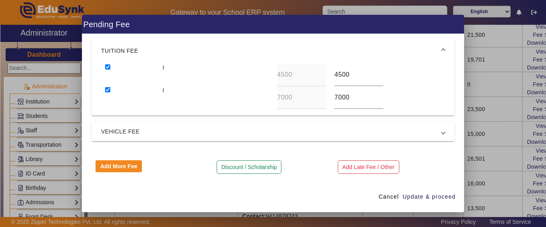
click at [126, 129] on span "VEHICLE FEE" at bounding box center [271, 132] width 340 height 10
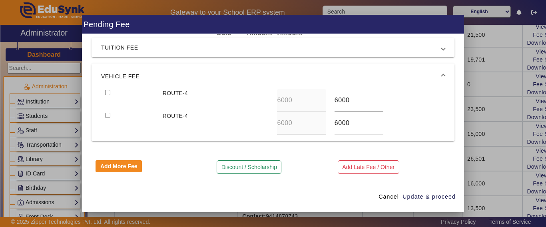
scroll to position [35, 0]
click at [107, 90] on input "checkbox" at bounding box center [107, 91] width 5 height 5
checkbox input "true"
click at [417, 196] on span "Update & proceed" at bounding box center [428, 197] width 53 height 8
type input "7000"
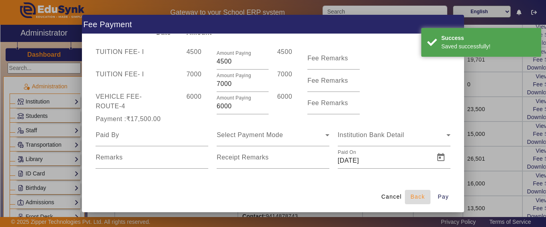
click at [418, 196] on span "Back" at bounding box center [417, 197] width 14 height 8
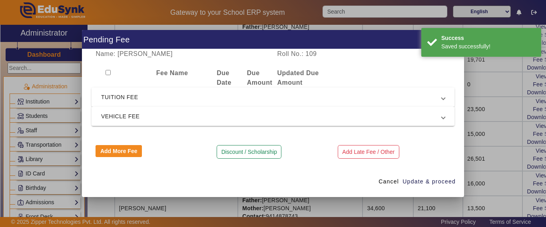
click at [130, 103] on mat-expansion-panel-header "TUITION FEE" at bounding box center [272, 96] width 363 height 19
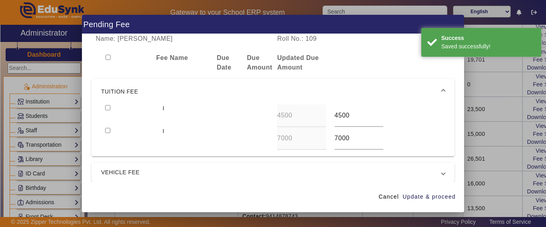
click at [109, 59] on input "checkbox" at bounding box center [107, 57] width 5 height 5
checkbox input "true"
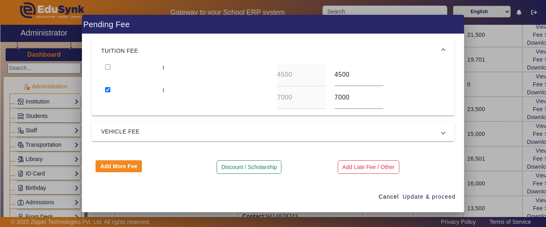
click at [122, 129] on span "VEHICLE FEE" at bounding box center [271, 132] width 340 height 10
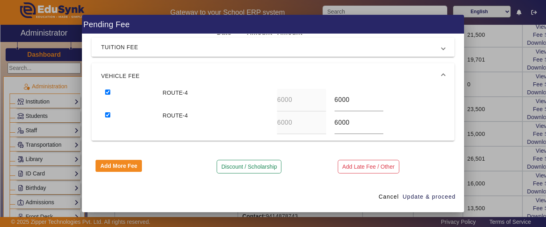
click at [109, 56] on mat-expansion-panel-header "TUITION FEE" at bounding box center [272, 47] width 363 height 19
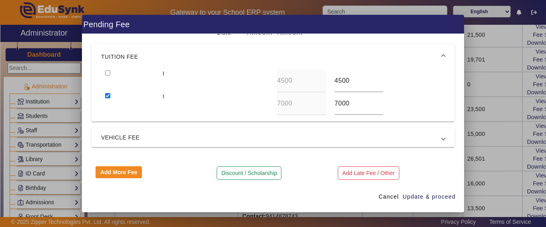
click at [107, 69] on mat-expansion-panel-header "TUITION FEE" at bounding box center [272, 57] width 363 height 26
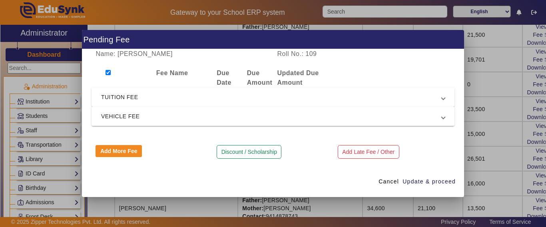
scroll to position [0, 0]
click at [113, 100] on span "TUITION FEE" at bounding box center [271, 97] width 340 height 10
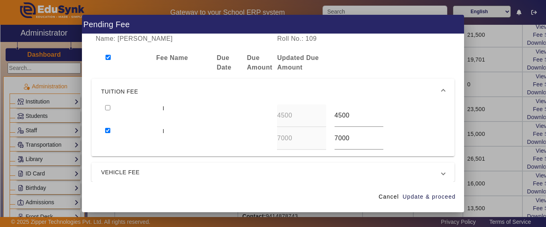
click at [109, 110] on input "checkbox" at bounding box center [107, 107] width 5 height 5
checkbox input "true"
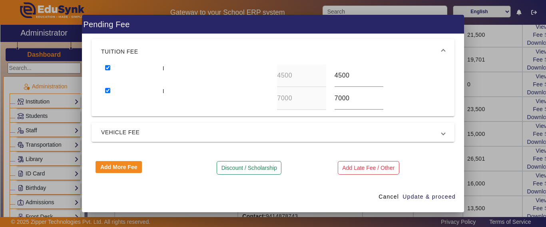
click at [122, 130] on span "VEHICLE FEE" at bounding box center [271, 132] width 340 height 10
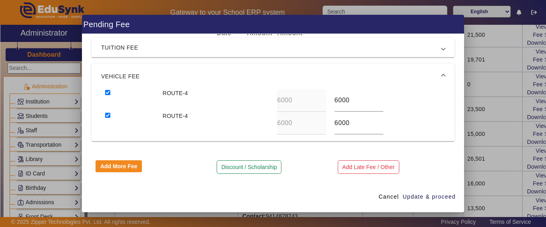
scroll to position [35, 0]
click at [433, 199] on span "Update & proceed" at bounding box center [428, 197] width 53 height 8
type input "7000"
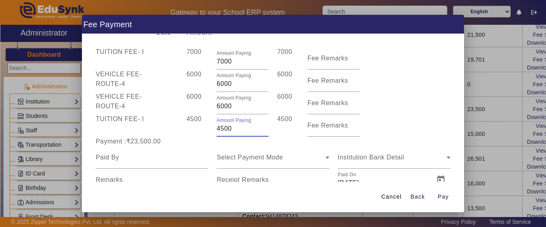
drag, startPoint x: 229, startPoint y: 129, endPoint x: 195, endPoint y: 130, distance: 34.0
click at [195, 130] on div "TUITION FEE - I 4500 Amount Paying 4500 4500 Fee Remarks" at bounding box center [272, 125] width 363 height 22
click at [202, 133] on div "4500" at bounding box center [197, 125] width 30 height 22
drag, startPoint x: 232, startPoint y: 131, endPoint x: 200, endPoint y: 137, distance: 31.6
click at [200, 137] on span "TUITION FEE - I 7000 Amount Paying 7000 7000 Fee Remarks VEHICLE FEE - ROUTE-4 …" at bounding box center [272, 119] width 363 height 144
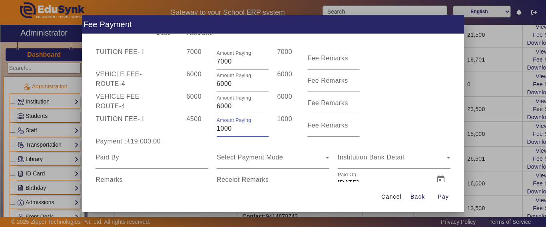
type input "1000"
click at [200, 141] on div "Payment :₹19,000.00" at bounding box center [151, 142] width 121 height 10
click at [147, 155] on input at bounding box center [151, 158] width 113 height 10
click at [139, 164] on div at bounding box center [151, 157] width 113 height 22
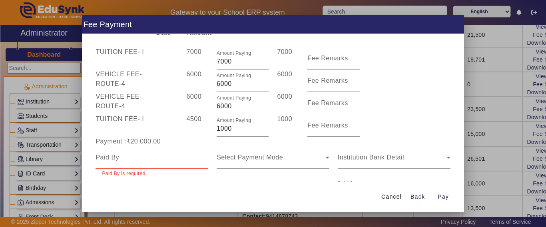
click at [137, 163] on div at bounding box center [151, 157] width 113 height 22
click at [139, 157] on input at bounding box center [151, 158] width 113 height 10
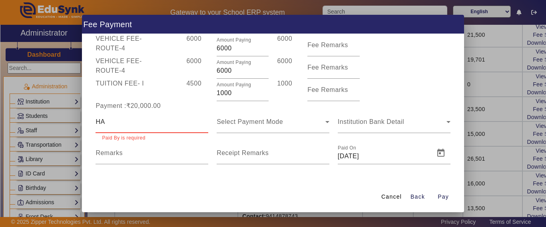
scroll to position [62, 0]
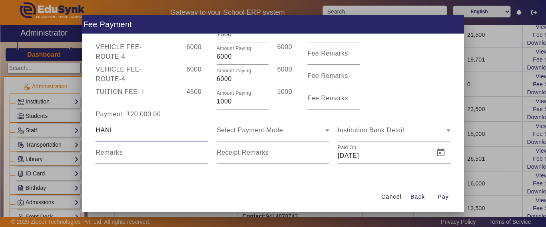
type input "HANI"
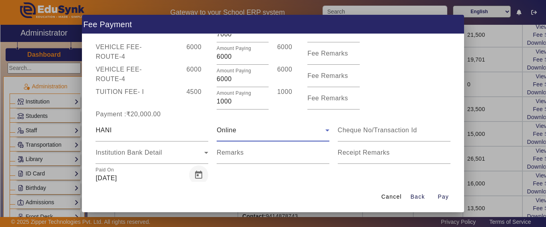
click at [197, 175] on span "Open calendar" at bounding box center [198, 174] width 19 height 19
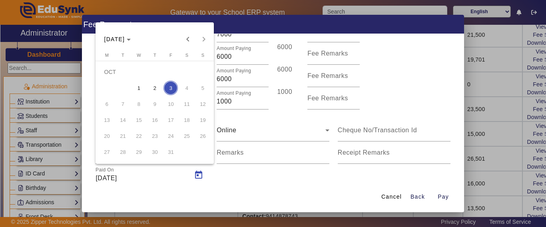
click at [154, 87] on span "2" at bounding box center [154, 88] width 14 height 14
type input "[DATE]"
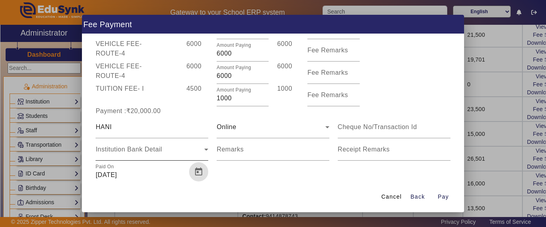
click at [175, 158] on div "Institution Bank Detail" at bounding box center [151, 149] width 113 height 22
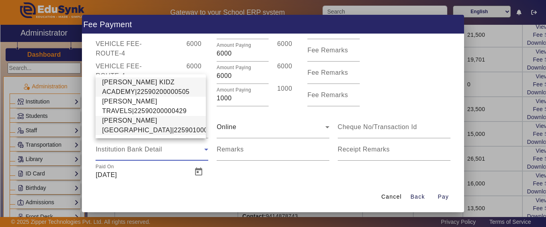
click at [127, 116] on span "[PERSON_NAME][GEOGRAPHIC_DATA]|22590100002640" at bounding box center [164, 125] width 124 height 19
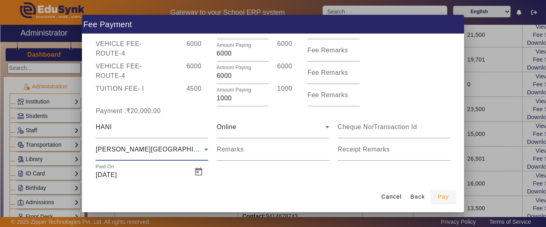
click at [441, 196] on span "Pay" at bounding box center [442, 197] width 11 height 8
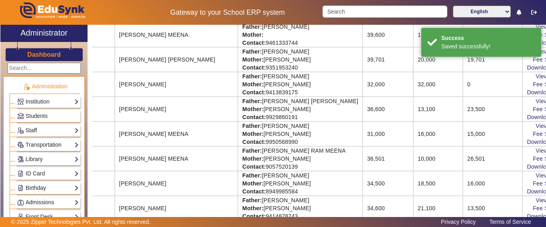
scroll to position [0, 0]
click at [528, 116] on link "Download Receipt" at bounding box center [549, 117] width 47 height 6
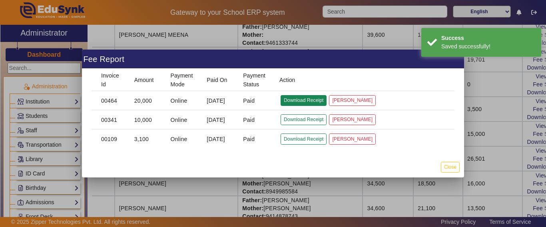
click at [314, 99] on button "Download Receipt" at bounding box center [303, 100] width 46 height 11
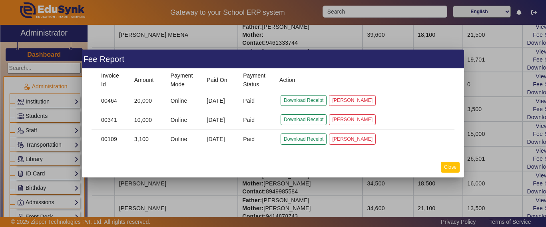
click at [451, 164] on button "Close" at bounding box center [450, 167] width 19 height 11
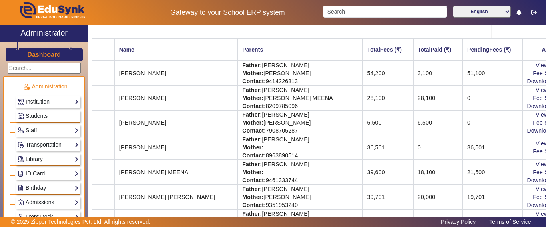
scroll to position [0, 54]
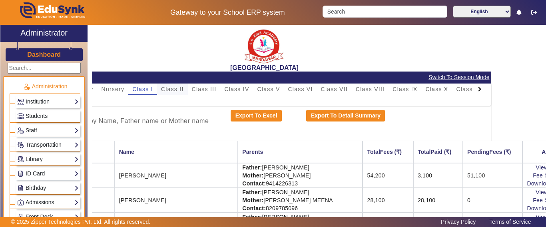
click at [179, 85] on span "Class II" at bounding box center [172, 88] width 23 height 11
click at [155, 124] on input at bounding box center [132, 121] width 181 height 10
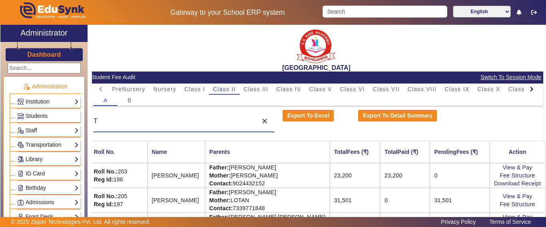
scroll to position [0, 0]
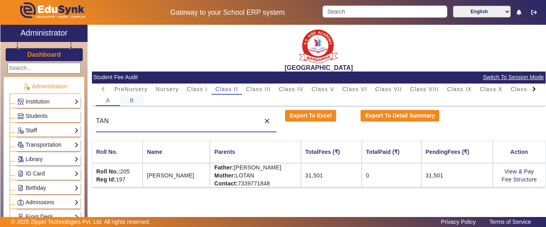
click at [129, 99] on div "B" at bounding box center [132, 100] width 24 height 11
click at [136, 123] on input "TAN" at bounding box center [176, 121] width 160 height 10
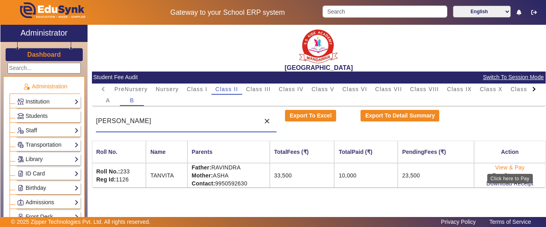
type input "[PERSON_NAME]"
click at [507, 167] on link "View & Pay" at bounding box center [510, 167] width 30 height 6
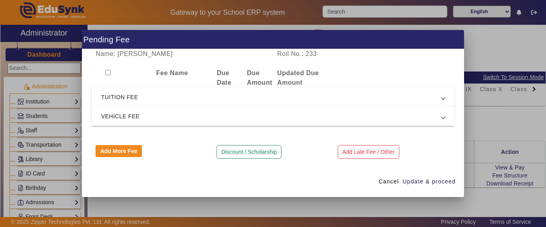
click at [129, 96] on span "TUITION FEE" at bounding box center [271, 97] width 340 height 10
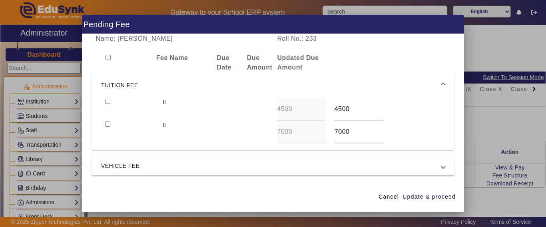
click at [107, 102] on input "checkbox" at bounding box center [107, 101] width 5 height 5
checkbox input "true"
click at [106, 123] on input "checkbox" at bounding box center [107, 123] width 5 height 5
checkbox input "true"
click at [119, 172] on mat-expansion-panel-header "VEHICLE FEE" at bounding box center [272, 165] width 363 height 19
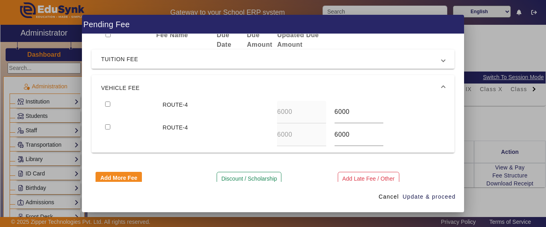
scroll to position [34, 0]
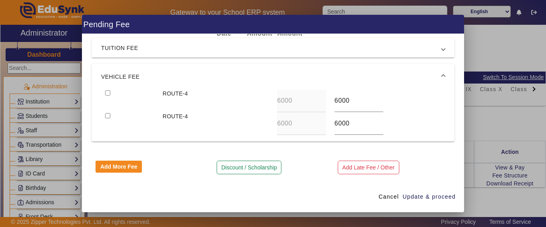
click at [108, 95] on input "checkbox" at bounding box center [107, 92] width 5 height 5
checkbox input "true"
click at [107, 116] on input "checkbox" at bounding box center [107, 115] width 5 height 5
checkbox input "true"
click at [432, 200] on span "Update & proceed" at bounding box center [428, 197] width 53 height 8
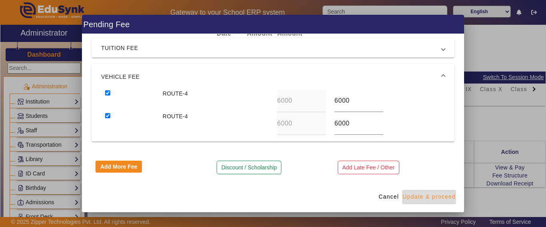
type input "7000"
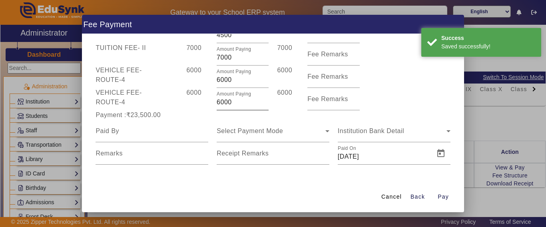
scroll to position [62, 0]
drag, startPoint x: 234, startPoint y: 102, endPoint x: 197, endPoint y: 99, distance: 37.7
click at [197, 99] on div "VEHICLE FEE - ROUTE-4 6000 Amount Paying 6000 6000 Fee Remarks" at bounding box center [272, 98] width 363 height 22
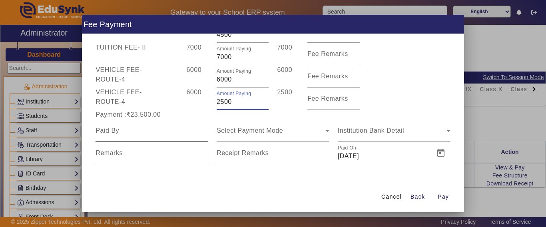
type input "2500"
click at [182, 124] on div at bounding box center [151, 130] width 113 height 22
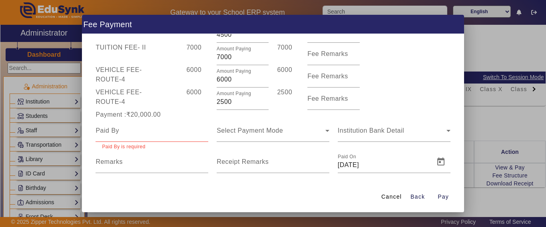
click at [202, 111] on div "Payment :₹20,000.00" at bounding box center [151, 115] width 121 height 10
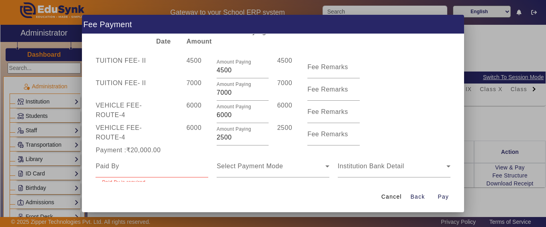
scroll to position [40, 0]
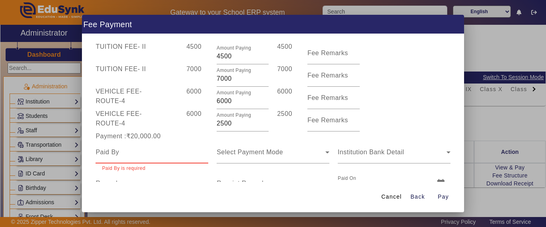
click at [130, 154] on input at bounding box center [151, 152] width 113 height 10
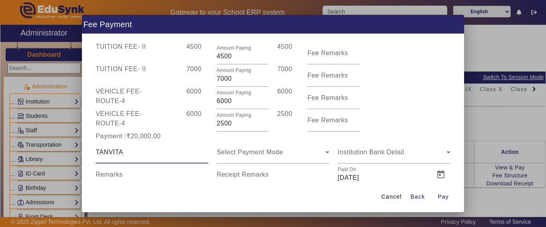
type input "TANVITA"
click at [258, 151] on span "Select Payment Mode" at bounding box center [249, 152] width 66 height 7
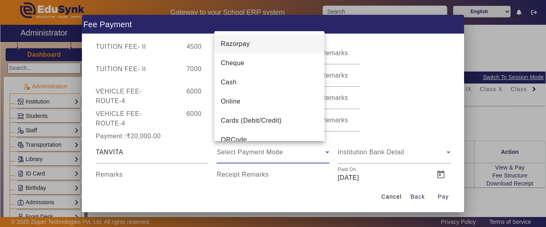
click at [198, 151] on div at bounding box center [273, 113] width 546 height 227
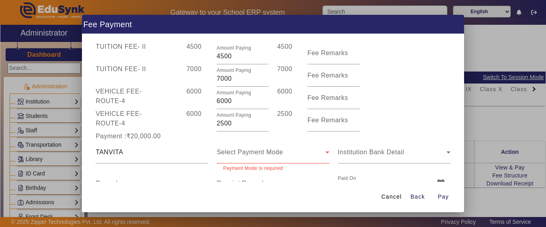
click at [252, 152] on span "Select Payment Mode" at bounding box center [249, 152] width 66 height 7
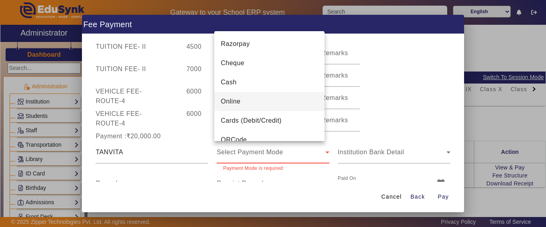
drag, startPoint x: 229, startPoint y: 102, endPoint x: 235, endPoint y: 109, distance: 9.4
click at [229, 103] on span "Online" at bounding box center [230, 102] width 20 height 10
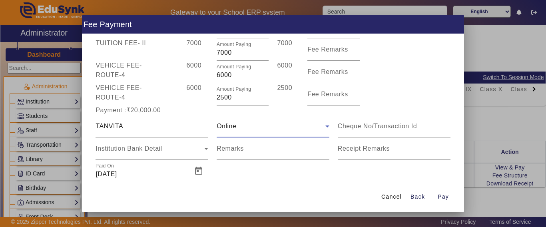
scroll to position [80, 0]
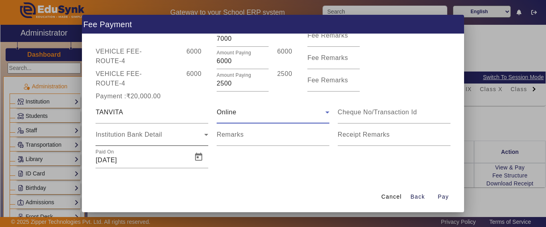
click at [144, 139] on div "Institution Bank Detail" at bounding box center [149, 135] width 109 height 10
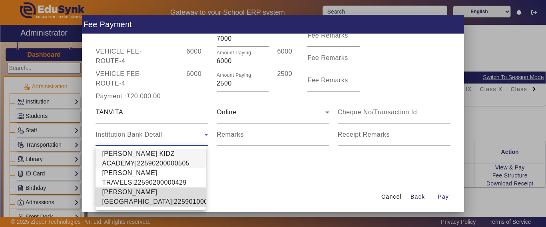
click at [120, 206] on span "[PERSON_NAME][GEOGRAPHIC_DATA]|22590100002640" at bounding box center [164, 196] width 124 height 19
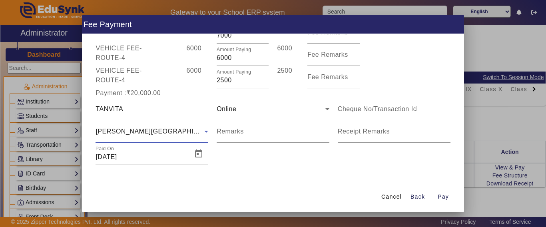
scroll to position [84, 0]
click at [198, 154] on span "Open calendar" at bounding box center [198, 152] width 19 height 19
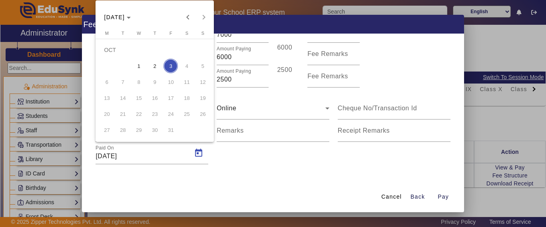
click at [156, 66] on span "2" at bounding box center [154, 66] width 14 height 14
type input "[DATE]"
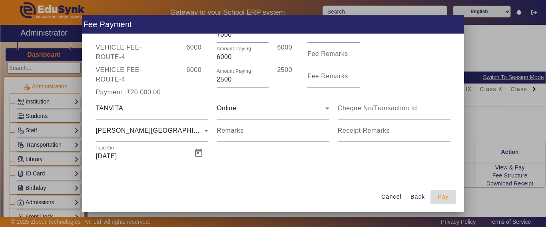
click at [446, 198] on span "Pay" at bounding box center [442, 197] width 11 height 8
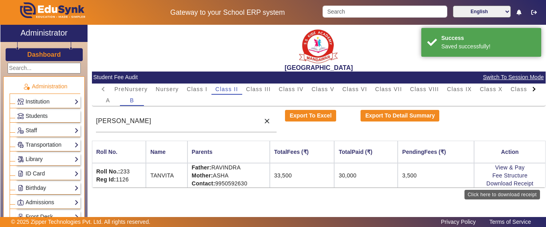
click at [498, 182] on link "Download Receipt" at bounding box center [509, 183] width 47 height 6
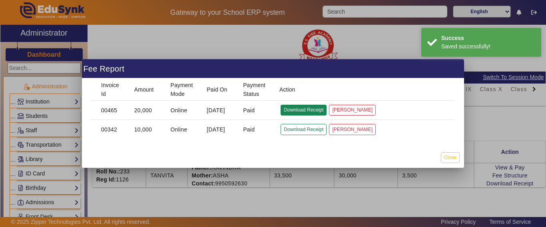
click at [296, 108] on button "Download Receipt" at bounding box center [303, 110] width 46 height 11
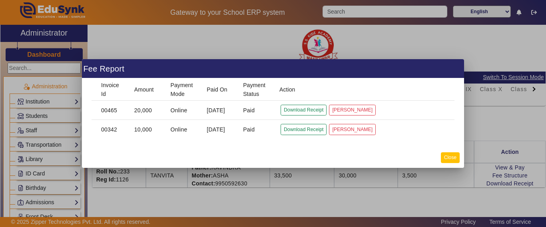
click at [448, 163] on button "Close" at bounding box center [450, 157] width 19 height 11
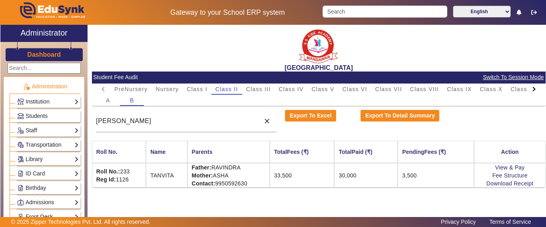
click at [451, 155] on button "Close" at bounding box center [450, 157] width 19 height 11
click at [529, 90] on div at bounding box center [533, 88] width 14 height 11
click at [529, 90] on mat-tab-header "PreNursery Nursery Class I Class II Class III Class IV Class V Class VI Class V…" at bounding box center [318, 88] width 445 height 11
click at [531, 89] on mat-tab-header "PreNursery Nursery Class I Class II Class III Class IV Class V Class VI Class V…" at bounding box center [318, 88] width 445 height 11
click at [491, 91] on span "L.K.G." at bounding box center [485, 89] width 19 height 6
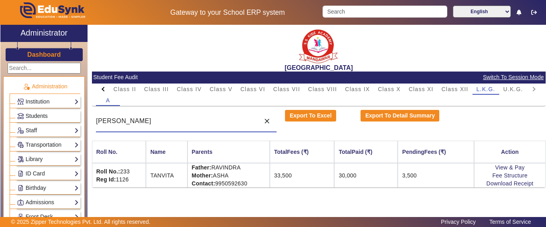
click at [61, 119] on div "X Administrator Dashboard Administration Institution Institution Details Sessio…" at bounding box center [272, 131] width 545 height 212
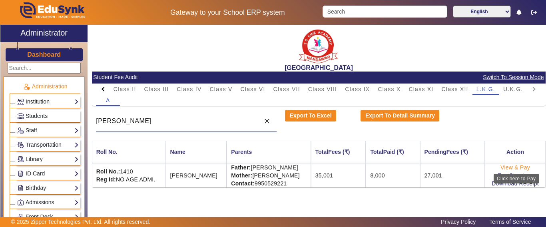
type input "[PERSON_NAME]"
click at [503, 169] on link "View & Pay" at bounding box center [515, 167] width 30 height 6
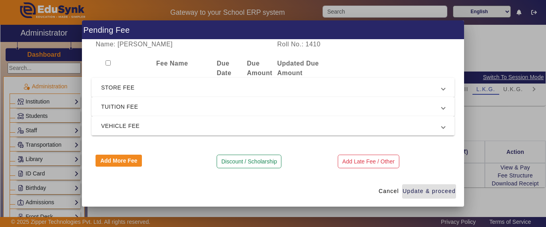
click at [131, 89] on span "STORE FEE" at bounding box center [271, 88] width 340 height 10
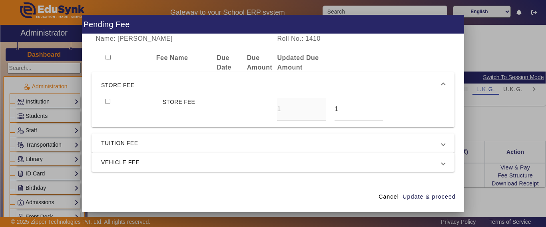
click at [127, 87] on span "STORE FEE" at bounding box center [271, 85] width 340 height 10
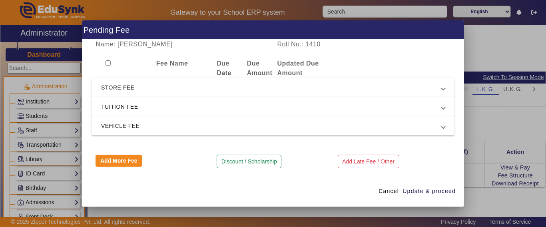
click at [123, 109] on span "TUITION FEE" at bounding box center [271, 107] width 340 height 10
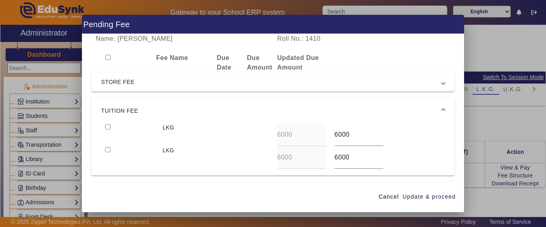
drag, startPoint x: 106, startPoint y: 125, endPoint x: 107, endPoint y: 148, distance: 23.2
click at [105, 126] on input "checkbox" at bounding box center [107, 126] width 5 height 5
checkbox input "true"
click at [106, 150] on input "checkbox" at bounding box center [107, 149] width 5 height 5
checkbox input "true"
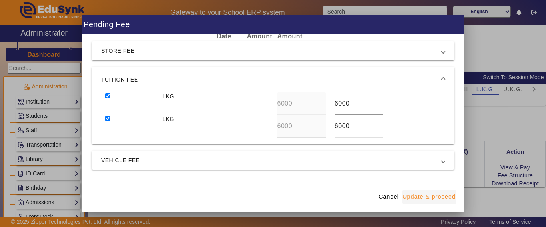
scroll to position [40, 0]
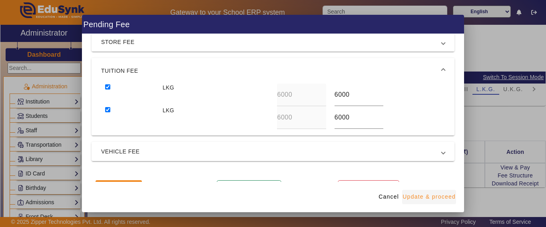
click at [431, 196] on span "Update & proceed" at bounding box center [428, 197] width 53 height 8
type input "7000"
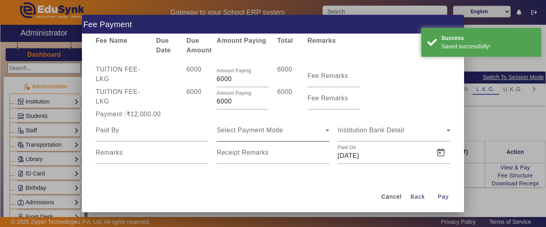
scroll to position [17, 0]
drag, startPoint x: 193, startPoint y: 107, endPoint x: 189, endPoint y: 106, distance: 4.0
click at [189, 107] on div "TUITION FEE - LKG 6000 Amount Paying 6000 6000 Fee Remarks" at bounding box center [272, 98] width 363 height 22
type input "4000"
click at [139, 133] on input at bounding box center [151, 130] width 113 height 10
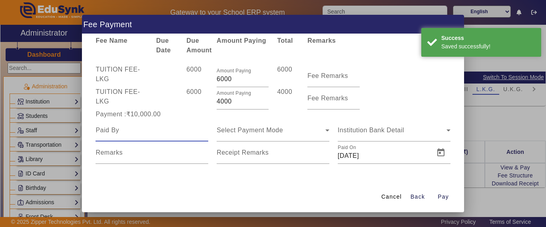
click at [139, 133] on input at bounding box center [151, 130] width 113 height 10
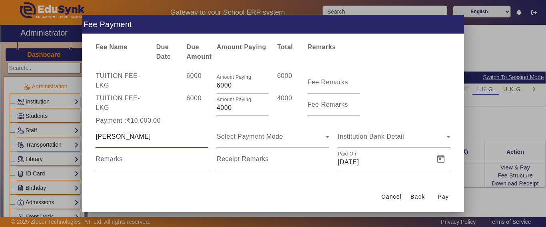
scroll to position [17, 0]
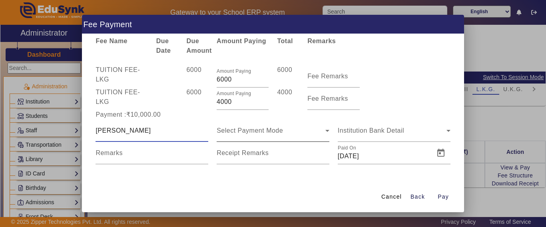
type input "[PERSON_NAME]"
click at [236, 128] on span "Select Payment Mode" at bounding box center [249, 130] width 66 height 7
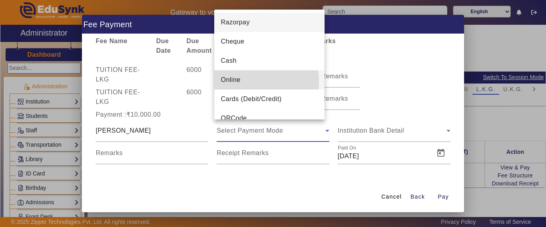
click at [232, 82] on span "Online" at bounding box center [230, 80] width 20 height 10
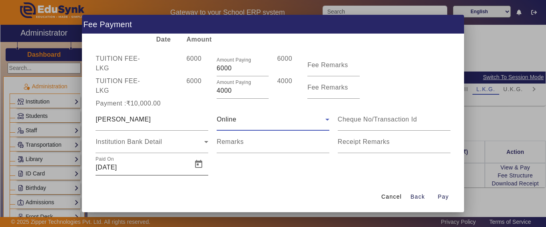
scroll to position [39, 0]
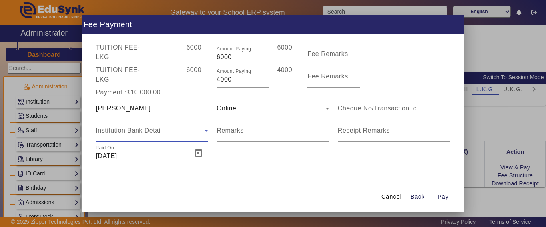
click at [139, 134] on div "Institution Bank Detail" at bounding box center [149, 131] width 109 height 10
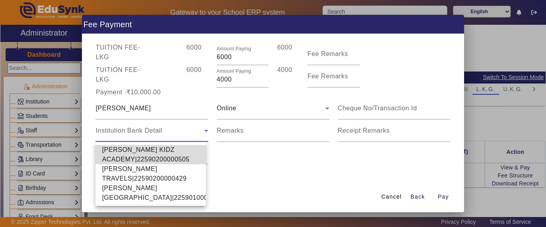
click at [128, 150] on span "[PERSON_NAME] KIDZ ACADEMY|22590200000505" at bounding box center [150, 154] width 97 height 19
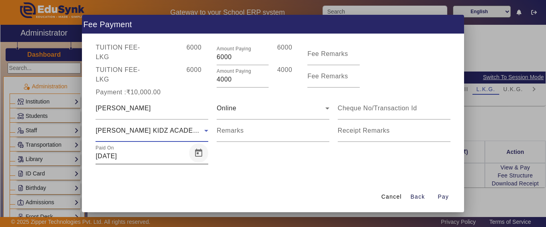
click at [202, 151] on span "Open calendar" at bounding box center [198, 152] width 19 height 19
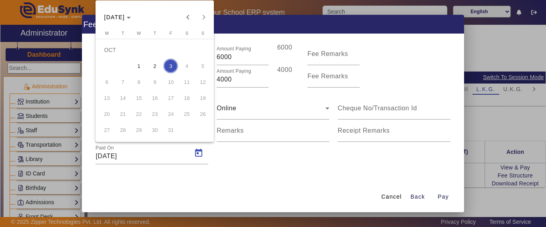
click at [153, 64] on span "2" at bounding box center [154, 66] width 14 height 14
type input "[DATE]"
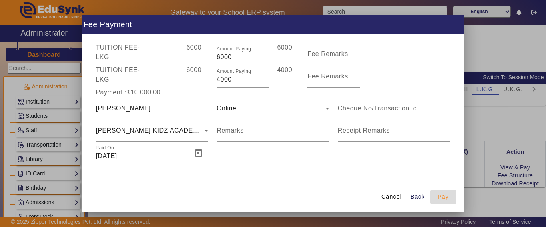
click at [452, 200] on span "button" at bounding box center [443, 196] width 26 height 19
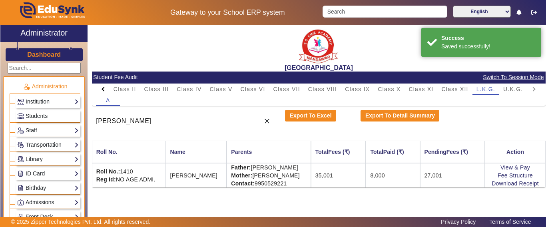
scroll to position [0, 0]
click at [506, 183] on link "Download Receipt" at bounding box center [514, 183] width 47 height 6
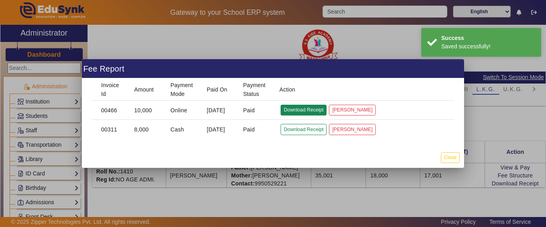
click at [299, 109] on button "Download Receipt" at bounding box center [303, 110] width 46 height 11
drag, startPoint x: 449, startPoint y: 156, endPoint x: 393, endPoint y: 177, distance: 59.6
click at [449, 156] on button "Close" at bounding box center [450, 157] width 19 height 11
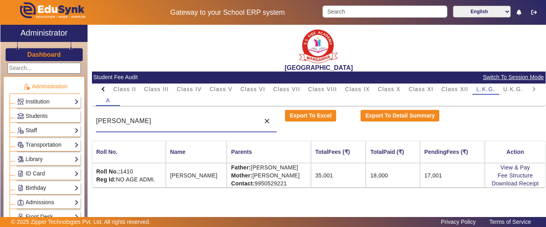
drag, startPoint x: 183, startPoint y: 124, endPoint x: 74, endPoint y: 118, distance: 108.8
click at [74, 118] on div "X Administrator Dashboard Administration Institution Institution Details Sessio…" at bounding box center [272, 131] width 545 height 212
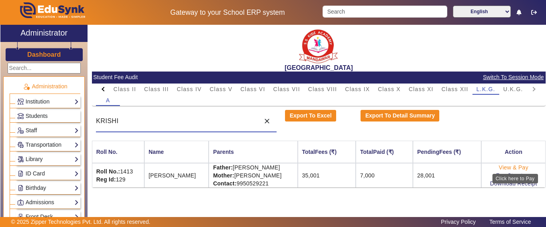
type input "KRISHI"
click at [508, 165] on link "View & Pay" at bounding box center [513, 167] width 30 height 6
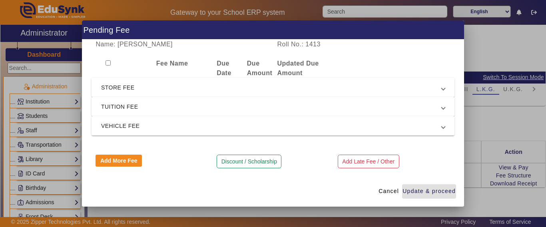
click at [120, 77] on div at bounding box center [121, 68] width 60 height 19
click at [115, 113] on mat-expansion-panel-header "TUITION FEE" at bounding box center [272, 106] width 363 height 19
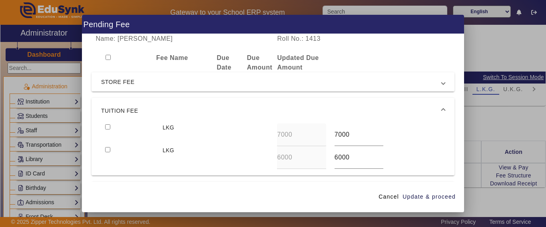
click at [110, 126] on div at bounding box center [129, 134] width 57 height 23
click at [109, 128] on input "checkbox" at bounding box center [107, 126] width 5 height 5
checkbox input "true"
click at [109, 147] on input "checkbox" at bounding box center [107, 149] width 5 height 5
checkbox input "true"
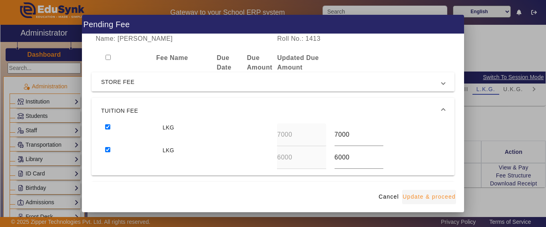
click at [421, 191] on span "button" at bounding box center [429, 196] width 54 height 19
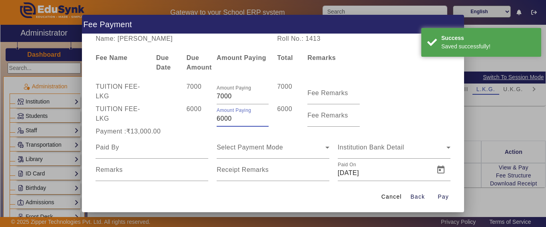
drag, startPoint x: 234, startPoint y: 121, endPoint x: 195, endPoint y: 119, distance: 39.6
click at [195, 119] on div "TUITION FEE - LKG 6000 Amount Paying 6000 6000 Fee Remarks" at bounding box center [272, 115] width 363 height 22
type input "3000"
click at [192, 120] on div "6000" at bounding box center [197, 115] width 30 height 22
click at [135, 141] on div at bounding box center [151, 147] width 113 height 22
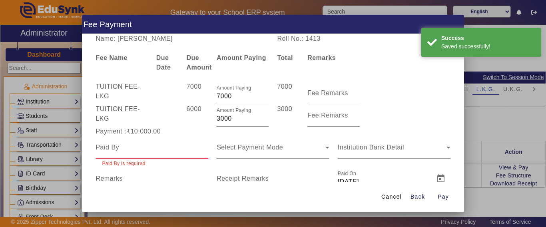
drag, startPoint x: 135, startPoint y: 141, endPoint x: 147, endPoint y: 144, distance: 12.0
click at [138, 143] on div at bounding box center [151, 147] width 113 height 22
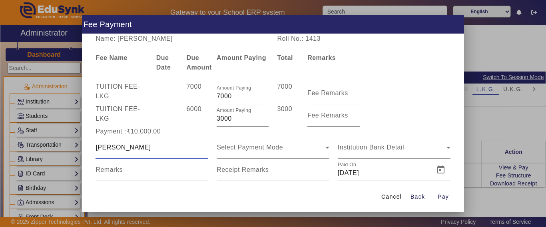
type input "[PERSON_NAME]"
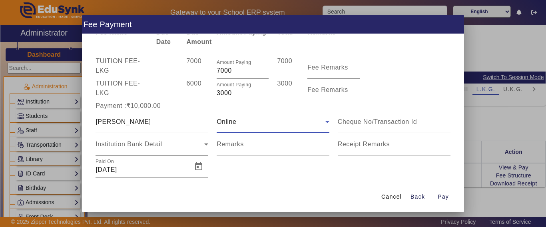
scroll to position [39, 0]
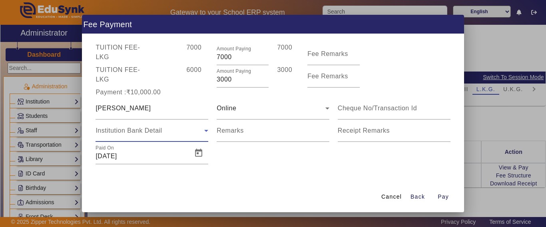
click at [154, 127] on span "Institution Bank Detail" at bounding box center [128, 130] width 66 height 7
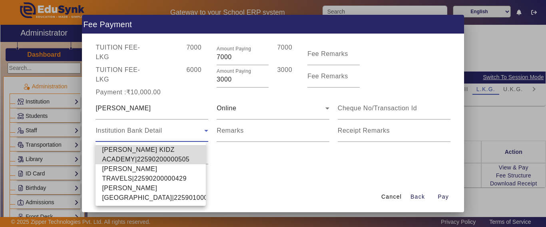
click at [124, 154] on span "[PERSON_NAME] KIDZ ACADEMY|22590200000505" at bounding box center [150, 154] width 97 height 19
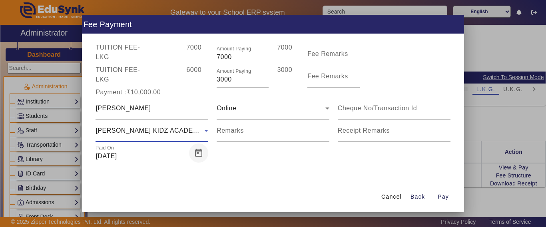
click at [200, 154] on span "Open calendar" at bounding box center [198, 152] width 19 height 19
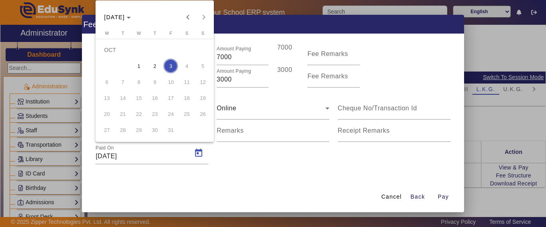
click at [157, 63] on span "2" at bounding box center [154, 66] width 14 height 14
type input "[DATE]"
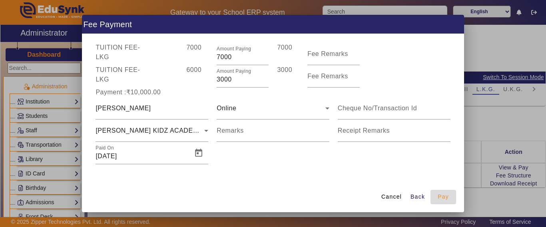
click at [446, 198] on span "Pay" at bounding box center [442, 197] width 11 height 8
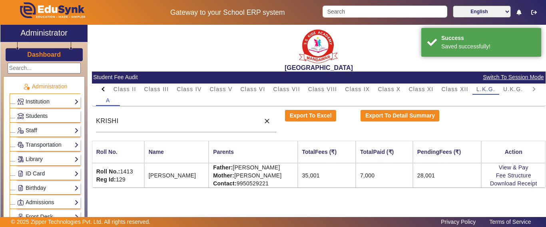
scroll to position [0, 0]
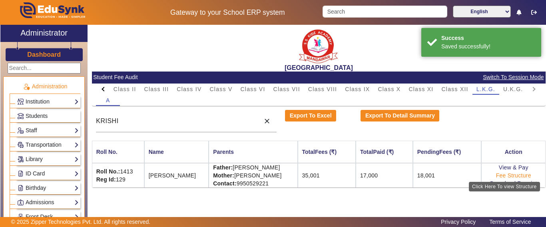
click at [504, 183] on div "Click Here To view Structure" at bounding box center [503, 187] width 71 height 10
click at [505, 185] on div "Click Here To view Structure" at bounding box center [503, 187] width 71 height 10
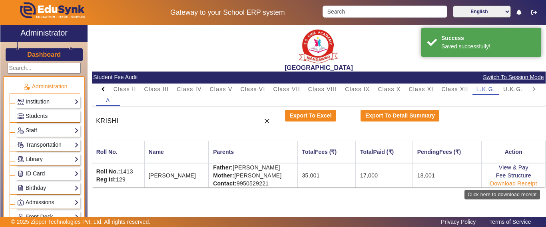
click at [504, 183] on link "Download Receipt" at bounding box center [513, 183] width 47 height 6
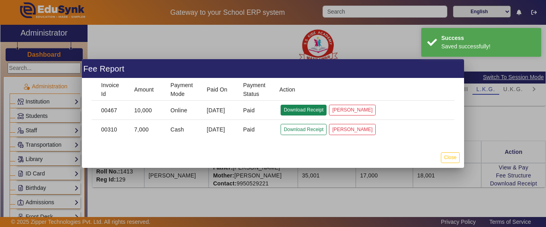
click at [310, 111] on button "Download Receipt" at bounding box center [303, 110] width 46 height 11
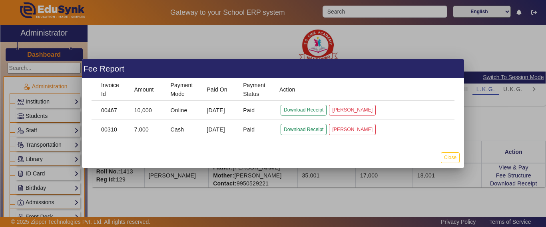
drag, startPoint x: 453, startPoint y: 156, endPoint x: 432, endPoint y: 136, distance: 28.5
click at [453, 157] on button "Close" at bounding box center [450, 157] width 19 height 11
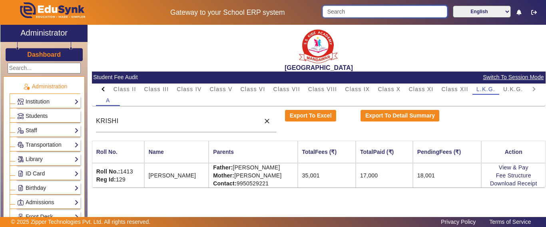
click at [349, 17] on input "Search" at bounding box center [384, 12] width 124 height 12
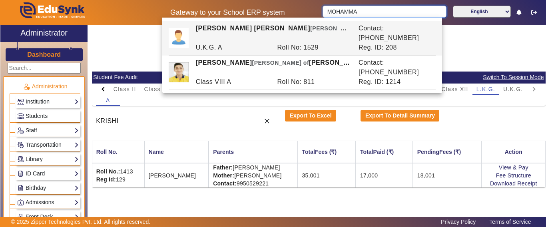
type input "MOHAMMA"
drag, startPoint x: 228, startPoint y: 95, endPoint x: 236, endPoint y: 101, distance: 10.0
click at [236, 101] on div "A" at bounding box center [318, 100] width 445 height 11
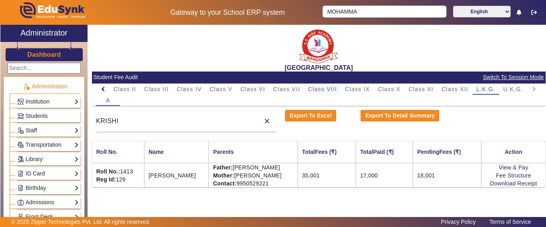
click at [332, 92] on span "Class VIII" at bounding box center [322, 89] width 29 height 6
drag, startPoint x: 152, startPoint y: 124, endPoint x: 87, endPoint y: 118, distance: 65.4
click at [87, 118] on div "X Administrator Dashboard Administration Institution Institution Details Sessio…" at bounding box center [272, 131] width 545 height 212
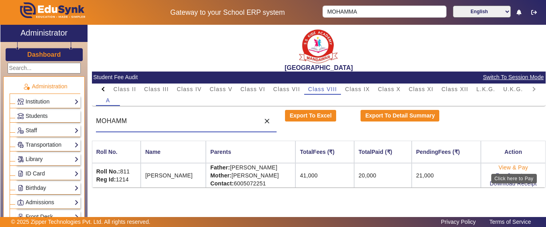
type input "MOHAMM"
click at [512, 165] on link "View & Pay" at bounding box center [513, 167] width 30 height 6
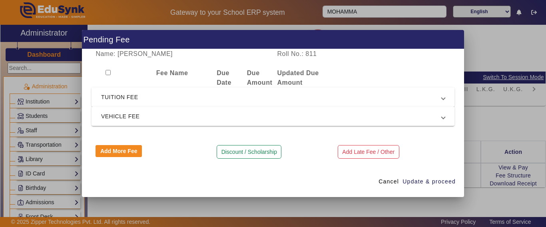
click at [134, 99] on span "TUITION FEE" at bounding box center [271, 97] width 340 height 10
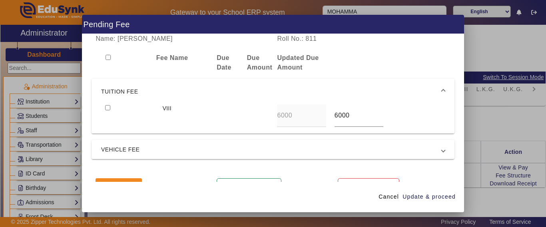
click at [108, 105] on input "checkbox" at bounding box center [107, 107] width 5 height 5
checkbox input "true"
click at [146, 149] on span "VEHICLE FEE" at bounding box center [271, 150] width 340 height 10
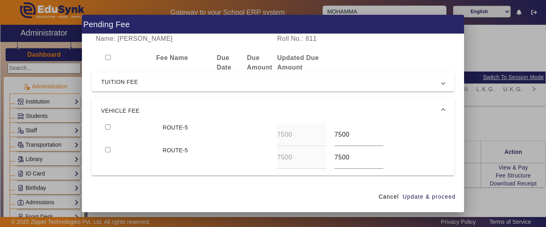
click at [107, 128] on input "checkbox" at bounding box center [107, 126] width 5 height 5
checkbox input "true"
click at [444, 194] on span "Update & proceed" at bounding box center [428, 197] width 53 height 8
type input "8500"
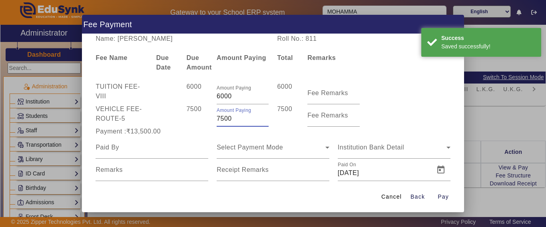
drag, startPoint x: 230, startPoint y: 117, endPoint x: 195, endPoint y: 118, distance: 34.4
click at [196, 117] on div "VEHICLE FEE - ROUTE-5 7500 Amount Paying 7500 7500 Fee Remarks" at bounding box center [272, 115] width 363 height 22
type input "4000"
click at [195, 120] on div "7500" at bounding box center [197, 115] width 30 height 22
click at [139, 148] on input at bounding box center [151, 148] width 113 height 10
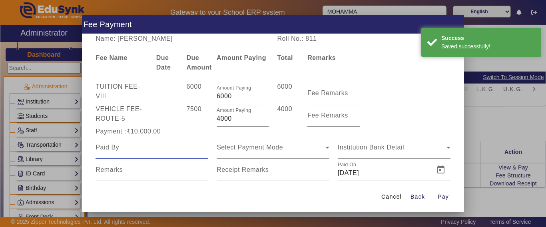
drag, startPoint x: 139, startPoint y: 149, endPoint x: 176, endPoint y: 206, distance: 68.3
click at [0, 0] on app-feepayment "Fee Payment Name: [PERSON_NAME] Roll No.: 811 Fee Name Due Date Due Amount Amou…" at bounding box center [0, 0] width 0 height 0
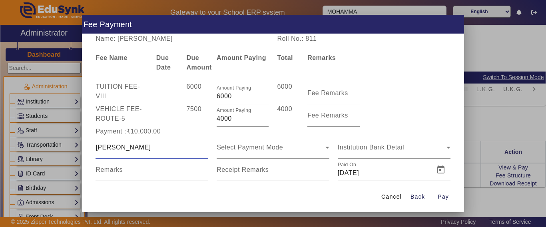
type input "[PERSON_NAME]"
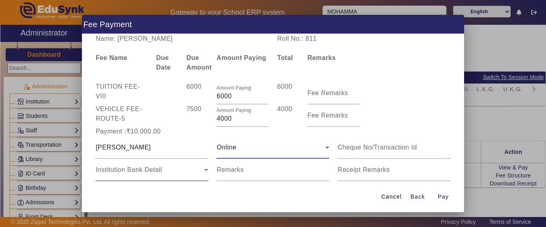
click at [135, 167] on span "Institution Bank Detail" at bounding box center [128, 169] width 66 height 7
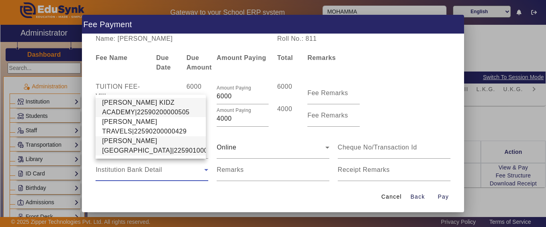
click at [123, 136] on span "[PERSON_NAME][GEOGRAPHIC_DATA]|22590100002640" at bounding box center [164, 145] width 124 height 19
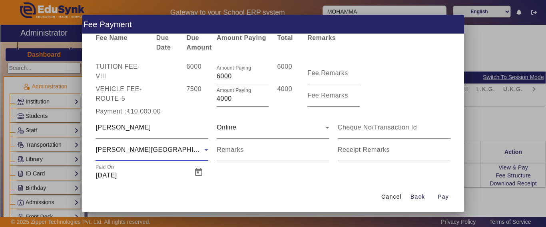
scroll to position [39, 0]
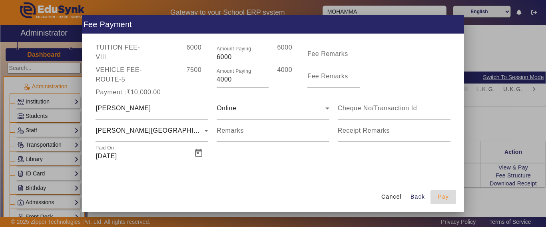
click at [445, 197] on span "Pay" at bounding box center [442, 197] width 11 height 8
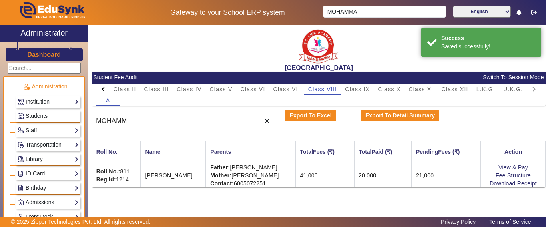
scroll to position [0, 0]
click at [505, 184] on link "Download Receipt" at bounding box center [512, 183] width 47 height 6
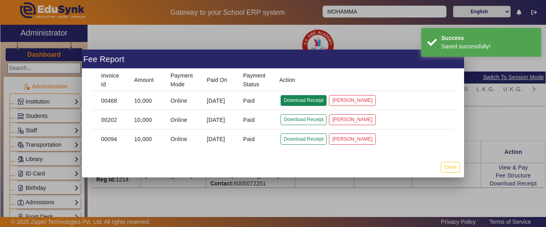
click at [301, 101] on button "Download Receipt" at bounding box center [303, 100] width 46 height 11
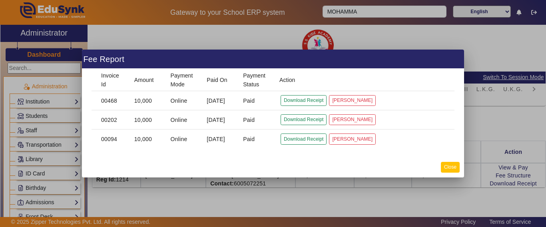
click at [453, 168] on button "Close" at bounding box center [450, 167] width 19 height 11
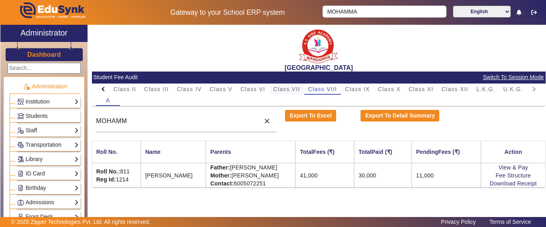
click at [286, 90] on span "Class VII" at bounding box center [286, 89] width 27 height 6
drag, startPoint x: 134, startPoint y: 123, endPoint x: 85, endPoint y: 121, distance: 48.3
click at [86, 121] on div "X Administrator Dashboard Administration Institution Institution Details Sessio…" at bounding box center [272, 131] width 545 height 212
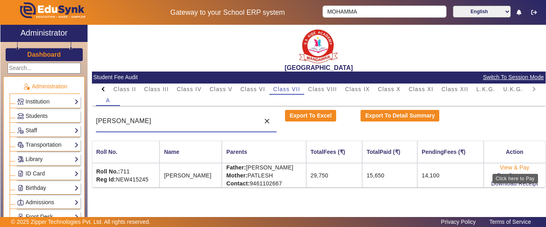
type input "[PERSON_NAME]"
click at [507, 165] on link "View & Pay" at bounding box center [515, 167] width 30 height 6
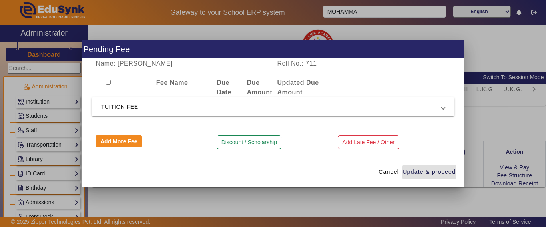
click at [163, 108] on span "TUITION FEE" at bounding box center [271, 107] width 340 height 10
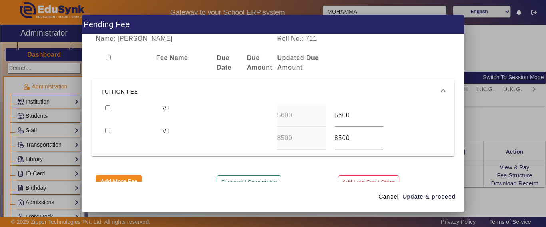
click at [110, 104] on mat-expansion-panel-header "TUITION FEE" at bounding box center [272, 92] width 363 height 26
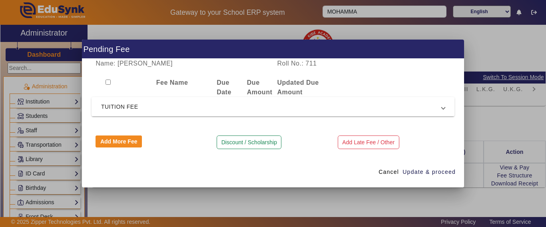
click at [107, 111] on span "TUITION FEE" at bounding box center [271, 107] width 340 height 10
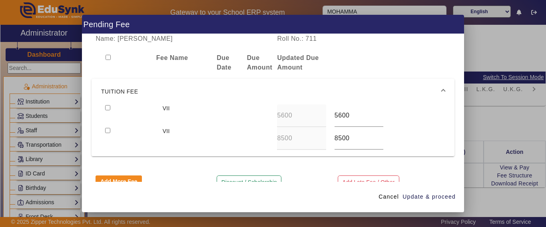
click at [107, 105] on input "checkbox" at bounding box center [107, 107] width 5 height 5
checkbox input "true"
click at [107, 129] on input "checkbox" at bounding box center [107, 130] width 5 height 5
checkbox input "true"
click at [445, 195] on span "Update & proceed" at bounding box center [428, 197] width 53 height 8
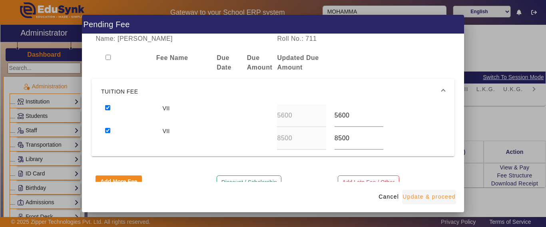
type input "8500"
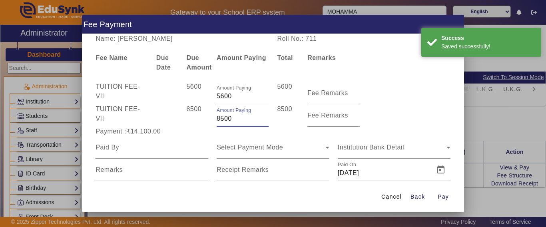
drag, startPoint x: 243, startPoint y: 117, endPoint x: 202, endPoint y: 117, distance: 41.1
click at [202, 117] on div "TUITION FEE - VII 8500 Amount Paying 8500 8500 Fee Remarks" at bounding box center [272, 115] width 363 height 22
type input "4400"
click at [202, 117] on div "8500" at bounding box center [197, 115] width 30 height 22
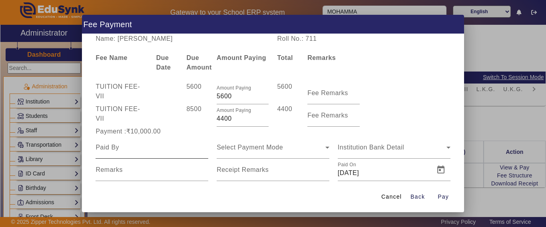
click at [145, 148] on input at bounding box center [151, 148] width 113 height 10
type input "J"
type input "[PERSON_NAME]"
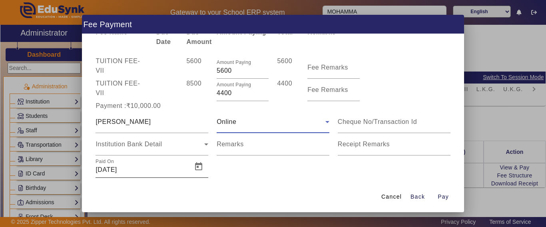
scroll to position [39, 0]
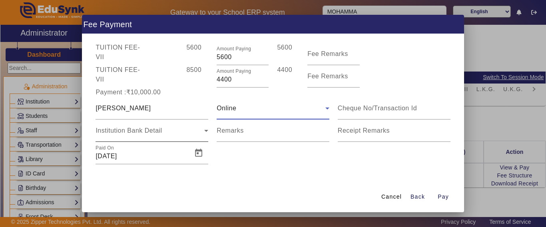
click at [139, 141] on div "Institution Bank Detail" at bounding box center [151, 130] width 113 height 22
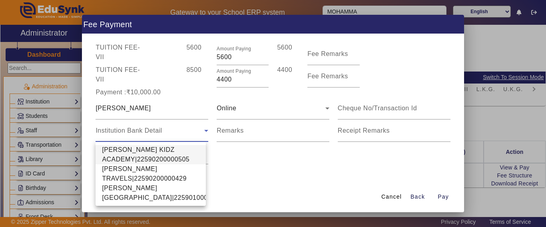
click at [132, 157] on span "[PERSON_NAME] KIDZ ACADEMY|22590200000505" at bounding box center [150, 154] width 97 height 19
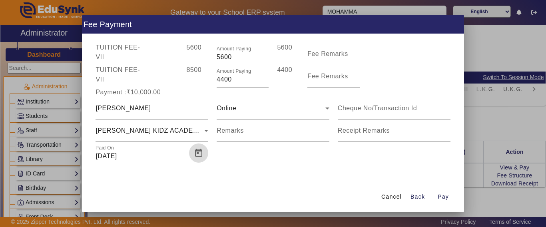
click at [198, 154] on span "Open calendar" at bounding box center [198, 152] width 19 height 19
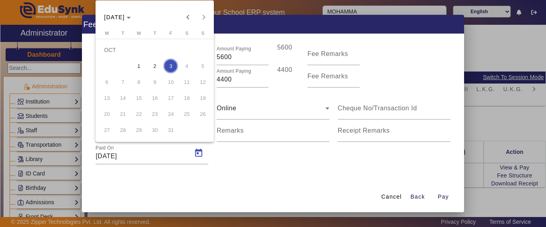
click at [329, 200] on div at bounding box center [273, 113] width 546 height 227
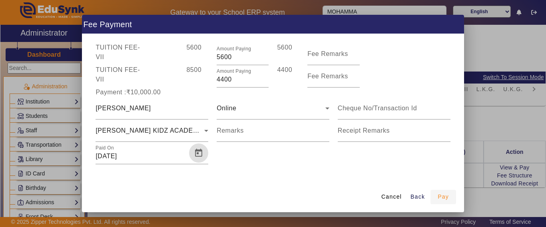
click at [441, 198] on span "Pay" at bounding box center [442, 197] width 11 height 8
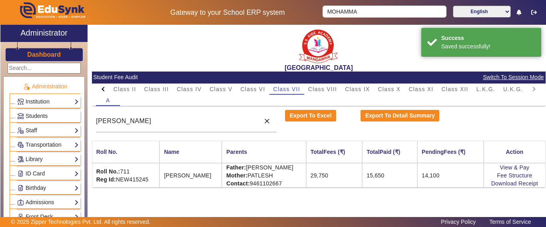
scroll to position [0, 0]
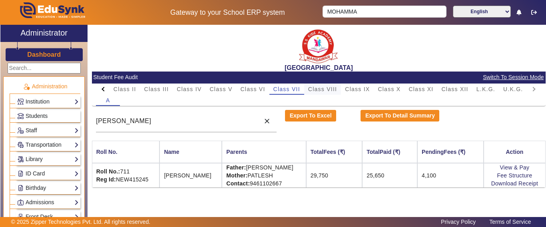
click at [332, 89] on span "Class VIII" at bounding box center [322, 89] width 29 height 6
drag, startPoint x: 138, startPoint y: 120, endPoint x: 102, endPoint y: 118, distance: 36.0
click at [102, 118] on input "[PERSON_NAME]" at bounding box center [176, 121] width 160 height 10
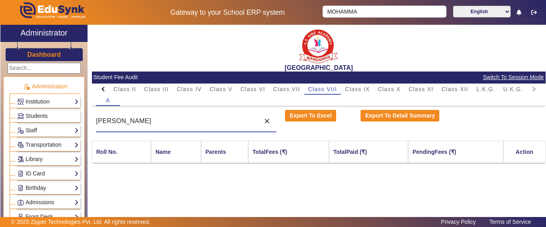
type input "K"
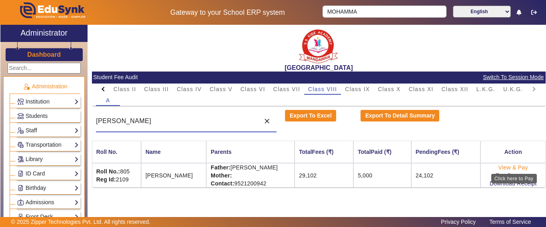
type input "[PERSON_NAME]"
click at [506, 169] on link "View & Pay" at bounding box center [513, 167] width 30 height 6
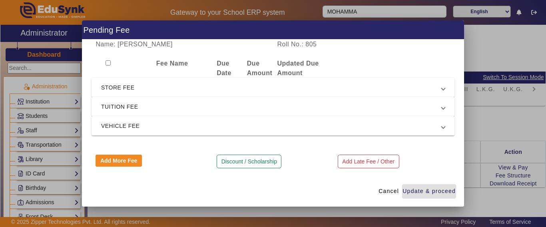
drag, startPoint x: 142, startPoint y: 105, endPoint x: 139, endPoint y: 115, distance: 10.6
click at [142, 105] on span "TUITION FEE" at bounding box center [271, 107] width 340 height 10
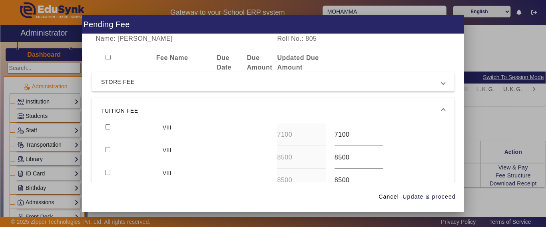
click at [107, 127] on input "checkbox" at bounding box center [107, 126] width 5 height 5
checkbox input "true"
click at [108, 150] on input "checkbox" at bounding box center [107, 149] width 5 height 5
click at [106, 149] on input "checkbox" at bounding box center [107, 149] width 5 height 5
checkbox input "false"
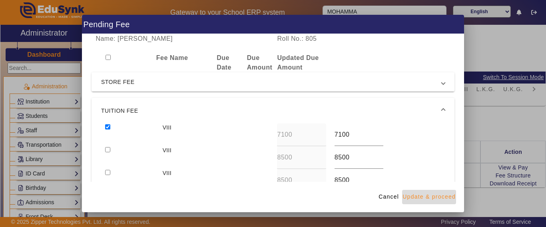
click at [446, 199] on span "Update & proceed" at bounding box center [428, 197] width 53 height 8
type input "9000"
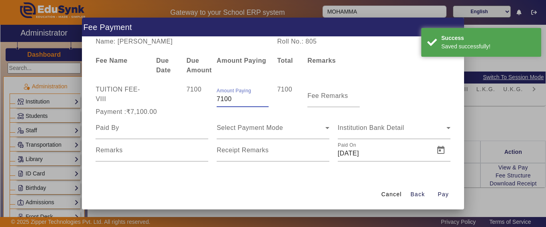
drag, startPoint x: 236, startPoint y: 99, endPoint x: 199, endPoint y: 99, distance: 37.5
click at [200, 95] on div "TUITION FEE - VIII 7100 Amount Paying 7100 7100 Fee Remarks" at bounding box center [272, 96] width 363 height 22
type input "5000"
click at [199, 99] on div "7100" at bounding box center [197, 96] width 30 height 22
click at [118, 128] on input at bounding box center [151, 128] width 113 height 10
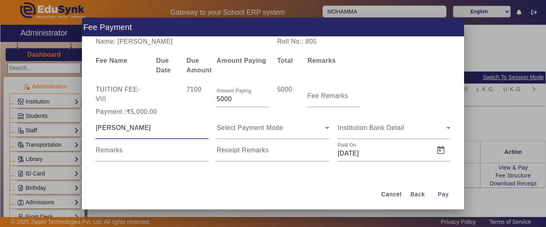
type input "[PERSON_NAME]"
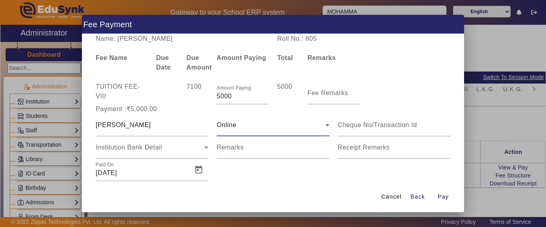
click at [250, 125] on div "Online" at bounding box center [270, 125] width 109 height 10
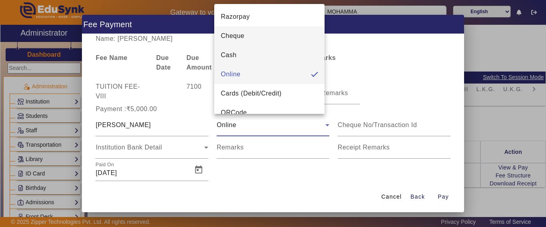
click at [243, 61] on mat-option "Cash" at bounding box center [269, 55] width 110 height 19
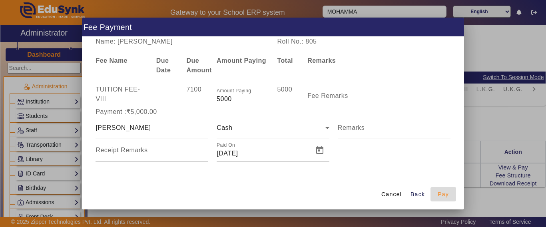
click at [444, 193] on span "Pay" at bounding box center [442, 194] width 11 height 8
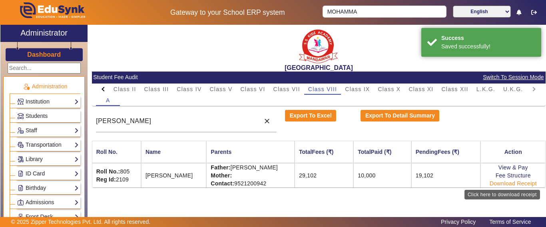
click at [508, 184] on link "Download Receipt" at bounding box center [512, 183] width 47 height 6
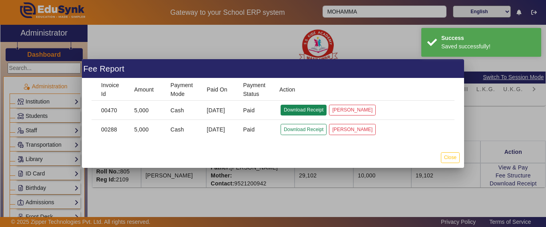
click at [307, 109] on button "Download Receipt" at bounding box center [303, 110] width 46 height 11
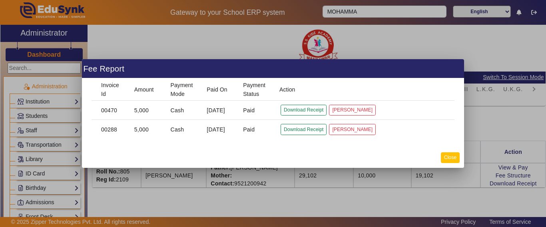
click at [450, 159] on button "Close" at bounding box center [450, 157] width 19 height 11
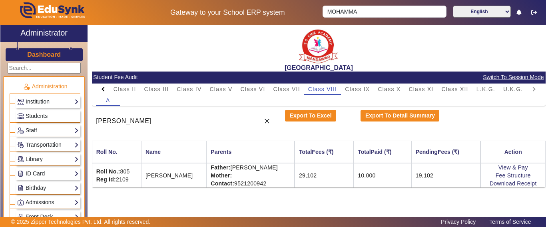
drag, startPoint x: 29, startPoint y: 56, endPoint x: 33, endPoint y: 55, distance: 4.5
click at [29, 55] on h3 "Dashboard" at bounding box center [44, 55] width 34 height 8
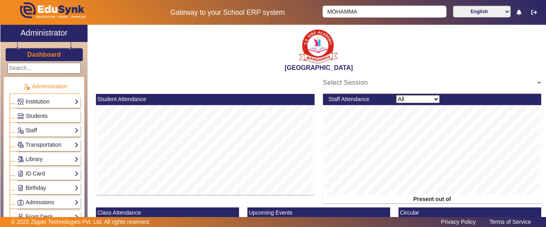
click at [33, 55] on h3 "Dashboard" at bounding box center [44, 55] width 34 height 8
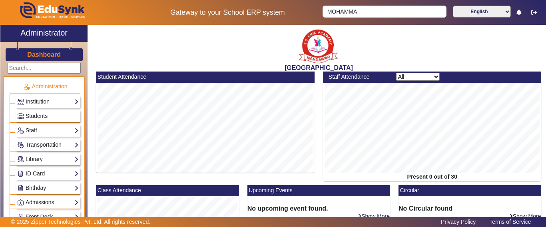
click at [33, 55] on h3 "Dashboard" at bounding box center [44, 55] width 34 height 8
click at [32, 49] on div "Dashboard" at bounding box center [43, 51] width 87 height 19
click at [44, 116] on span "Students" at bounding box center [37, 116] width 22 height 6
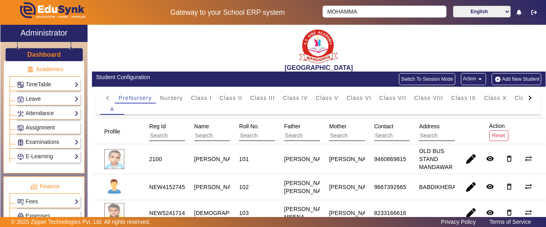
scroll to position [320, 0]
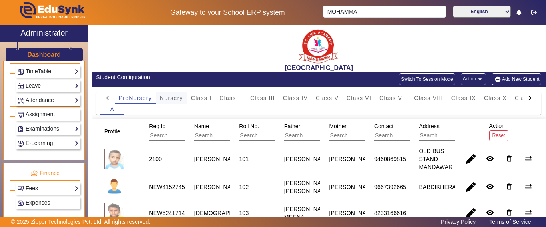
click at [172, 95] on span "Nursery" at bounding box center [171, 98] width 23 height 6
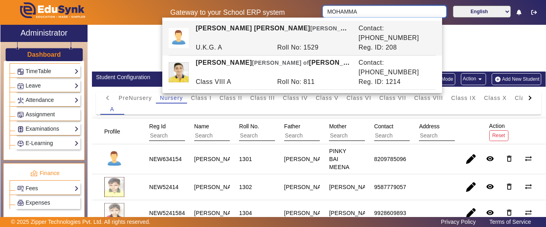
click at [376, 14] on input "MOHAMMA" at bounding box center [383, 12] width 123 height 12
drag, startPoint x: 366, startPoint y: 12, endPoint x: 288, endPoint y: 12, distance: 77.9
click at [288, 12] on div "Gateway to your School ERP system MOHAMMA English हिंदी (Hindi) ಕನ್ನಡ (Kannada)…" at bounding box center [272, 12] width 545 height 25
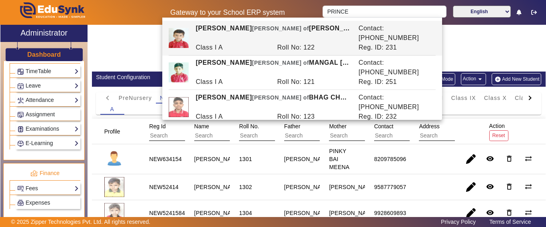
click at [285, 29] on div "PRINCE [PERSON_NAME] of [PERSON_NAME]" at bounding box center [272, 33] width 163 height 19
type input "[PERSON_NAME]"
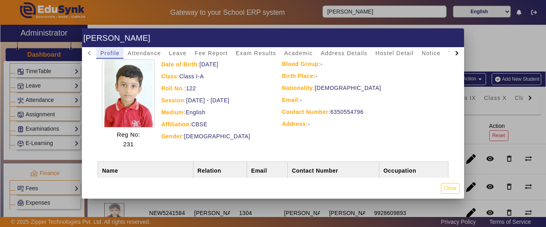
scroll to position [0, 0]
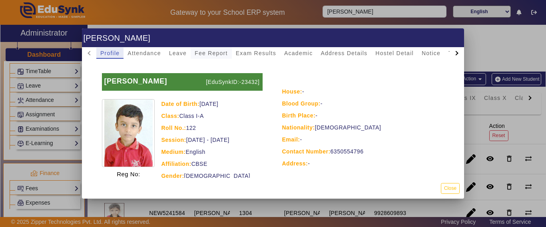
click at [213, 54] on span "Fee Report" at bounding box center [211, 53] width 33 height 6
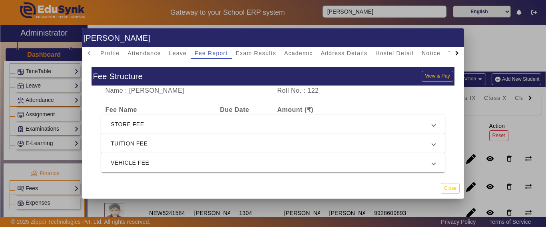
click at [136, 126] on span "STORE FEE" at bounding box center [271, 124] width 321 height 10
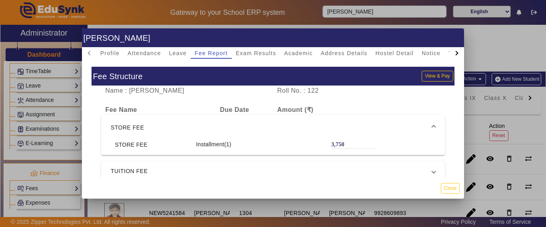
click at [142, 124] on span "STORE FEE" at bounding box center [271, 128] width 321 height 10
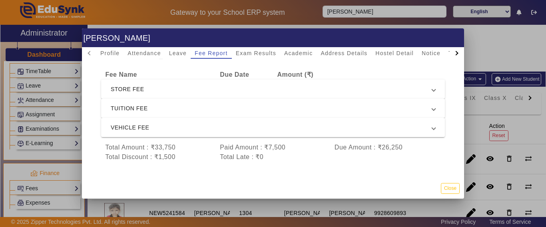
scroll to position [42, 0]
drag, startPoint x: 216, startPoint y: 139, endPoint x: 289, endPoint y: 140, distance: 72.3
click at [289, 143] on div "Paid Amount : ₹7,500" at bounding box center [273, 148] width 115 height 10
drag, startPoint x: 104, startPoint y: 140, endPoint x: 399, endPoint y: 149, distance: 295.3
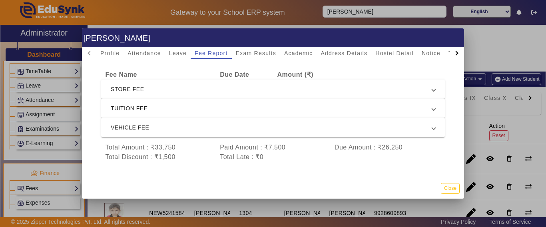
click at [399, 149] on app-fee-accordian "Fee Name Due Date Amount (₹) STORE FEE STORE FEE Installment(1) 3,750 TUITION F…" at bounding box center [272, 116] width 343 height 92
click at [399, 152] on div "Total Discount : ₹1,500 Total Late : ₹0" at bounding box center [272, 157] width 343 height 10
drag, startPoint x: 105, startPoint y: 138, endPoint x: 398, endPoint y: 146, distance: 293.3
click at [398, 146] on app-fee-accordian "Fee Name Due Date Amount (₹) STORE FEE STORE FEE Installment(1) 3,750 TUITION F…" at bounding box center [272, 116] width 343 height 92
click at [399, 152] on div "Total Discount : ₹1,500 Total Late : ₹0" at bounding box center [272, 157] width 343 height 10
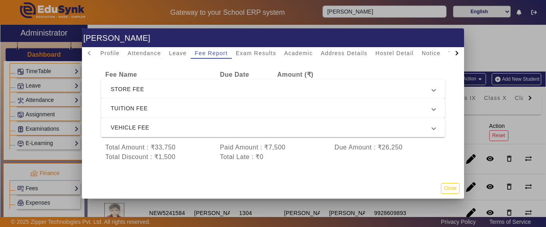
click at [399, 152] on div "Total Discount : ₹1,500 Total Late : ₹0" at bounding box center [272, 157] width 343 height 10
click at [455, 191] on button "Close" at bounding box center [450, 188] width 19 height 11
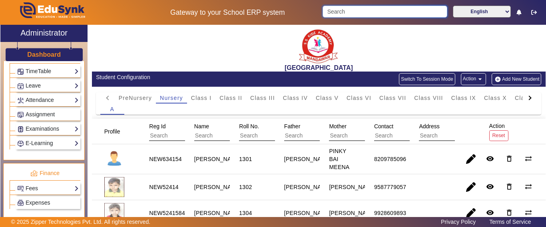
drag, startPoint x: 350, startPoint y: 14, endPoint x: 307, endPoint y: 12, distance: 43.2
click at [307, 12] on div "Gateway to your School ERP system English हिंदी (Hindi) ಕನ್ನಡ (Kannada) தமிழ் (…" at bounding box center [272, 12] width 545 height 25
click at [343, 15] on input "Search" at bounding box center [384, 12] width 124 height 12
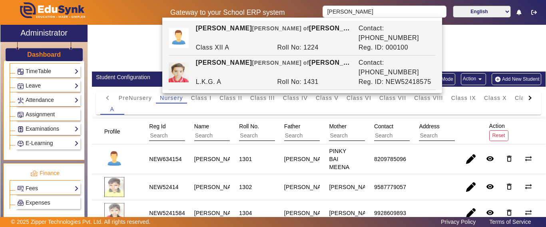
click at [270, 56] on div "[PERSON_NAME] [PERSON_NAME] of [PERSON_NAME] Contact: [PHONE_NUMBER] L.K.G. A R…" at bounding box center [302, 73] width 267 height 34
type input "[PERSON_NAME]"
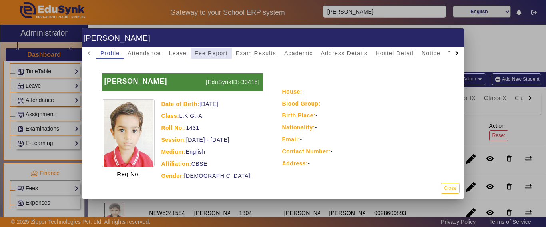
click at [213, 54] on span "Fee Report" at bounding box center [211, 53] width 33 height 6
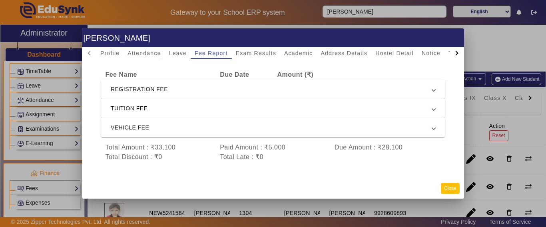
click at [450, 191] on button "Close" at bounding box center [450, 188] width 19 height 11
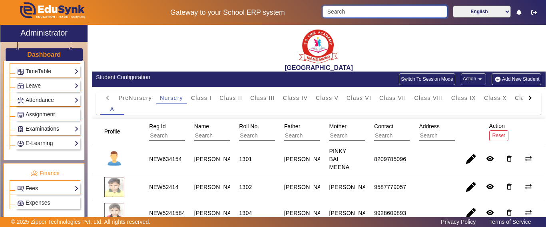
click at [363, 15] on input "Search" at bounding box center [384, 12] width 124 height 12
click at [361, 14] on input "Search" at bounding box center [384, 12] width 124 height 12
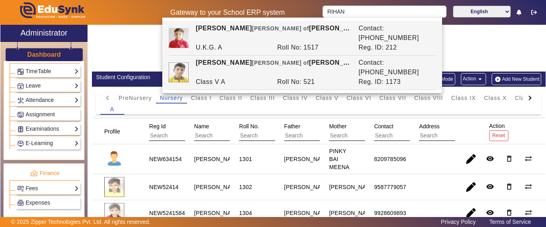
click at [236, 59] on div "[PERSON_NAME] [PERSON_NAME] of [PERSON_NAME]" at bounding box center [272, 67] width 163 height 19
type input "[PERSON_NAME]"
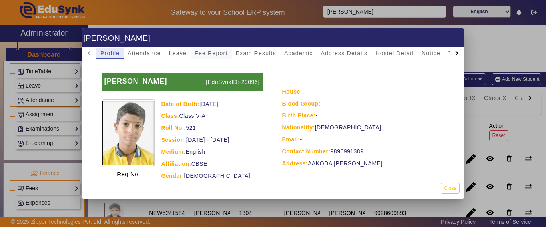
click at [220, 55] on span "Fee Report" at bounding box center [211, 53] width 33 height 6
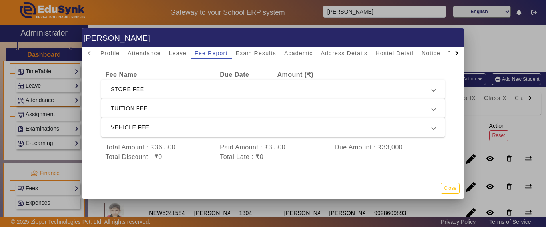
drag, startPoint x: 286, startPoint y: 141, endPoint x: 263, endPoint y: 140, distance: 23.2
click at [263, 143] on div "Paid Amount : ₹3,500" at bounding box center [273, 148] width 115 height 10
click at [169, 103] on span "TUITION FEE" at bounding box center [271, 108] width 321 height 10
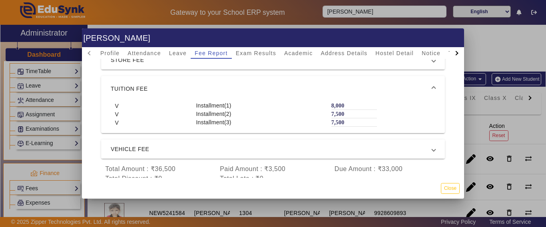
click at [163, 145] on span "VEHICLE FEE" at bounding box center [271, 149] width 321 height 10
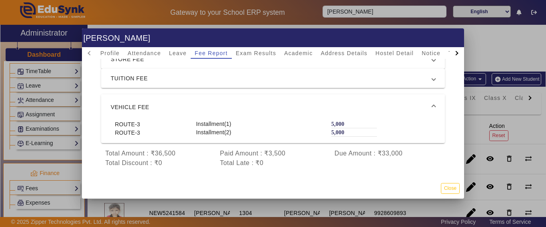
scroll to position [0, 0]
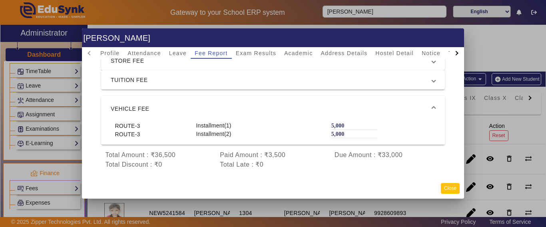
click at [446, 187] on button "Close" at bounding box center [450, 188] width 19 height 11
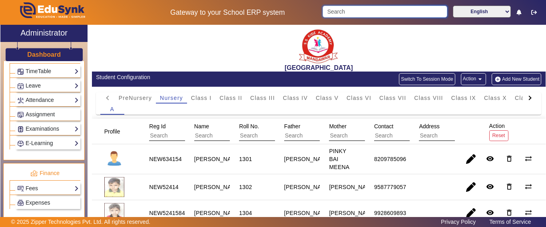
click at [347, 12] on input "Search" at bounding box center [384, 12] width 124 height 12
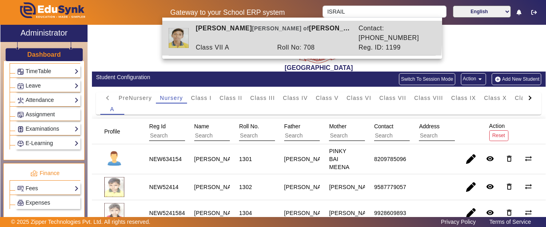
click at [236, 33] on div "[PERSON_NAME] [PERSON_NAME] of [PERSON_NAME]" at bounding box center [272, 33] width 163 height 19
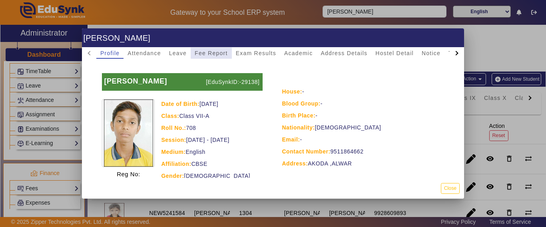
click at [213, 52] on span "Fee Report" at bounding box center [211, 53] width 33 height 6
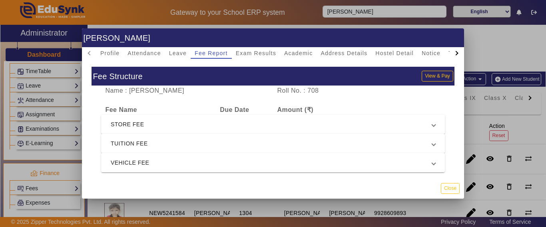
click at [189, 162] on span "VEHICLE FEE" at bounding box center [271, 163] width 321 height 10
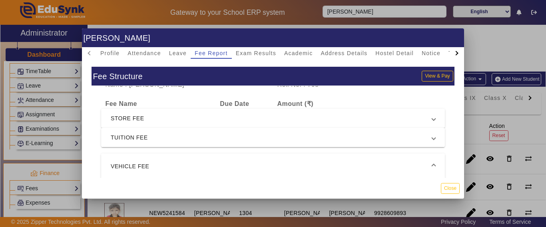
scroll to position [8, 0]
click at [191, 156] on mat-expansion-panel-header "VEHICLE FEE" at bounding box center [272, 165] width 343 height 26
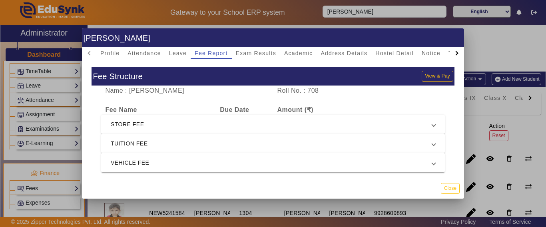
scroll to position [42, 0]
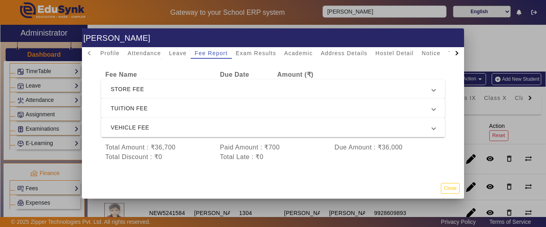
drag, startPoint x: 282, startPoint y: 141, endPoint x: 216, endPoint y: 140, distance: 65.9
click at [216, 143] on div "Paid Amount : ₹700" at bounding box center [273, 148] width 115 height 10
click at [343, 11] on div at bounding box center [273, 113] width 546 height 227
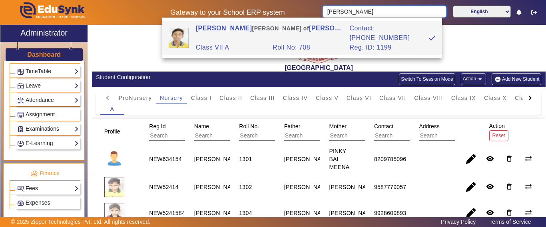
drag, startPoint x: 336, startPoint y: 15, endPoint x: 301, endPoint y: 16, distance: 35.6
click at [301, 16] on div "Gateway to your School ERP system [PERSON_NAME] English हिंदी (Hindi) ಕನ್ನಡ (Ka…" at bounding box center [272, 12] width 545 height 25
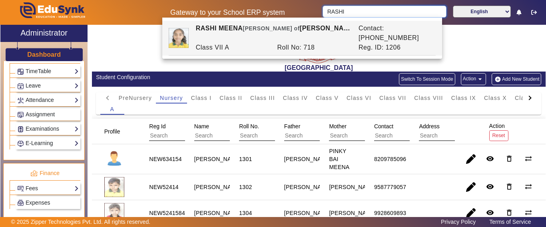
drag, startPoint x: 375, startPoint y: 13, endPoint x: 282, endPoint y: 6, distance: 92.9
click at [282, 6] on div "Gateway to your School ERP system RASHI English हिंदी (Hindi) ಕನ್ನಡ (Kannada) த…" at bounding box center [272, 12] width 545 height 25
type input "CHHA"
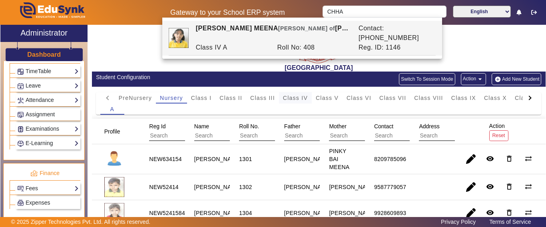
click at [298, 99] on span "Class IV" at bounding box center [295, 98] width 25 height 6
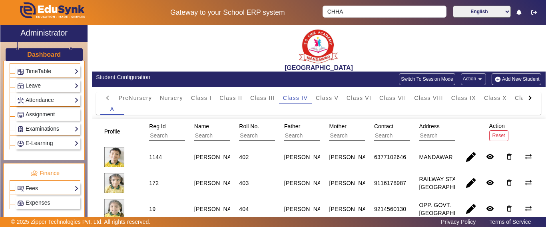
click at [204, 136] on input "text" at bounding box center [229, 136] width 71 height 10
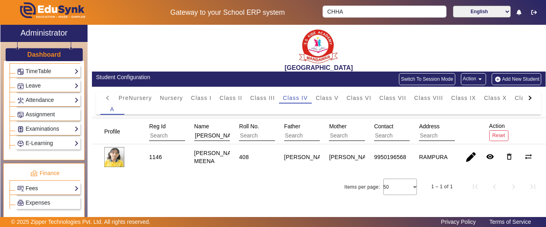
type input "[PERSON_NAME]"
click at [29, 191] on link "Fees" at bounding box center [48, 188] width 62 height 9
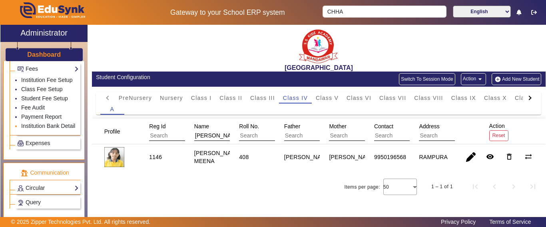
scroll to position [439, 0]
click at [32, 110] on link "Fee Audit" at bounding box center [33, 107] width 24 height 6
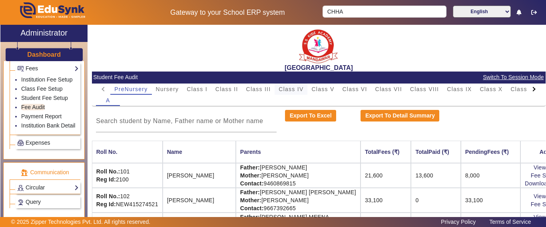
click at [284, 89] on span "Class IV" at bounding box center [290, 89] width 25 height 6
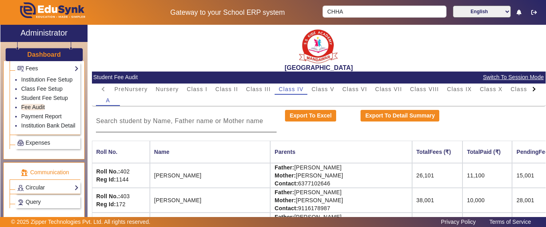
click at [133, 124] on input at bounding box center [186, 121] width 181 height 10
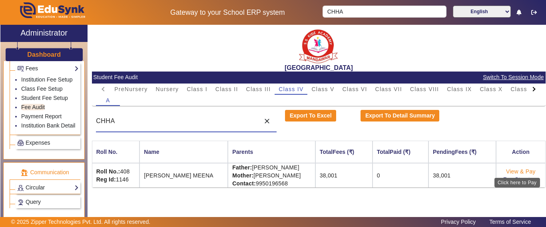
type input "CHHA"
click at [517, 170] on link "View & Pay" at bounding box center [521, 171] width 30 height 6
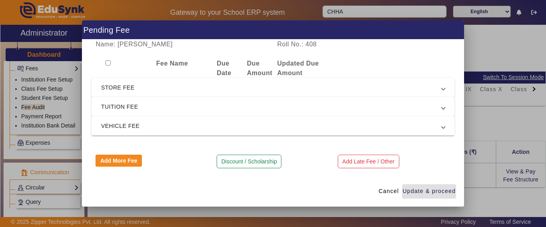
click at [119, 92] on span "STORE FEE" at bounding box center [271, 88] width 340 height 10
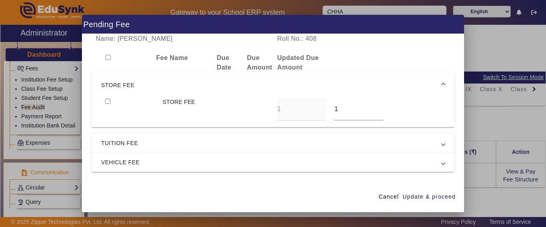
click at [119, 85] on span "STORE FEE" at bounding box center [271, 85] width 340 height 10
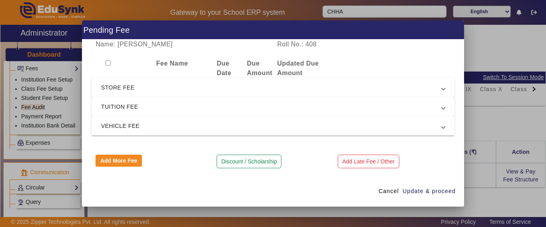
drag, startPoint x: 119, startPoint y: 105, endPoint x: 121, endPoint y: 110, distance: 5.3
click at [119, 105] on span "TUITION FEE" at bounding box center [271, 107] width 340 height 10
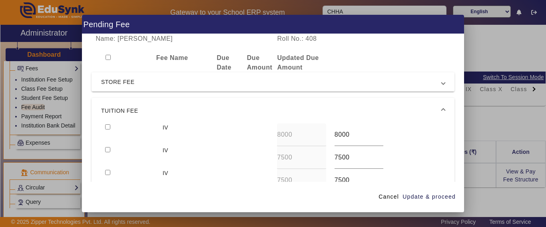
click at [108, 127] on input "checkbox" at bounding box center [107, 126] width 5 height 5
checkbox input "true"
click at [415, 194] on span "Update & proceed" at bounding box center [428, 197] width 53 height 8
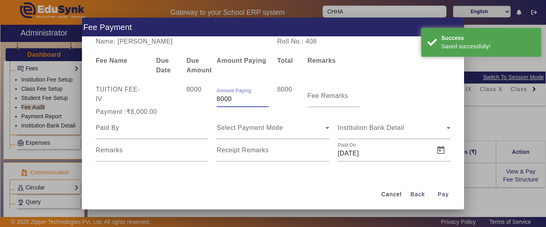
drag, startPoint x: 213, startPoint y: 100, endPoint x: 207, endPoint y: 106, distance: 7.9
click at [208, 103] on div "TUITION FEE - IV 8000 Amount Paying 8000 8000 Fee Remarks" at bounding box center [272, 96] width 363 height 22
type input "5000"
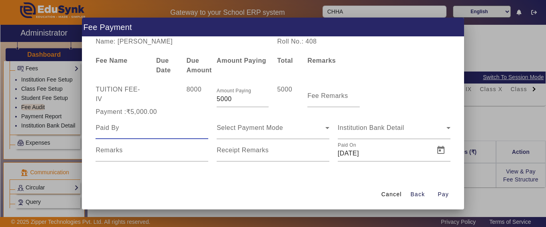
click at [131, 130] on input at bounding box center [151, 128] width 113 height 10
type input "[PERSON_NAME]"
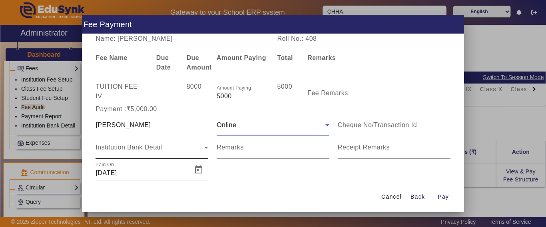
click at [126, 150] on span "Institution Bank Detail" at bounding box center [128, 147] width 66 height 7
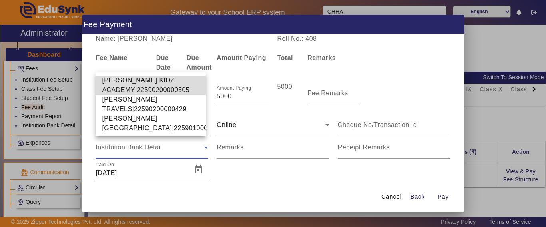
click at [125, 75] on span "[PERSON_NAME] KIDZ ACADEMY|22590200000505" at bounding box center [150, 84] width 97 height 19
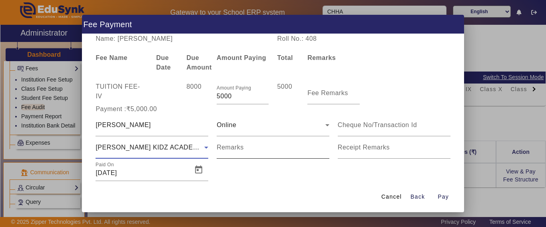
scroll to position [17, 0]
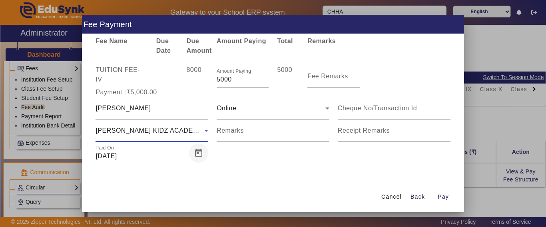
click at [199, 154] on span "Open calendar" at bounding box center [198, 152] width 19 height 19
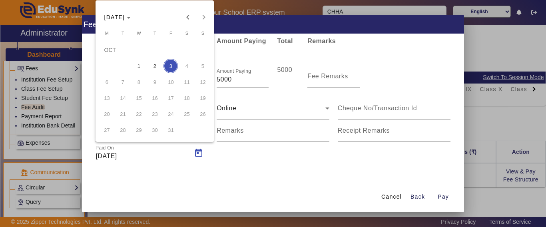
click at [231, 169] on div at bounding box center [273, 113] width 546 height 227
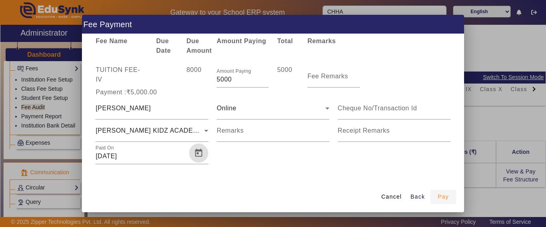
click at [444, 195] on span "Pay" at bounding box center [442, 197] width 11 height 8
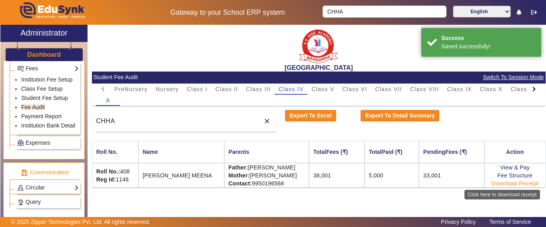
click at [509, 185] on link "Download Receipt" at bounding box center [514, 183] width 47 height 6
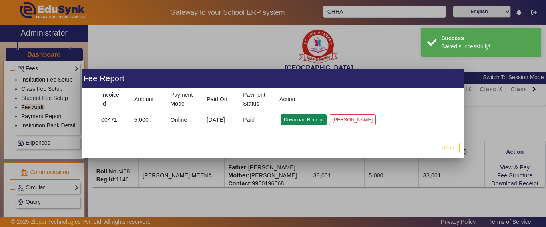
click at [296, 119] on button "Download Receipt" at bounding box center [303, 119] width 46 height 11
click at [450, 149] on button "Close" at bounding box center [450, 148] width 19 height 11
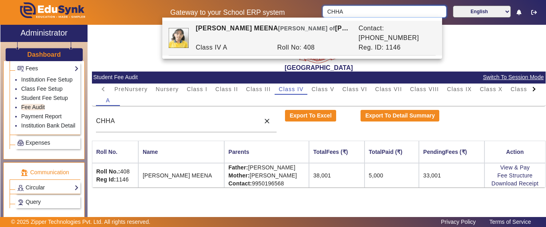
drag, startPoint x: 353, startPoint y: 9, endPoint x: 318, endPoint y: 8, distance: 35.2
click at [319, 8] on div "CHHA English हिंदी (Hindi) ಕನ್ನಡ (Kannada) தமிழ் (Tamil) ଓଡିଆ (Odia) ਪੰਜਾਬੀ (Pu…" at bounding box center [431, 13] width 227 height 14
type input "RASHI"
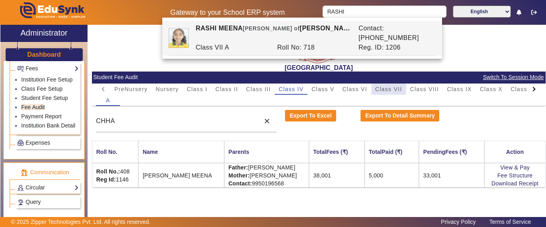
click at [391, 88] on span "Class VII" at bounding box center [388, 89] width 27 height 6
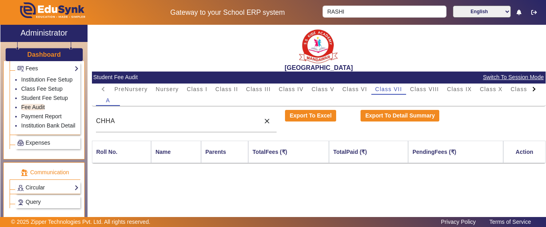
drag, startPoint x: 123, startPoint y: 124, endPoint x: 92, endPoint y: 124, distance: 31.6
click at [92, 124] on div "CHHA close" at bounding box center [186, 121] width 189 height 22
click at [119, 122] on input "CHHA" at bounding box center [176, 121] width 160 height 10
drag, startPoint x: 133, startPoint y: 123, endPoint x: 72, endPoint y: 130, distance: 60.7
click at [59, 123] on div "X Administrator Dashboard Administration Institution Institution Details Sessio…" at bounding box center [272, 131] width 545 height 212
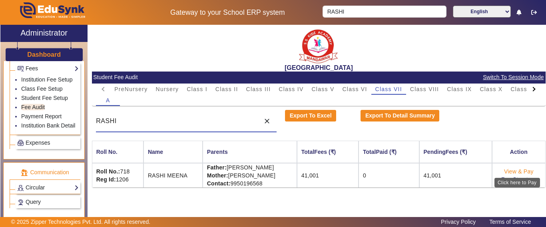
type input "RASHI"
click at [510, 172] on link "View & Pay" at bounding box center [519, 171] width 30 height 6
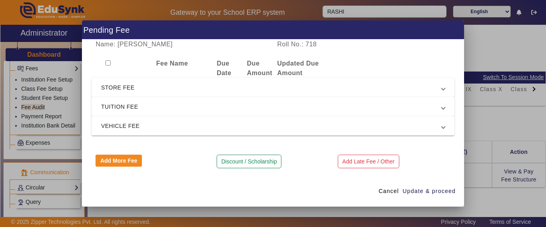
click at [127, 85] on span "STORE FEE" at bounding box center [271, 88] width 340 height 10
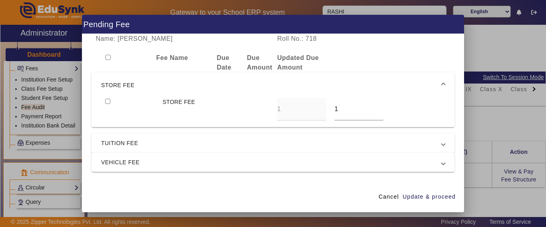
click at [126, 88] on span "STORE FEE" at bounding box center [271, 85] width 340 height 10
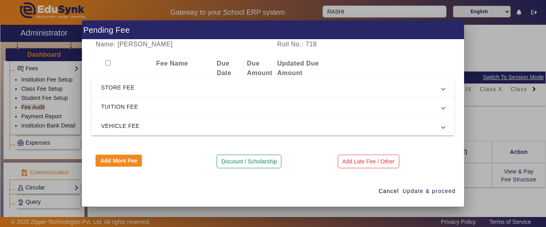
click at [120, 108] on span "TUITION FEE" at bounding box center [271, 107] width 340 height 10
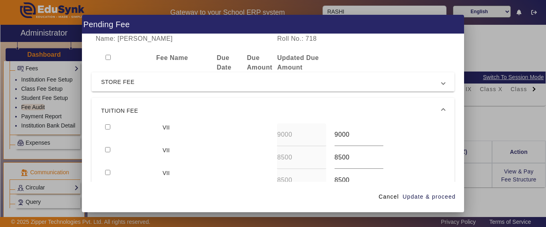
click at [110, 127] on input "checkbox" at bounding box center [107, 126] width 5 height 5
checkbox input "true"
click at [411, 195] on span "Update & proceed" at bounding box center [428, 197] width 53 height 8
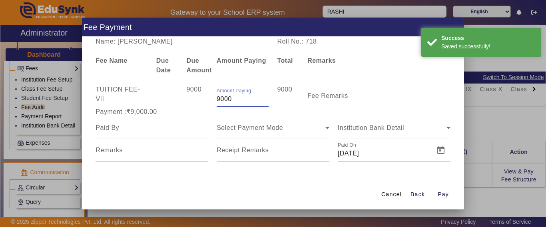
drag, startPoint x: 244, startPoint y: 97, endPoint x: 192, endPoint y: 103, distance: 51.8
click at [193, 103] on div "TUITION FEE - VII 9000 Amount Paying 9000 9000 Fee Remarks" at bounding box center [272, 96] width 363 height 22
type input "5000"
click at [191, 103] on div "9000" at bounding box center [197, 96] width 30 height 22
click at [130, 133] on div at bounding box center [151, 128] width 113 height 22
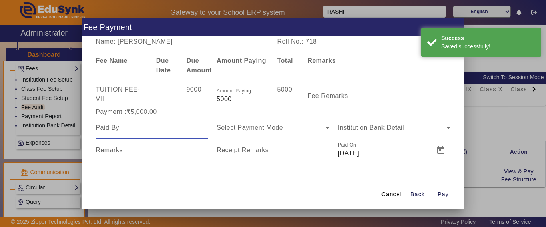
click at [130, 133] on div at bounding box center [151, 128] width 113 height 22
type input "RASHI"
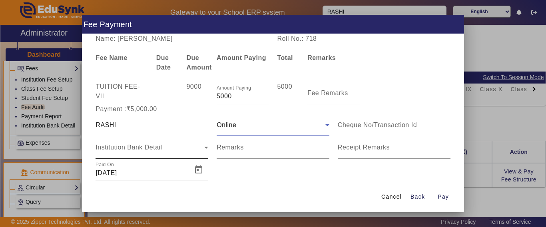
click at [151, 144] on span "Institution Bank Detail" at bounding box center [128, 147] width 66 height 7
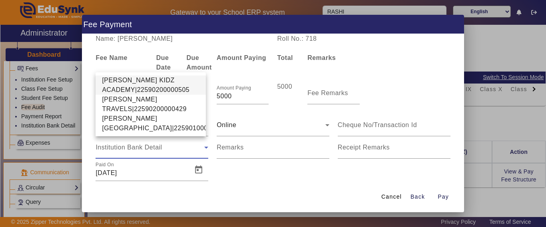
click at [122, 78] on span "[PERSON_NAME] KIDZ ACADEMY|22590200000505" at bounding box center [150, 84] width 97 height 19
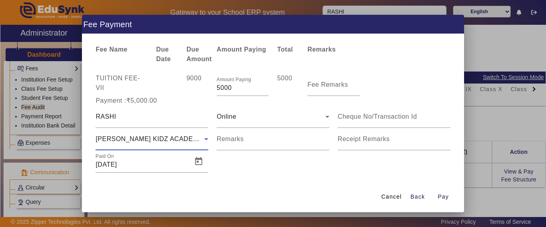
scroll to position [17, 0]
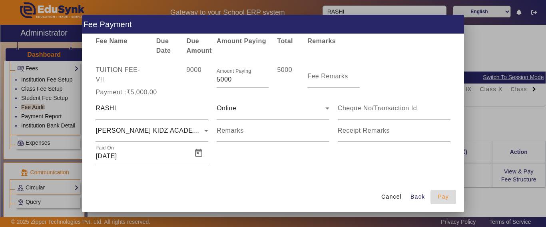
click at [443, 197] on span "Pay" at bounding box center [442, 197] width 11 height 8
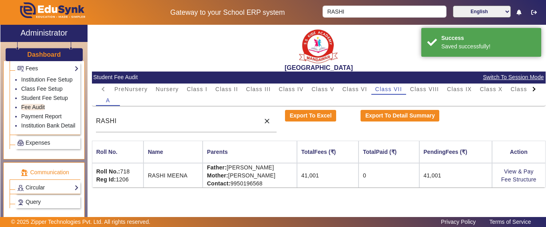
scroll to position [0, 0]
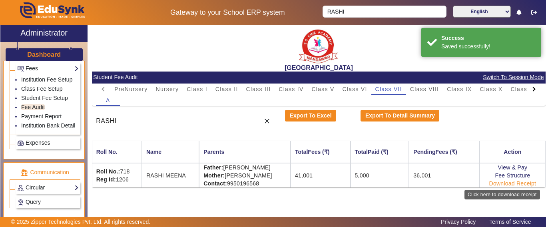
click at [512, 183] on link "Download Receipt" at bounding box center [512, 183] width 47 height 6
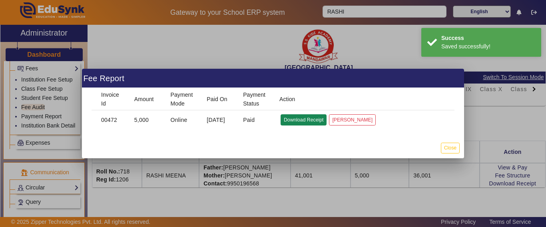
click at [307, 121] on button "Download Receipt" at bounding box center [303, 119] width 46 height 11
click at [446, 149] on button "Close" at bounding box center [450, 148] width 19 height 11
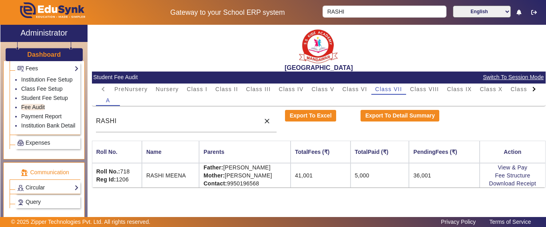
click at [36, 51] on h3 "Dashboard" at bounding box center [44, 55] width 34 height 8
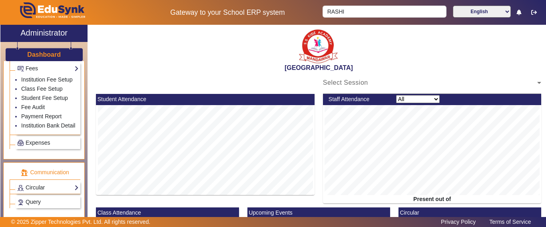
click at [36, 51] on h3 "Dashboard" at bounding box center [44, 55] width 34 height 8
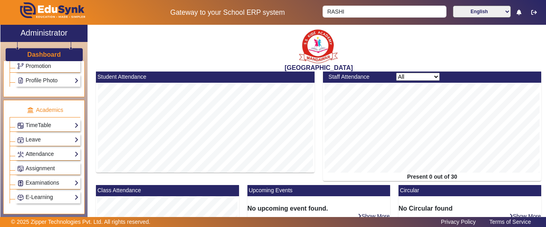
scroll to position [280, 0]
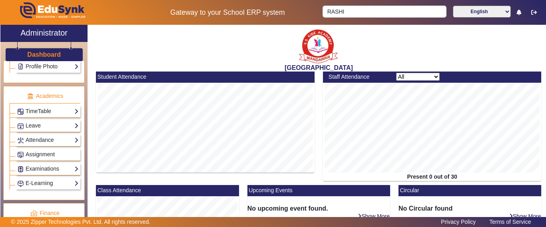
click at [36, 106] on div "TimeTable Assign Teacher AcademicCalendar Period Structure TimeTable Setup Week…" at bounding box center [48, 111] width 65 height 12
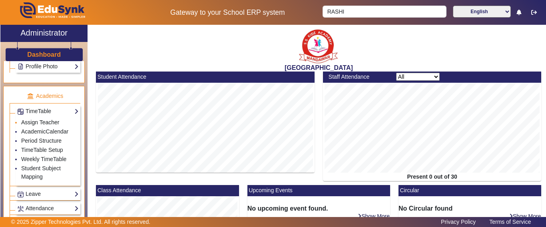
click at [37, 122] on link "Assign Teacher" at bounding box center [40, 122] width 38 height 6
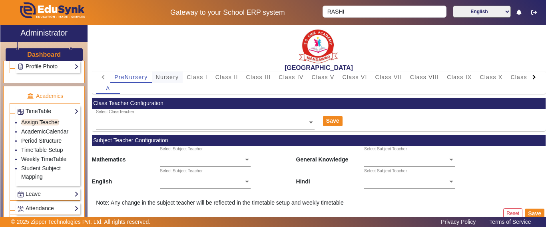
click at [177, 78] on span "Nursery" at bounding box center [167, 77] width 23 height 6
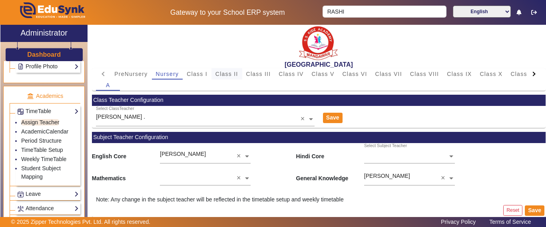
scroll to position [6, 0]
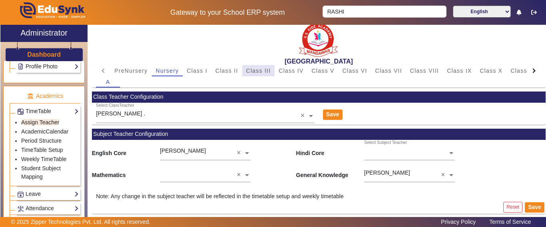
click at [267, 72] on span "Class III" at bounding box center [258, 71] width 25 height 6
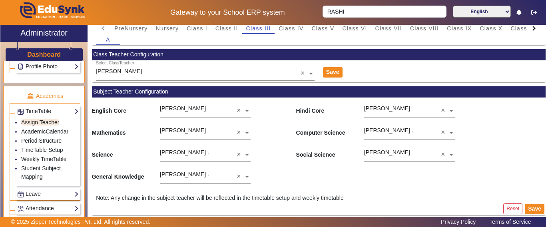
scroll to position [50, 0]
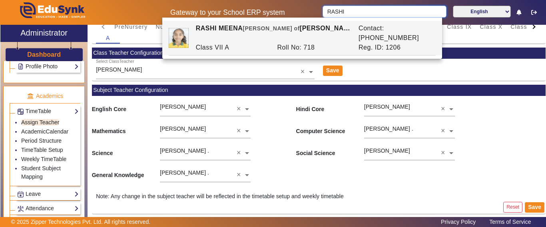
drag, startPoint x: 364, startPoint y: 13, endPoint x: 300, endPoint y: 19, distance: 63.8
click at [300, 8] on div "Gateway to your School ERP system RASHI English हिंदी (Hindi) ಕನ್ನಡ (Kannada) த…" at bounding box center [272, 12] width 545 height 25
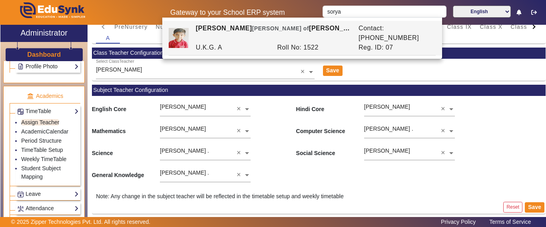
click at [285, 43] on div "Roll No: 1522" at bounding box center [313, 48] width 81 height 10
type input "[PERSON_NAME]"
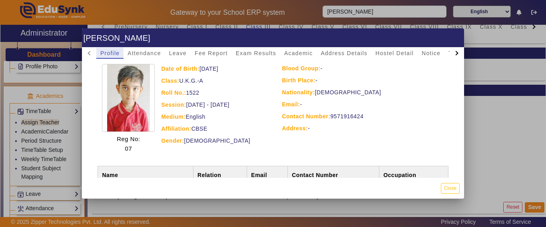
scroll to position [40, 0]
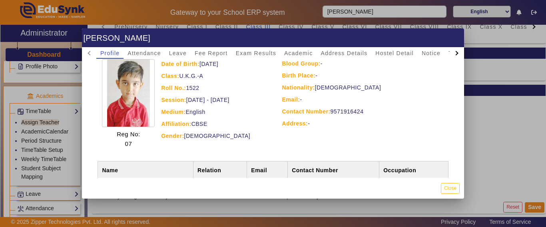
drag, startPoint x: 327, startPoint y: 111, endPoint x: 348, endPoint y: 110, distance: 21.2
click at [348, 110] on div "Contact Number: [PHONE_NUMBER]" at bounding box center [363, 112] width 163 height 10
click at [351, 109] on div "Contact Number: [PHONE_NUMBER]" at bounding box center [363, 112] width 163 height 10
drag, startPoint x: 363, startPoint y: 110, endPoint x: 329, endPoint y: 112, distance: 34.4
click at [329, 112] on div "Contact Number: [PHONE_NUMBER]" at bounding box center [363, 112] width 163 height 10
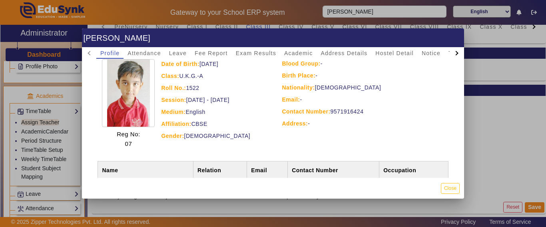
click at [344, 128] on div "House: - Blood Group: - Birth Place: - Nationality: INDIAN Email: - Contact Num…" at bounding box center [363, 87] width 173 height 91
drag, startPoint x: 329, startPoint y: 112, endPoint x: 363, endPoint y: 113, distance: 33.6
click at [363, 113] on div "Contact Number: [PHONE_NUMBER]" at bounding box center [363, 112] width 163 height 10
copy div "9571916424"
click at [451, 188] on button "Close" at bounding box center [450, 188] width 19 height 11
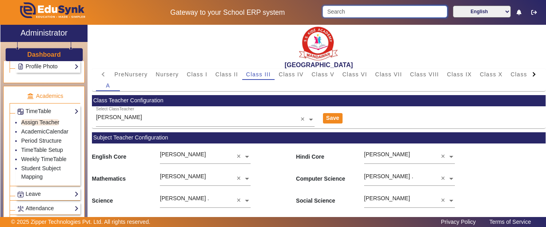
scroll to position [0, 0]
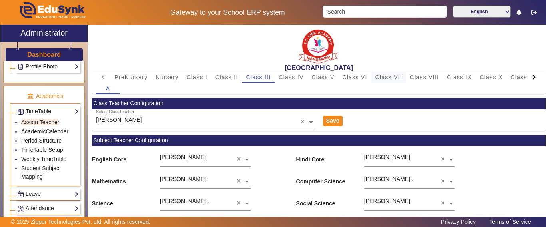
click at [399, 78] on span "Class VII" at bounding box center [388, 77] width 27 height 6
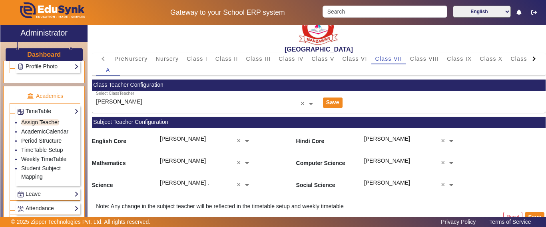
scroll to position [28, 0]
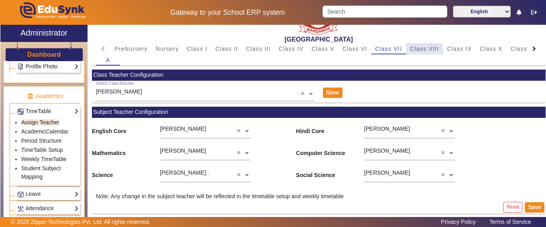
click at [420, 50] on span "Class VIII" at bounding box center [424, 49] width 29 height 6
click at [229, 49] on span "Class II" at bounding box center [226, 49] width 23 height 6
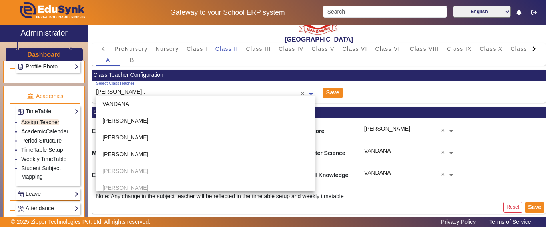
click at [139, 93] on input "text" at bounding box center [205, 94] width 218 height 8
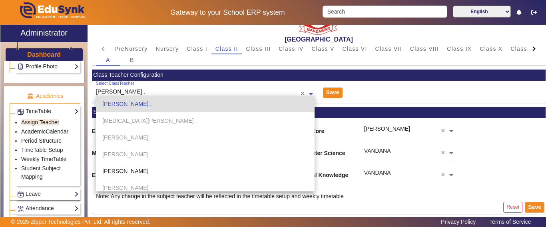
click at [411, 96] on div "Select ClassTeacher [PERSON_NAME] . × [PERSON_NAME] [PERSON_NAME] [PERSON_NAME]…" at bounding box center [318, 92] width 453 height 22
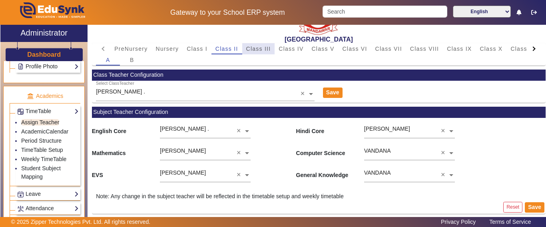
click at [257, 49] on span "Class III" at bounding box center [258, 49] width 25 height 6
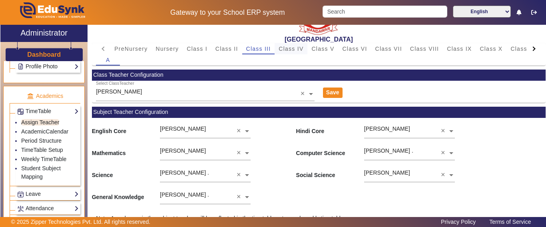
click at [284, 52] on span "Class IV" at bounding box center [290, 48] width 25 height 11
click at [254, 53] on span "Class III" at bounding box center [258, 48] width 25 height 11
drag, startPoint x: 314, startPoint y: 52, endPoint x: 298, endPoint y: 50, distance: 16.1
click at [311, 52] on span "Class V" at bounding box center [322, 49] width 23 height 6
click at [294, 49] on span "Class IV" at bounding box center [290, 49] width 25 height 6
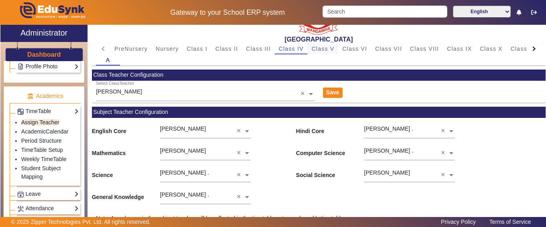
click at [322, 49] on span "Class V" at bounding box center [322, 49] width 23 height 6
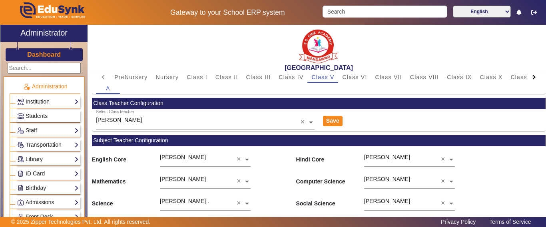
scroll to position [28, 0]
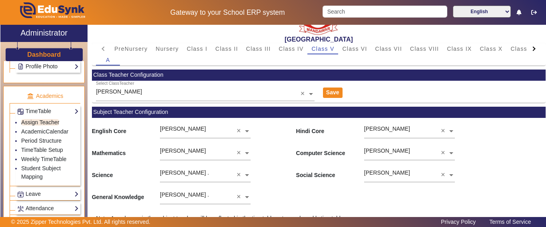
click at [322, 210] on mat-card-content "English Core SANDEEP SARASWAT × Hindi Core NISHA SHARMA × Mathematics SOURABH S…" at bounding box center [318, 177] width 453 height 118
click at [314, 197] on div "General Knowledge ASTHA TIWARI . ×" at bounding box center [318, 195] width 453 height 22
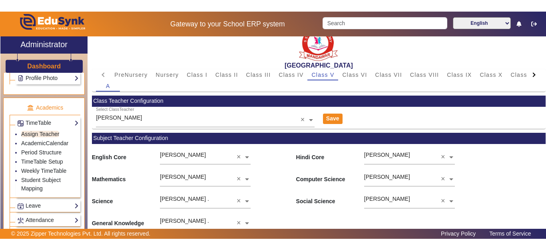
scroll to position [0, 0]
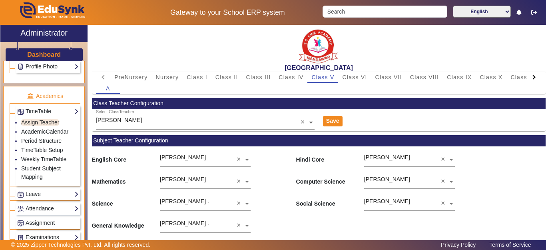
click at [33, 53] on h3 "Dashboard" at bounding box center [44, 55] width 34 height 8
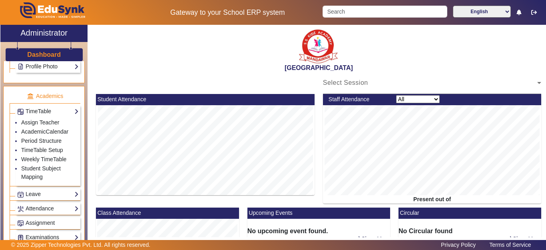
click at [33, 53] on h3 "Dashboard" at bounding box center [44, 55] width 34 height 8
click at [486, 45] on div "[GEOGRAPHIC_DATA]" at bounding box center [318, 48] width 453 height 47
drag, startPoint x: 257, startPoint y: 65, endPoint x: 369, endPoint y: 83, distance: 113.7
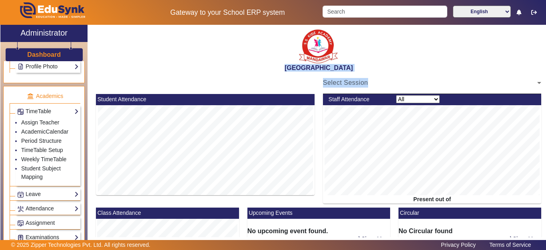
click at [368, 83] on div "SANTIANS INTERNATIONAL SCHOOL Select Session Student Attendance Staff Attendanc…" at bounding box center [318, 200] width 453 height 351
click at [369, 77] on div "Select Session" at bounding box center [432, 82] width 218 height 22
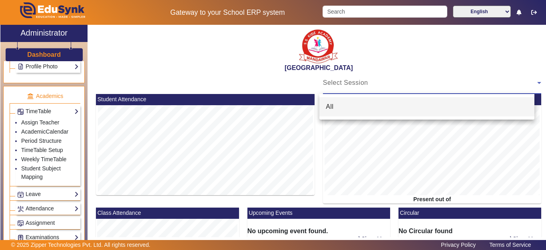
click at [256, 64] on div at bounding box center [273, 125] width 546 height 250
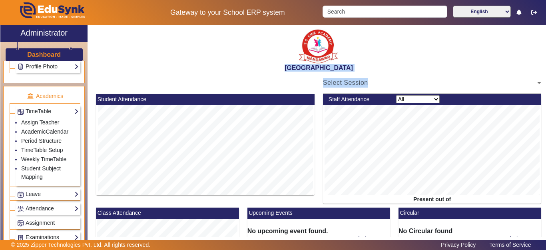
drag, startPoint x: 250, startPoint y: 64, endPoint x: 368, endPoint y: 83, distance: 119.0
click at [368, 83] on div "SANTIANS INTERNATIONAL SCHOOL Select Session Student Attendance Staff Attendanc…" at bounding box center [318, 200] width 453 height 351
click at [417, 62] on div "[GEOGRAPHIC_DATA]" at bounding box center [318, 48] width 453 height 47
click at [323, 80] on span "Select Session" at bounding box center [345, 82] width 45 height 7
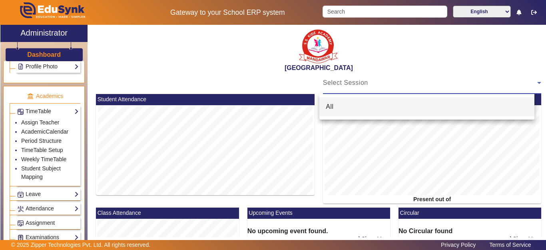
click at [341, 81] on div at bounding box center [273, 125] width 546 height 250
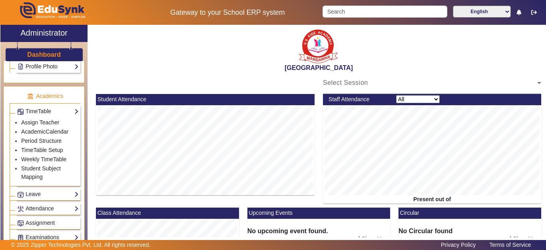
click at [184, 60] on div "[GEOGRAPHIC_DATA]" at bounding box center [318, 48] width 453 height 47
drag, startPoint x: 257, startPoint y: 68, endPoint x: 382, endPoint y: 81, distance: 126.1
click at [382, 81] on div "SANTIANS INTERNATIONAL SCHOOL Select Session Student Attendance Staff Attendanc…" at bounding box center [318, 200] width 453 height 351
click at [403, 65] on h2 "[GEOGRAPHIC_DATA]" at bounding box center [318, 68] width 453 height 8
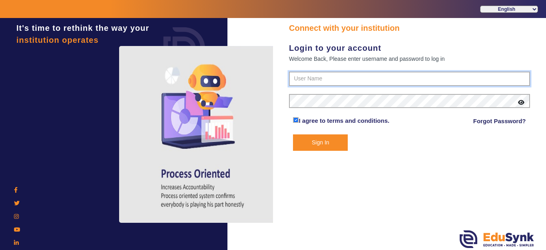
type input "9928895959"
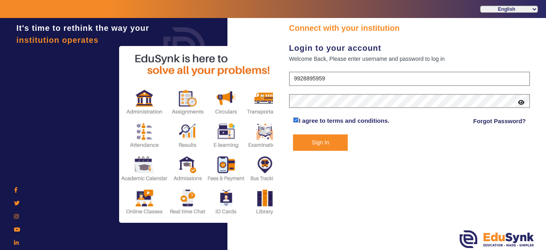
click at [333, 139] on button "Sign In" at bounding box center [320, 142] width 55 height 16
click at [335, 143] on button "Sign In" at bounding box center [320, 142] width 55 height 16
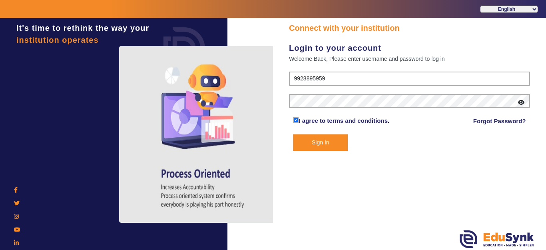
click at [362, 186] on div "Connect with your institution Login to your account Welcome Back, Please enter …" at bounding box center [409, 135] width 273 height 234
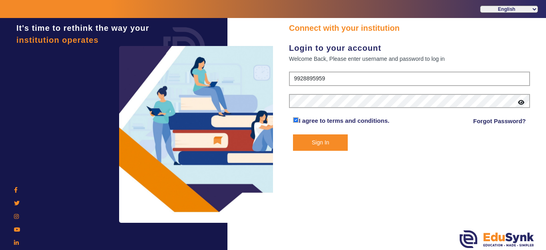
click at [326, 139] on button "Sign In" at bounding box center [320, 142] width 55 height 16
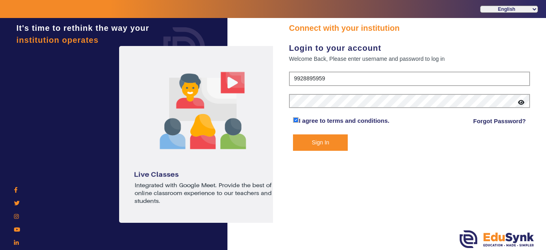
click at [391, 195] on div "Connect with your institution Login to your account Welcome Back, Please enter …" at bounding box center [409, 135] width 273 height 234
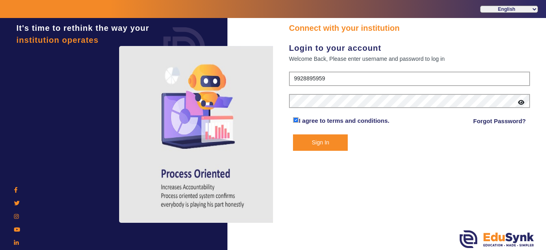
click at [441, 210] on div "Connect with your institution Login to your account Welcome Back, Please enter …" at bounding box center [409, 135] width 273 height 234
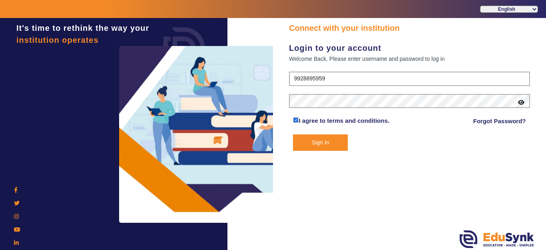
click at [358, 176] on div "Connect with your institution Login to your account Welcome Back, Please enter …" at bounding box center [409, 135] width 273 height 234
click at [334, 137] on button "Sign In" at bounding box center [320, 142] width 55 height 16
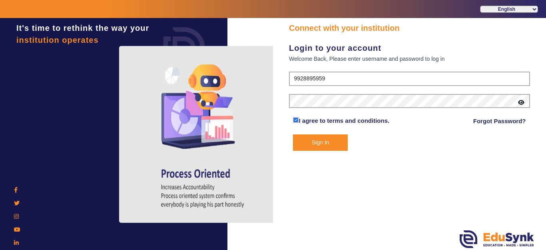
click at [340, 145] on button "Sign In" at bounding box center [320, 142] width 55 height 16
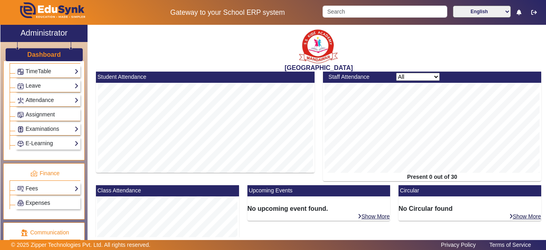
scroll to position [395, 0]
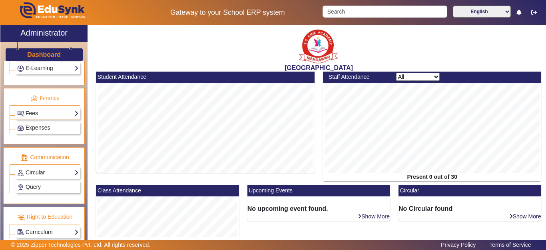
click at [30, 116] on link "Fees" at bounding box center [48, 113] width 62 height 9
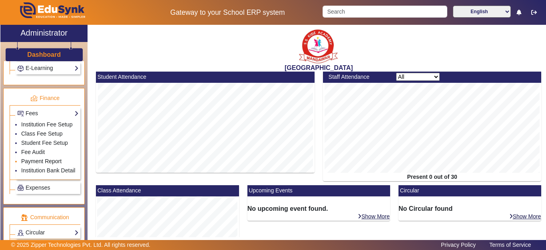
click at [34, 164] on link "Payment Report" at bounding box center [41, 161] width 40 height 6
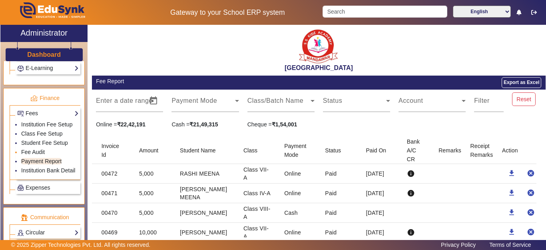
click at [35, 157] on li "Fee Audit" at bounding box center [50, 152] width 58 height 9
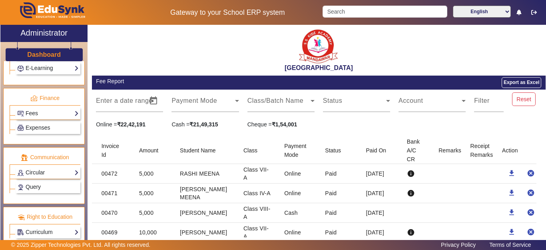
click at [36, 160] on p "Communication" at bounding box center [45, 157] width 71 height 8
click at [36, 116] on link "Fees" at bounding box center [48, 113] width 62 height 9
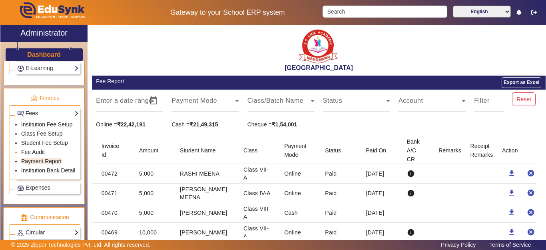
click at [38, 155] on link "Fee Audit" at bounding box center [33, 152] width 24 height 6
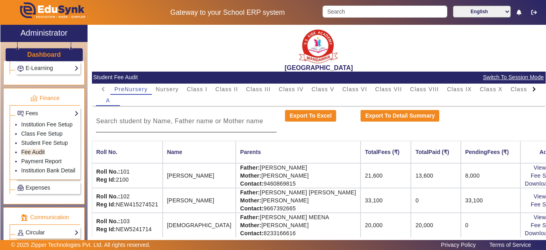
click at [189, 127] on div at bounding box center [186, 121] width 181 height 22
click at [189, 123] on input at bounding box center [186, 121] width 181 height 10
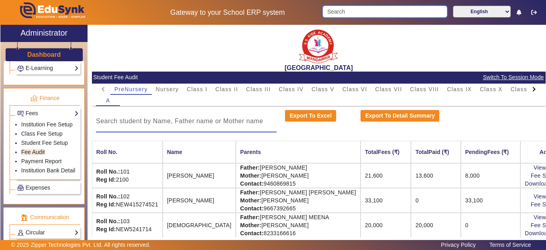
click at [373, 7] on input "Search" at bounding box center [384, 12] width 124 height 12
click at [371, 10] on input "Search" at bounding box center [384, 12] width 124 height 12
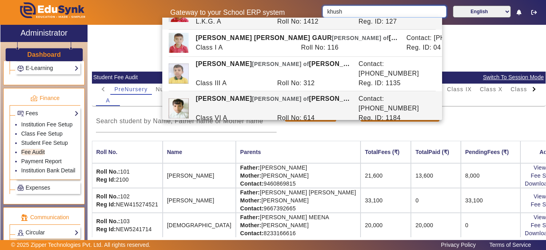
scroll to position [40, 0]
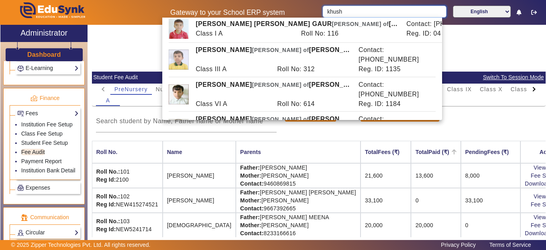
type input "khush"
click at [411, 142] on th "TotalPaid (₹)" at bounding box center [436, 152] width 50 height 22
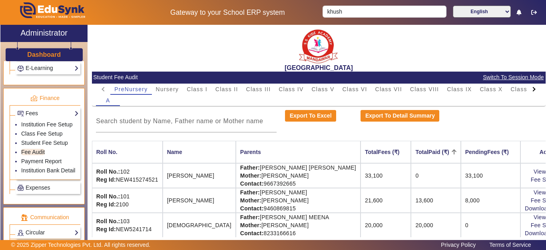
click at [531, 89] on div at bounding box center [533, 89] width 4 height 4
click at [524, 89] on mat-tab-header "PreNursery Nursery Class I Class II Class III Class IV Class V Class VI Class V…" at bounding box center [318, 88] width 445 height 11
click at [504, 90] on span "U.K.G." at bounding box center [506, 89] width 20 height 6
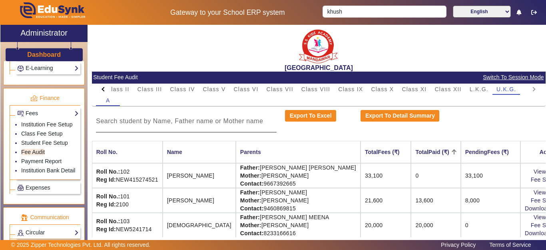
click at [193, 119] on input at bounding box center [186, 121] width 181 height 10
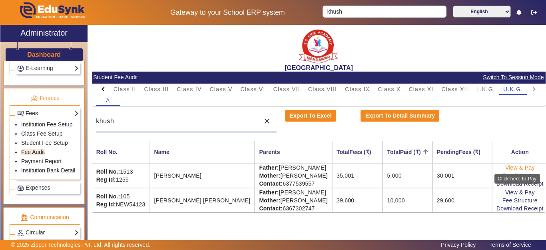
type input "khush"
click at [514, 165] on link "View & Pay" at bounding box center [520, 167] width 30 height 6
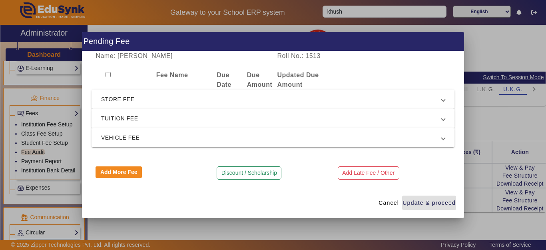
click at [129, 116] on span "TUITION FEE" at bounding box center [271, 118] width 340 height 10
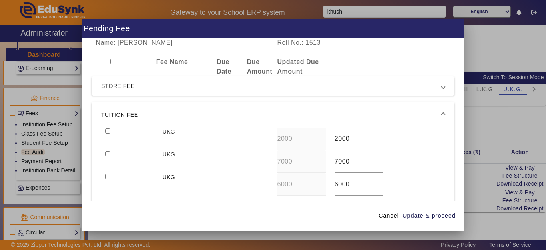
click at [108, 130] on input "checkbox" at bounding box center [107, 130] width 5 height 5
checkbox input "true"
drag, startPoint x: 345, startPoint y: 139, endPoint x: 331, endPoint y: 139, distance: 13.6
click at [334, 139] on input "2000" at bounding box center [358, 139] width 49 height 10
click at [108, 155] on input "checkbox" at bounding box center [107, 153] width 5 height 5
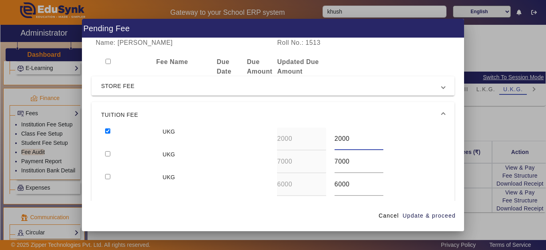
checkbox input "true"
click at [423, 209] on span "button" at bounding box center [429, 215] width 54 height 19
type input "7000"
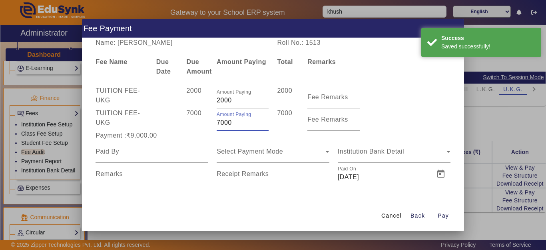
drag, startPoint x: 244, startPoint y: 119, endPoint x: 188, endPoint y: 120, distance: 56.7
click at [188, 118] on div "TUITION FEE - UKG 7000 Amount Paying 7000 7000 Fee Remarks" at bounding box center [272, 119] width 363 height 22
type input "3000"
click at [188, 120] on div "7000" at bounding box center [197, 119] width 30 height 22
click at [159, 153] on input at bounding box center [151, 152] width 113 height 10
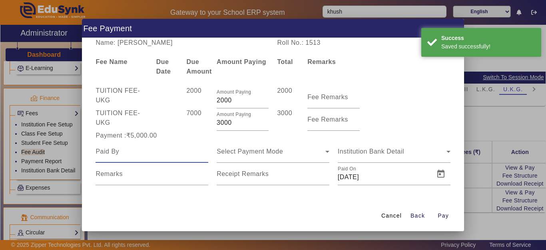
click at [158, 153] on input at bounding box center [151, 152] width 113 height 10
click at [158, 154] on input at bounding box center [151, 152] width 113 height 10
type input "khush"
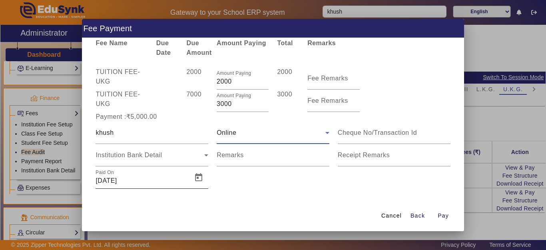
scroll to position [24, 0]
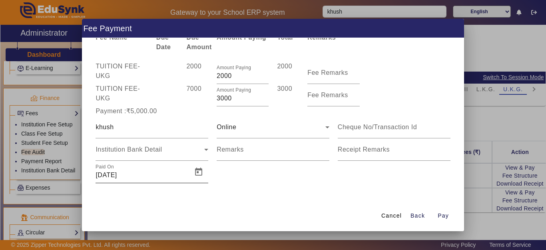
click at [136, 165] on div "Paid On 03/10/2025" at bounding box center [141, 172] width 92 height 22
click at [130, 151] on span "Institution Bank Detail" at bounding box center [128, 149] width 66 height 7
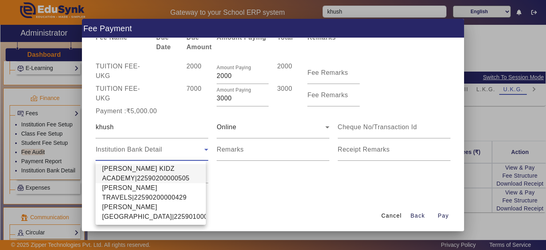
click at [129, 167] on span "[PERSON_NAME] KIDZ ACADEMY|22590200000505" at bounding box center [150, 173] width 97 height 19
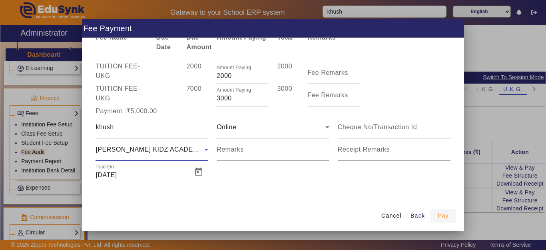
click at [444, 214] on span "Pay" at bounding box center [442, 215] width 11 height 8
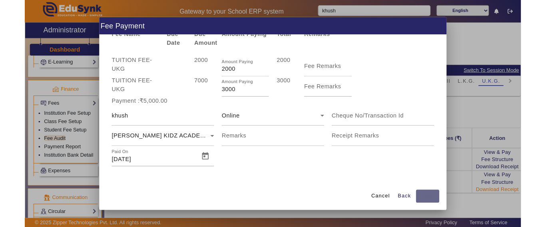
scroll to position [0, 0]
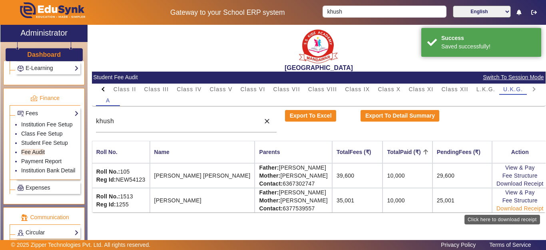
click at [506, 210] on link "Download Receipt" at bounding box center [519, 208] width 47 height 6
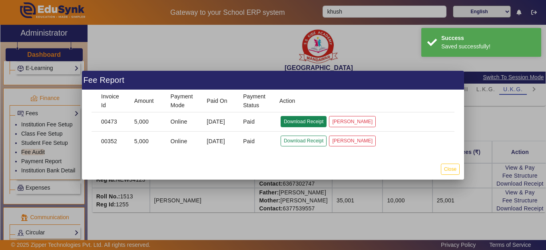
click at [292, 119] on button "Download Receipt" at bounding box center [303, 121] width 46 height 11
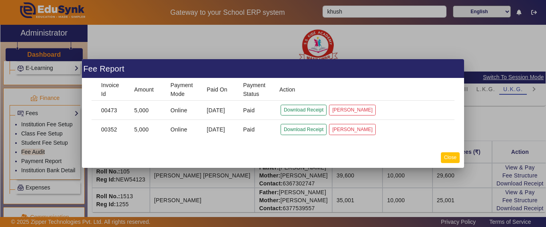
click at [447, 158] on button "Close" at bounding box center [450, 157] width 19 height 11
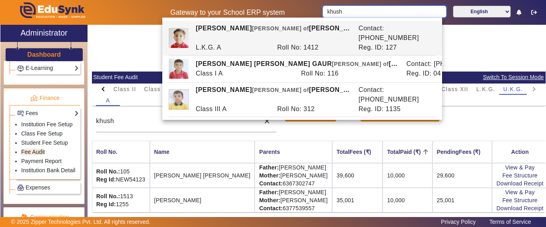
drag, startPoint x: 306, startPoint y: 10, endPoint x: 289, endPoint y: 13, distance: 16.9
click at [290, 12] on div "Gateway to your School ERP system khush English हिंदी (Hindi) ಕನ್ನಡ (Kannada) த…" at bounding box center [272, 12] width 545 height 25
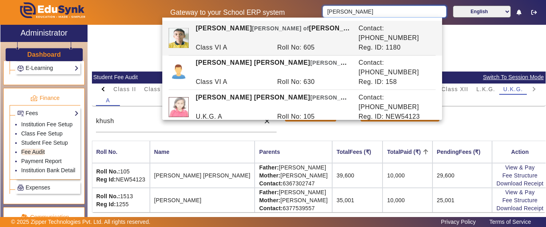
drag, startPoint x: 324, startPoint y: 11, endPoint x: 313, endPoint y: 13, distance: 10.9
click at [314, 11] on div "Gateway to your School ERP system bhavya English हिंदी (Hindi) ಕನ್ನಡ (Kannada) …" at bounding box center [272, 12] width 545 height 25
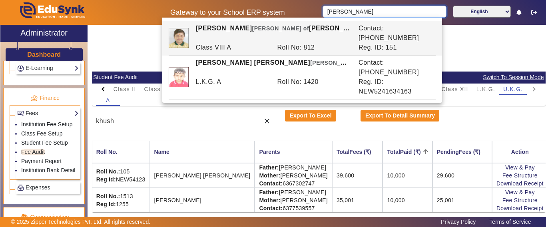
type input "naitik"
click at [262, 103] on div "A" at bounding box center [318, 100] width 445 height 11
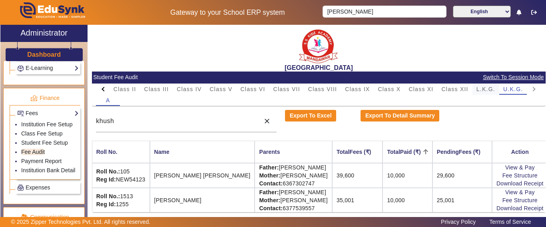
click at [488, 91] on span "L.K.G." at bounding box center [485, 89] width 19 height 6
drag, startPoint x: 174, startPoint y: 122, endPoint x: 47, endPoint y: 125, distance: 127.0
click at [48, 125] on div "X Administrator Dashboard Administration Institution Institution Details Sessio…" at bounding box center [272, 131] width 545 height 212
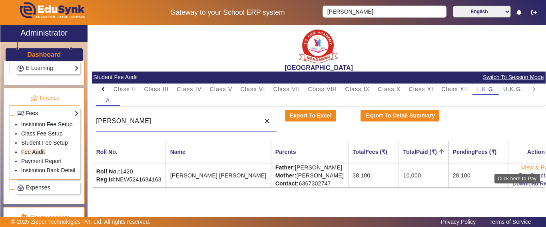
type input "naitik"
click at [521, 165] on link "View & Pay" at bounding box center [536, 167] width 30 height 6
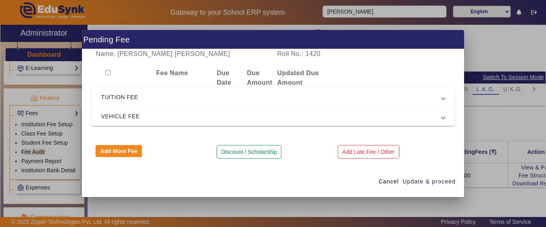
click at [145, 95] on span "TUITION FEE" at bounding box center [271, 97] width 340 height 10
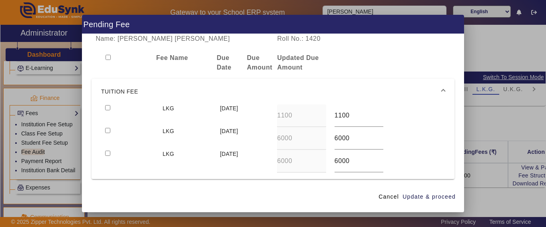
click at [106, 107] on input "checkbox" at bounding box center [107, 107] width 5 height 5
checkbox input "true"
click at [107, 133] on input "checkbox" at bounding box center [107, 130] width 5 height 5
checkbox input "true"
click at [105, 154] on div at bounding box center [129, 161] width 57 height 23
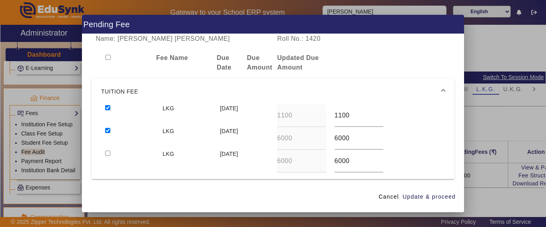
click at [110, 153] on input "checkbox" at bounding box center [107, 153] width 5 height 5
checkbox input "true"
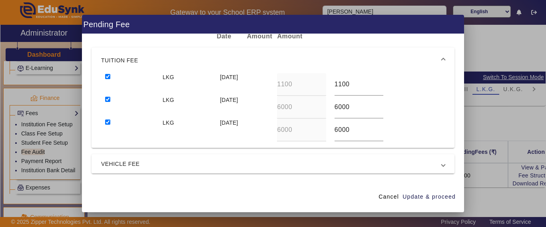
scroll to position [40, 0]
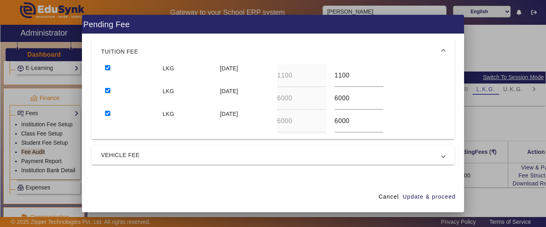
click at [158, 153] on span "VEHICLE FEE" at bounding box center [271, 155] width 340 height 10
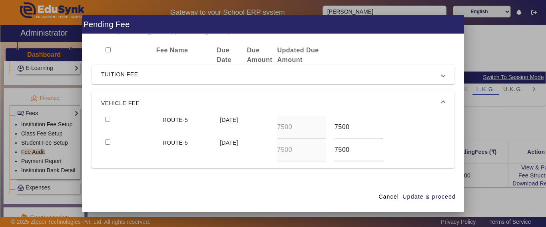
scroll to position [0, 0]
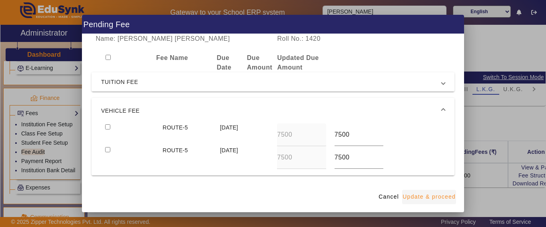
click at [443, 197] on span "Update & proceed" at bounding box center [428, 197] width 53 height 8
type input "8000"
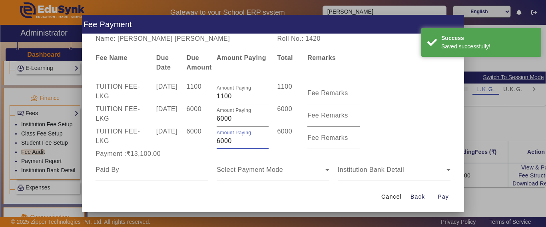
drag, startPoint x: 235, startPoint y: 138, endPoint x: 196, endPoint y: 143, distance: 39.5
click at [196, 143] on div "TUITION FEE - LKG 15 Sept 2025 6000 Amount Paying 6000 6000 Fee Remarks" at bounding box center [272, 138] width 363 height 22
click at [212, 149] on div "Amount Paying 3000" at bounding box center [242, 138] width 60 height 22
click at [205, 144] on div "TUITION FEE - LKG 15 Sept 2025 6000 Amount Paying 3000 3000 Fee Remarks" at bounding box center [272, 138] width 363 height 22
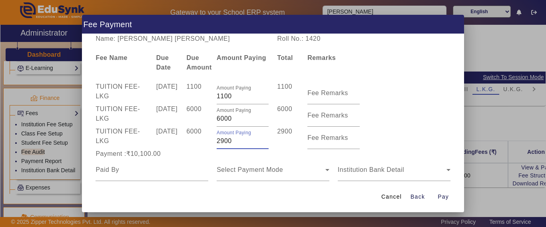
type input "2900"
click at [207, 145] on div "6000" at bounding box center [197, 138] width 30 height 22
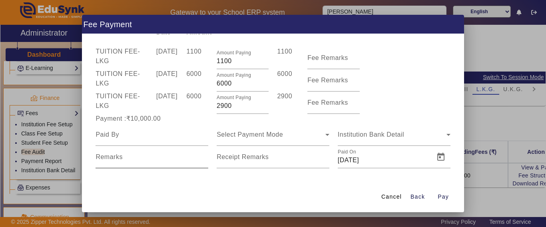
scroll to position [40, 0]
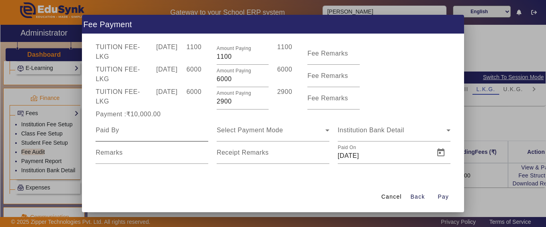
click at [131, 141] on div at bounding box center [151, 130] width 113 height 22
click at [130, 135] on input at bounding box center [151, 130] width 113 height 10
type input "naitik"
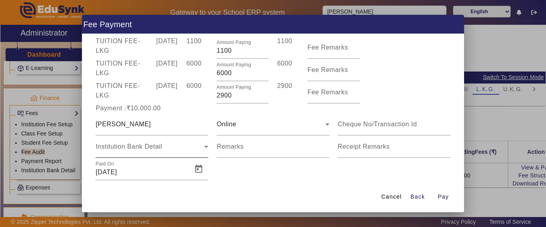
click at [187, 148] on div "Institution Bank Detail" at bounding box center [151, 146] width 113 height 22
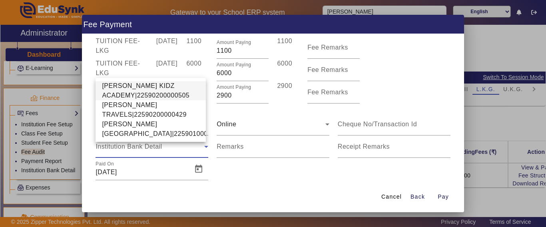
click at [161, 81] on span "[PERSON_NAME] KIDZ ACADEMY|22590200000505" at bounding box center [150, 90] width 97 height 19
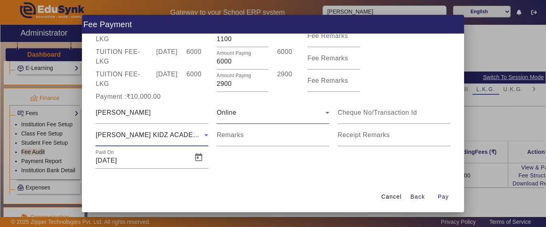
scroll to position [68, 0]
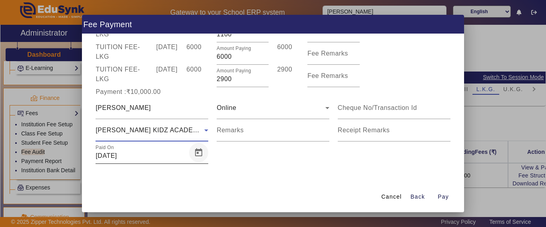
click at [193, 153] on span "Open calendar" at bounding box center [198, 152] width 19 height 19
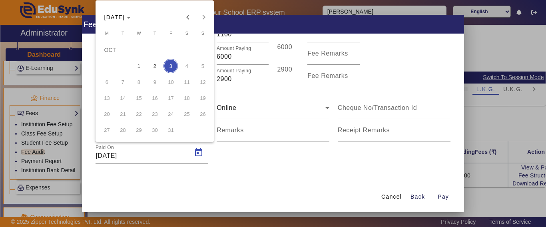
click at [356, 167] on div at bounding box center [273, 113] width 546 height 227
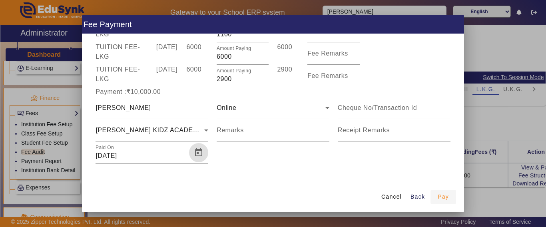
click at [441, 198] on span "Pay" at bounding box center [442, 197] width 11 height 8
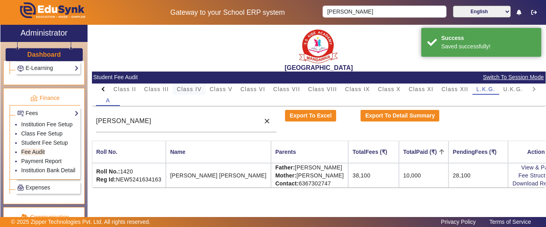
scroll to position [0, 0]
click at [514, 182] on link "Download Receipt" at bounding box center [535, 183] width 47 height 6
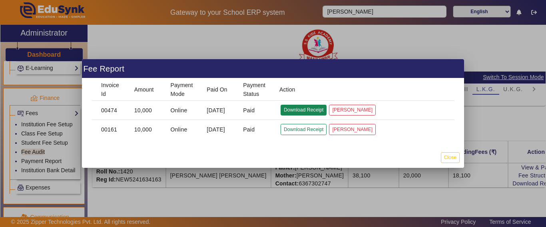
click at [302, 109] on button "Download Receipt" at bounding box center [303, 110] width 46 height 11
click at [450, 157] on button "Close" at bounding box center [450, 157] width 19 height 11
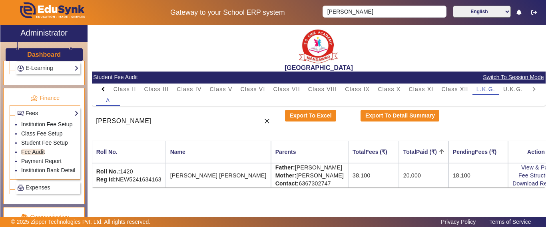
drag, startPoint x: 170, startPoint y: 126, endPoint x: 149, endPoint y: 122, distance: 21.9
click at [149, 122] on div "naitik" at bounding box center [176, 121] width 160 height 22
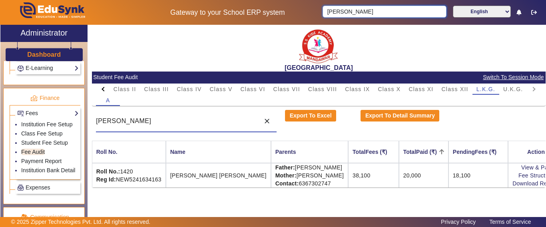
click at [355, 8] on input "naitik" at bounding box center [383, 12] width 123 height 12
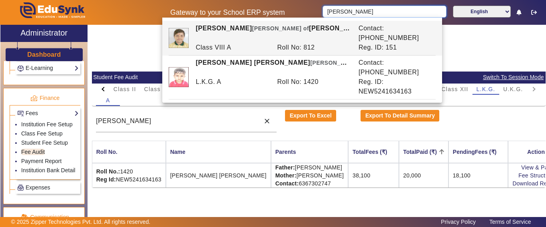
drag, startPoint x: 297, startPoint y: 8, endPoint x: 253, endPoint y: 22, distance: 45.8
click at [256, 16] on div "Gateway to your School ERP system naitik English हिंदी (Hindi) ಕನ್ನಡ (Kannada) …" at bounding box center [272, 12] width 545 height 25
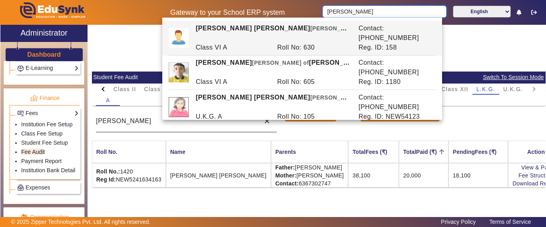
type input "bhavya"
click at [235, 115] on div "naitik" at bounding box center [176, 121] width 160 height 22
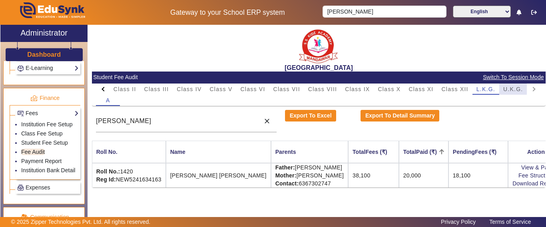
click at [507, 88] on span "U.K.G." at bounding box center [513, 89] width 20 height 6
drag, startPoint x: 199, startPoint y: 121, endPoint x: 4, endPoint y: 129, distance: 195.9
click at [7, 124] on div "X Administrator Dashboard Administration Institution Institution Details Sessio…" at bounding box center [272, 131] width 545 height 212
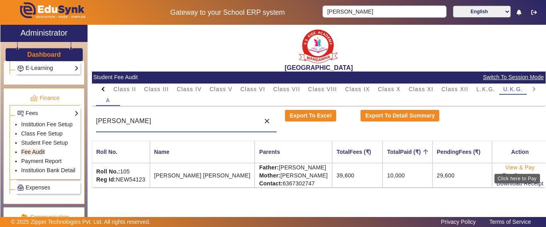
type input "bhavya"
click at [510, 167] on link "View & Pay" at bounding box center [520, 167] width 30 height 6
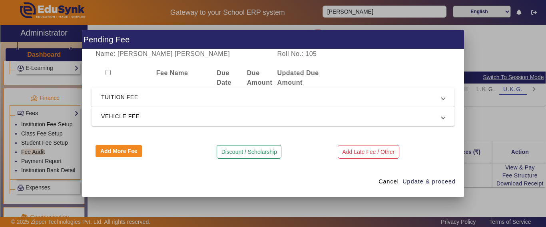
click at [121, 91] on mat-expansion-panel-header "TUITION FEE" at bounding box center [272, 96] width 363 height 19
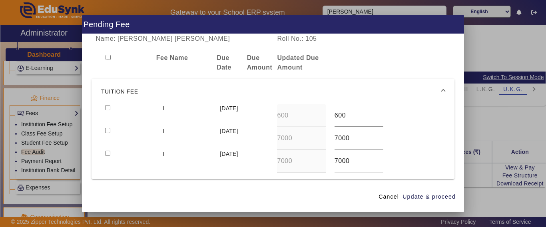
click at [105, 103] on mat-expansion-panel-header "TUITION FEE" at bounding box center [272, 92] width 363 height 26
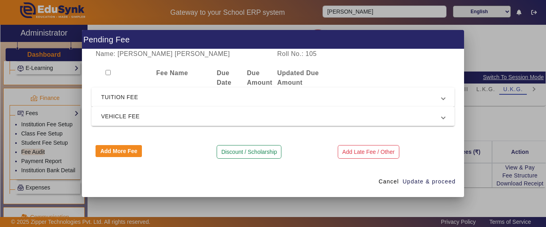
click at [106, 106] on mat-expansion-panel-header "TUITION FEE" at bounding box center [272, 96] width 363 height 19
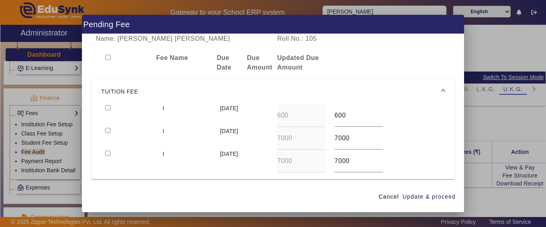
click at [105, 105] on input "checkbox" at bounding box center [107, 107] width 5 height 5
checkbox input "true"
click at [107, 130] on input "checkbox" at bounding box center [107, 130] width 5 height 5
checkbox input "true"
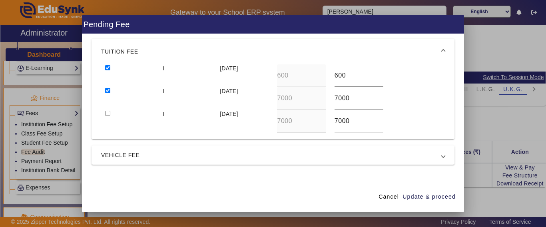
click at [106, 115] on input "checkbox" at bounding box center [107, 113] width 5 height 5
checkbox input "true"
click at [433, 197] on span "Update & proceed" at bounding box center [428, 197] width 53 height 8
type input "7500"
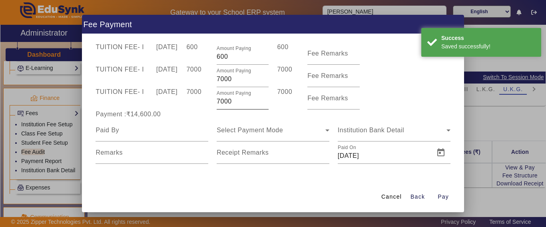
scroll to position [39, 0]
drag, startPoint x: 241, startPoint y: 102, endPoint x: 206, endPoint y: 103, distance: 34.3
click at [206, 103] on div "TUITION FEE - I 29 Aug 2025 7000 Amount Paying 7000 7000 Fee Remarks" at bounding box center [272, 98] width 363 height 22
click at [216, 125] on div "Select Payment Mode" at bounding box center [272, 130] width 113 height 22
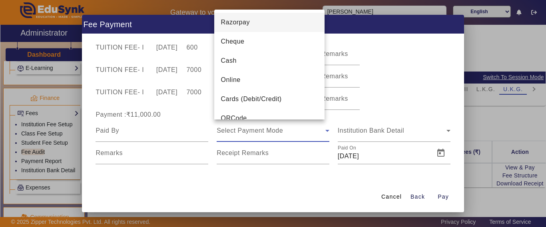
click at [210, 110] on div at bounding box center [273, 113] width 546 height 227
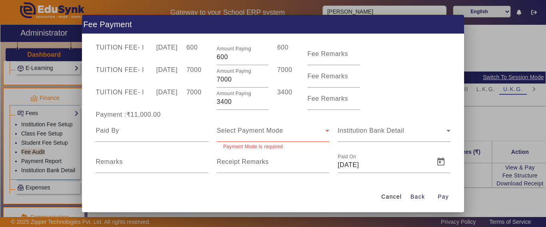
drag, startPoint x: 216, startPoint y: 104, endPoint x: 202, endPoint y: 105, distance: 14.0
click at [202, 105] on div "TUITION FEE - I 29 Aug 2025 7000 Amount Paying 3400 3400 Fee Remarks" at bounding box center [272, 98] width 363 height 22
type input "2400"
click at [186, 115] on div "Payment :₹11,000.00" at bounding box center [151, 115] width 121 height 10
click at [140, 131] on input at bounding box center [151, 131] width 113 height 10
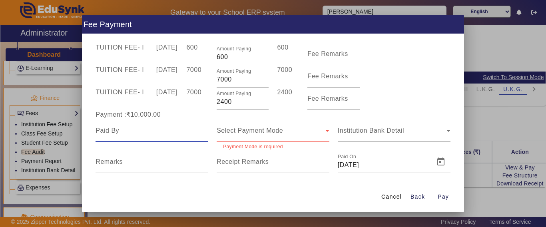
click at [140, 131] on input at bounding box center [151, 131] width 113 height 10
type input "bhavya"
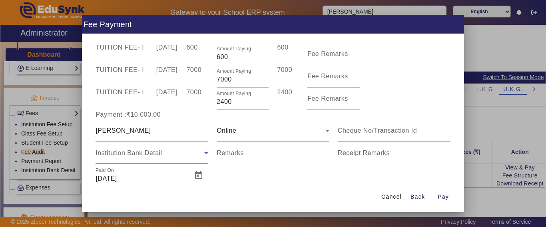
click at [135, 151] on span "Institution Bank Detail" at bounding box center [128, 152] width 66 height 7
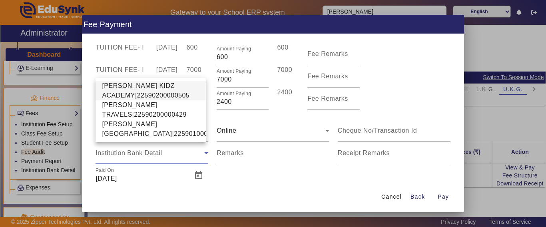
click at [128, 83] on span "[PERSON_NAME] KIDZ ACADEMY|22590200000505" at bounding box center [150, 90] width 97 height 19
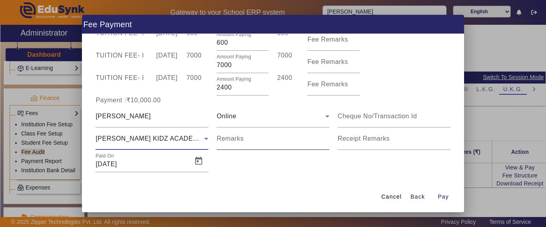
scroll to position [62, 0]
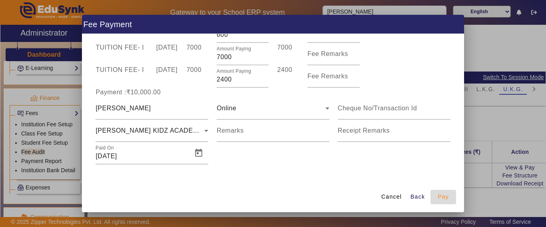
click at [445, 196] on span "Pay" at bounding box center [442, 197] width 11 height 8
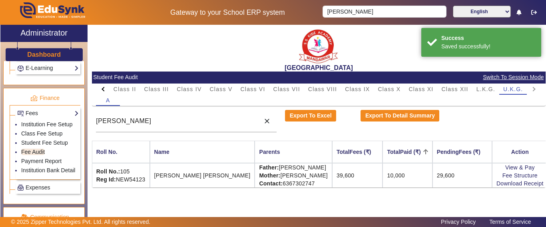
scroll to position [0, 0]
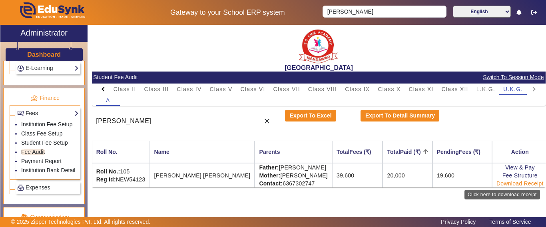
click at [510, 183] on link "Download Receipt" at bounding box center [519, 183] width 47 height 6
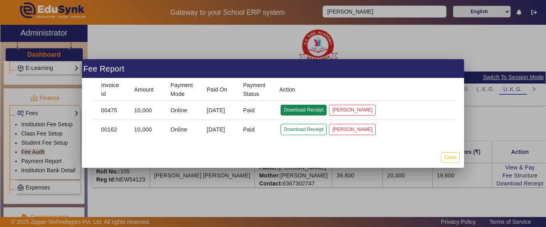
click at [297, 109] on button "Download Receipt" at bounding box center [303, 110] width 46 height 11
drag, startPoint x: 453, startPoint y: 153, endPoint x: 443, endPoint y: 165, distance: 15.5
click at [453, 153] on button "Close" at bounding box center [450, 157] width 19 height 11
